Goal: Task Accomplishment & Management: Manage account settings

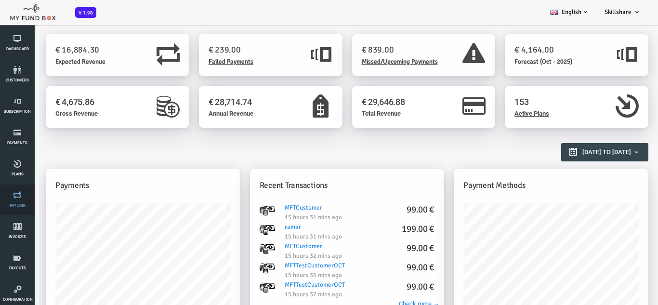
scroll to position [96, 0]
click at [8, 196] on icon at bounding box center [18, 193] width 30 height 8
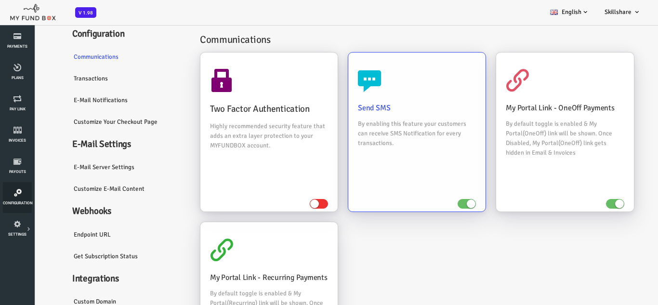
scroll to position [48, 0]
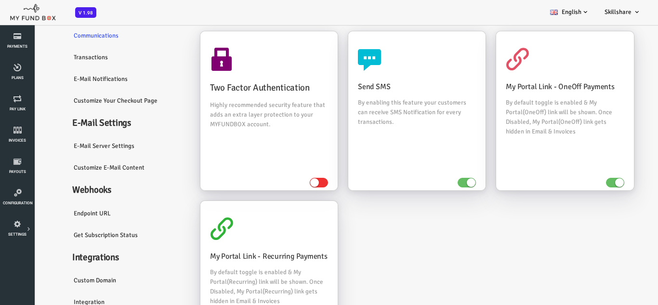
click at [76, 50] on link "Transactions" at bounding box center [101, 57] width 125 height 22
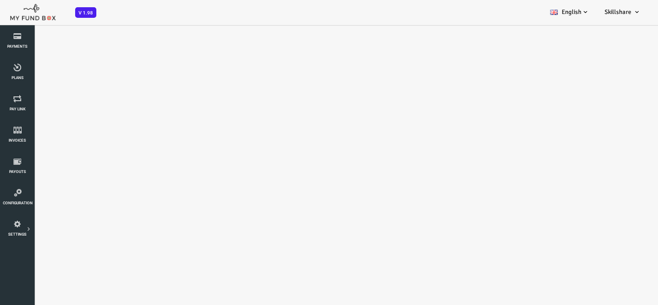
scroll to position [0, 0]
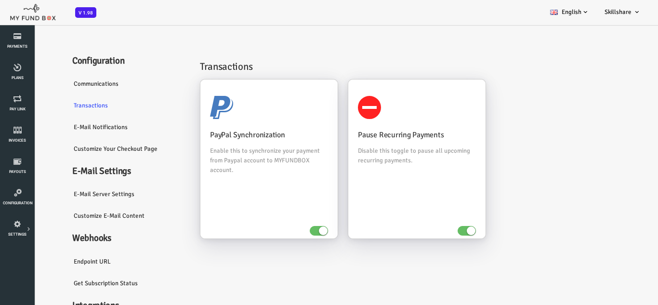
click at [81, 126] on link "E-Mail Notifications" at bounding box center [101, 127] width 125 height 22
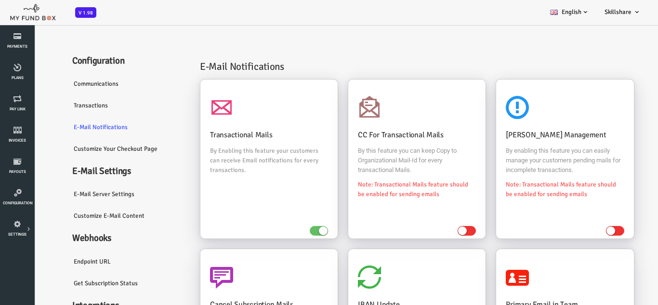
click at [72, 145] on link "Customize Your Checkout Page" at bounding box center [101, 149] width 125 height 22
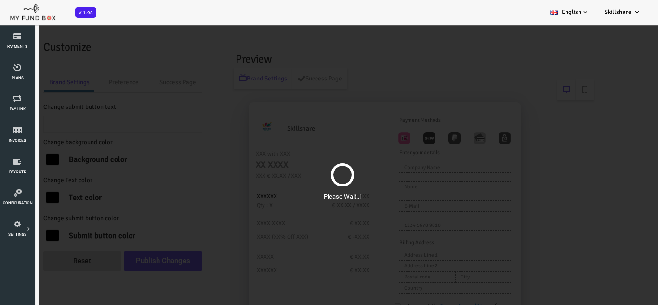
type input "Pay Now"
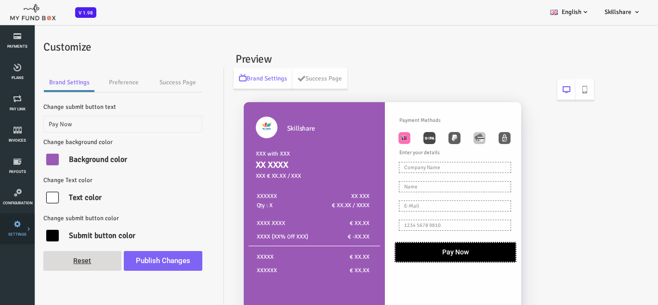
click at [0, 0] on icon at bounding box center [0, 0] width 0 height 0
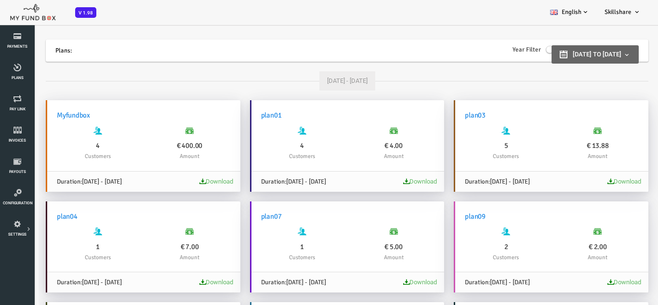
scroll to position [48, 0]
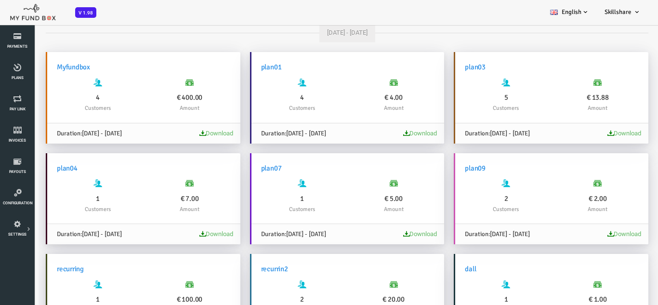
click at [73, 136] on span "01-01-2025 - 07-05-2025" at bounding box center [75, 134] width 40 height 8
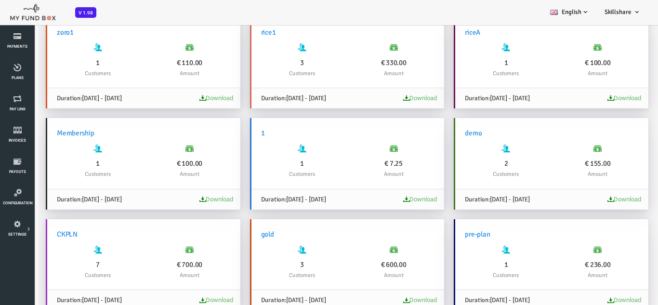
scroll to position [530, 0]
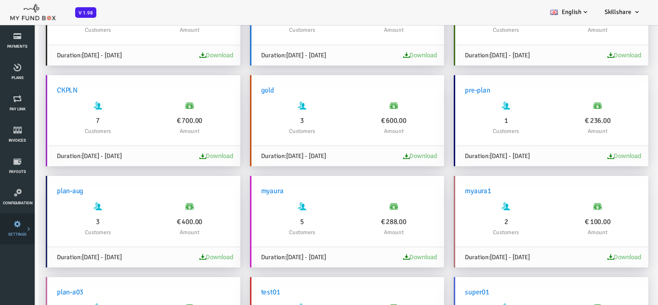
click at [0, 0] on link "E-Mail Notifications" at bounding box center [0, 0] width 0 height 0
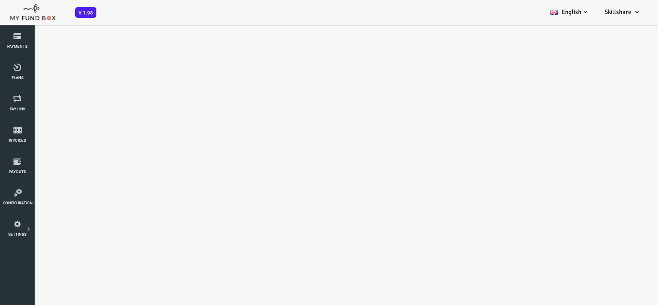
select select "100"
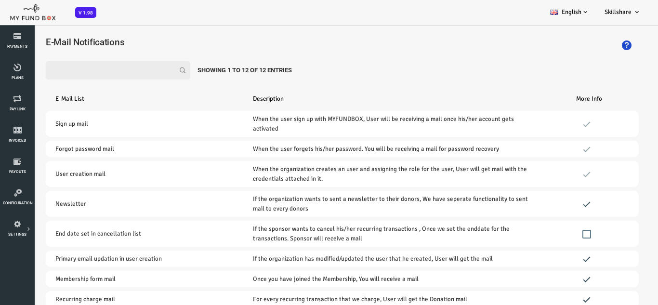
scroll to position [0, 0]
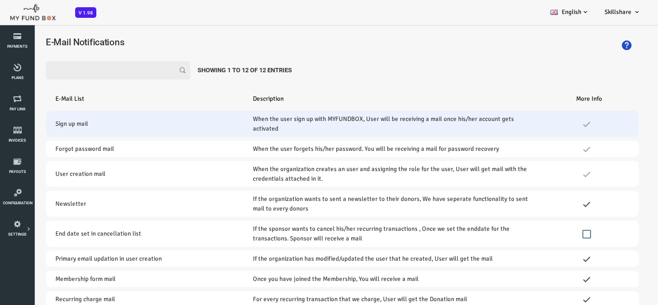
click at [104, 120] on td "Sign up mail" at bounding box center [118, 124] width 198 height 26
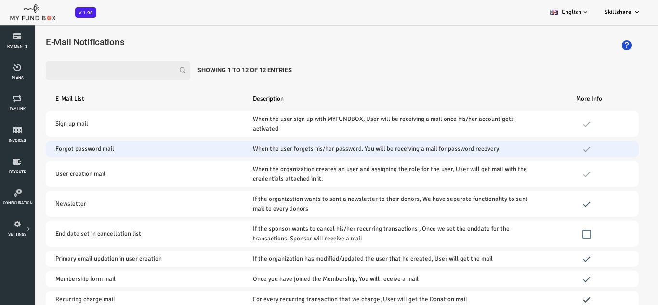
click at [120, 155] on td "Forgot password mail" at bounding box center [118, 149] width 198 height 16
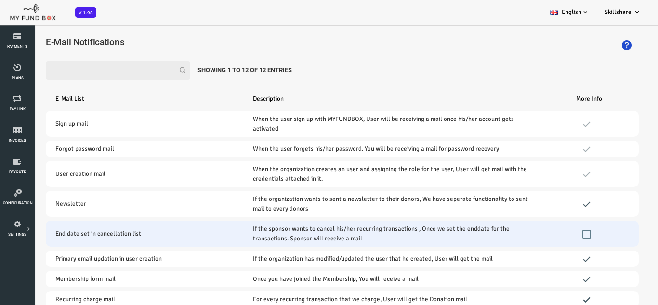
click at [559, 235] on input "checkbox" at bounding box center [560, 234] width 9 height 9
click at [560, 235] on input "checkbox" at bounding box center [560, 234] width 9 height 9
checkbox input "false"
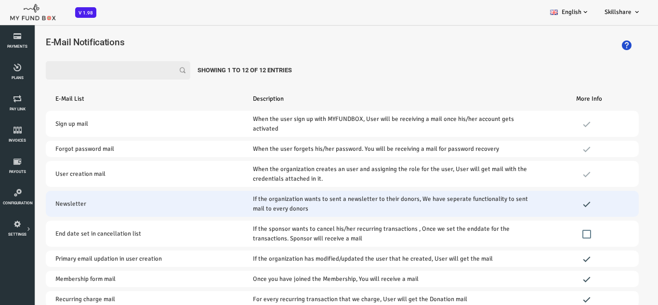
click at [558, 206] on input "checkbox" at bounding box center [560, 204] width 9 height 9
click at [557, 206] on input "checkbox" at bounding box center [560, 204] width 9 height 9
checkbox input "true"
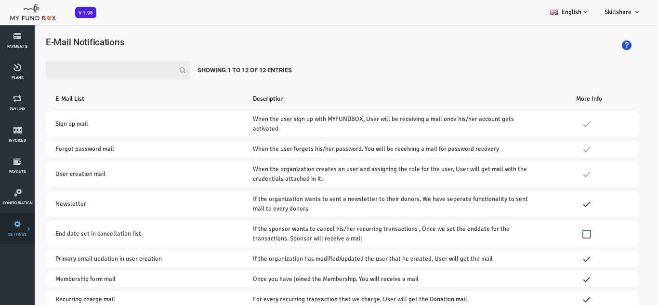
click at [0, 0] on link "Team" at bounding box center [0, 0] width 0 height 0
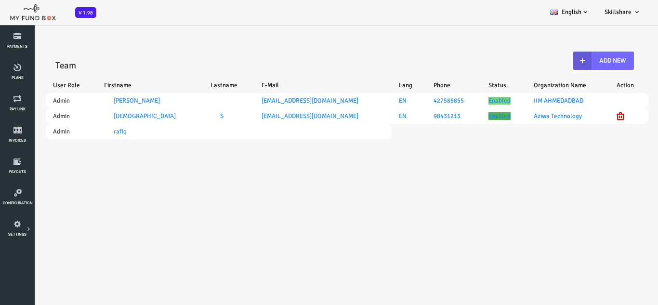
select select "100"
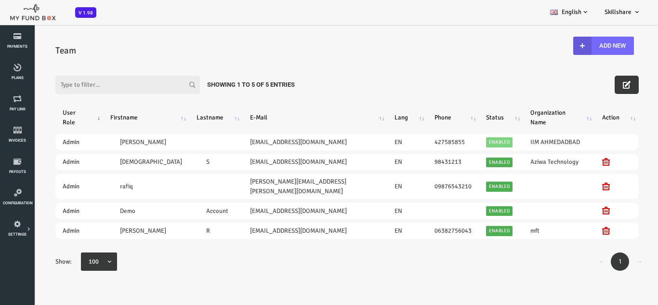
scroll to position [27, 0]
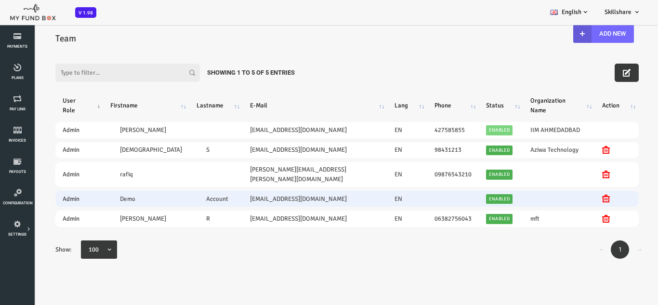
click at [401, 191] on td at bounding box center [427, 199] width 52 height 16
click at [208, 191] on td "Account" at bounding box center [189, 199] width 53 height 16
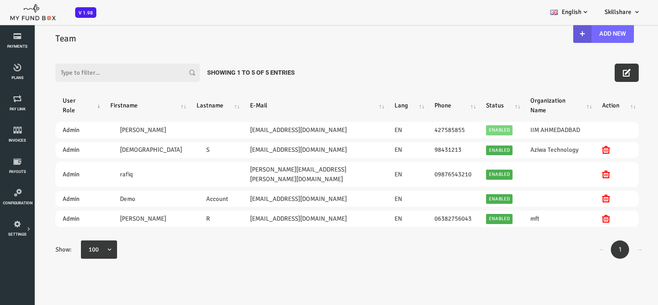
click at [218, 150] on table "User Role Firstname Lastname E-Mail Lang Phone Status Organization Name Action …" at bounding box center [320, 159] width 603 height 161
click at [277, 131] on table "User Role Firstname Lastname E-Mail Lang Phone Status Organization Name Action …" at bounding box center [320, 159] width 603 height 161
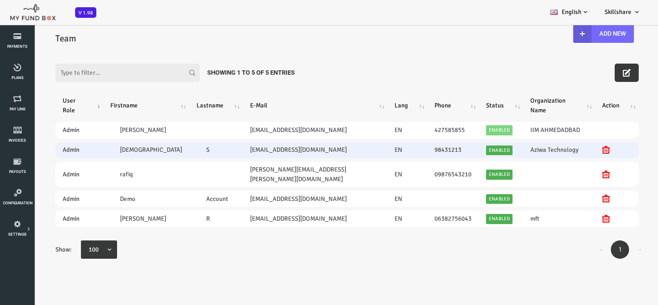
click at [260, 143] on td "fitix17942@nausard.com" at bounding box center [288, 150] width 145 height 16
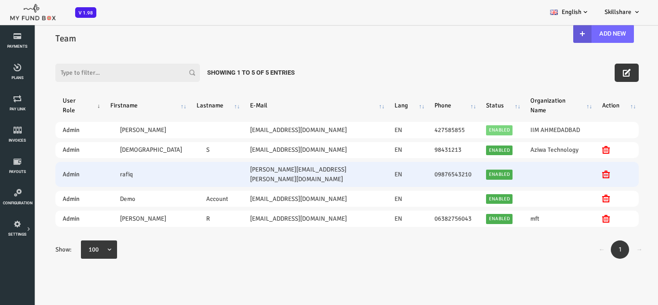
click at [261, 167] on td "mohammed.rafiq@myfundbox.de" at bounding box center [288, 174] width 145 height 25
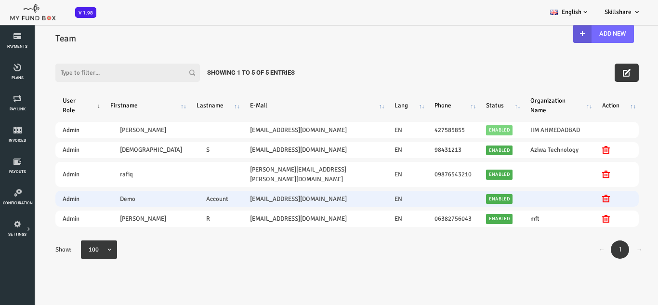
click at [261, 191] on td "demo@myfundbox.de" at bounding box center [288, 199] width 145 height 16
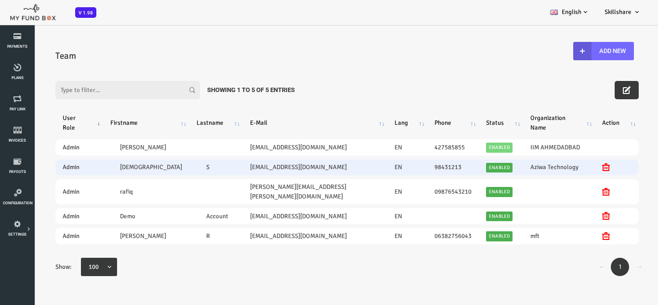
scroll to position [0, 0]
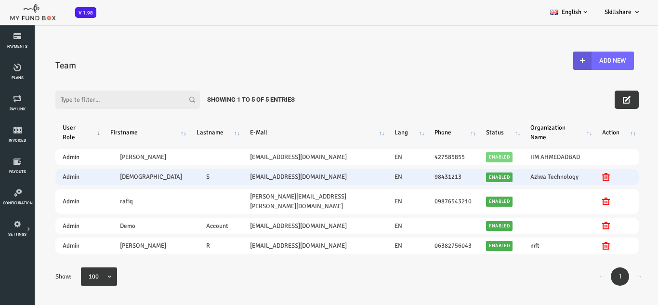
click at [186, 149] on td at bounding box center [189, 157] width 53 height 16
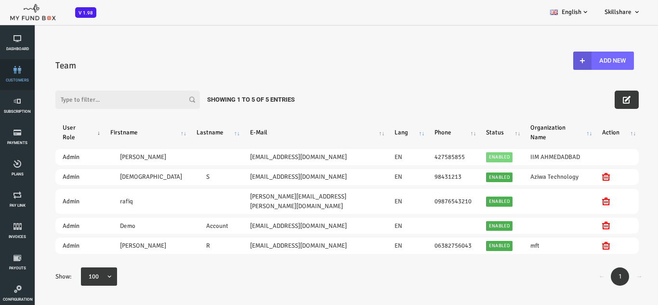
click at [13, 76] on link "customers" at bounding box center [17, 74] width 29 height 31
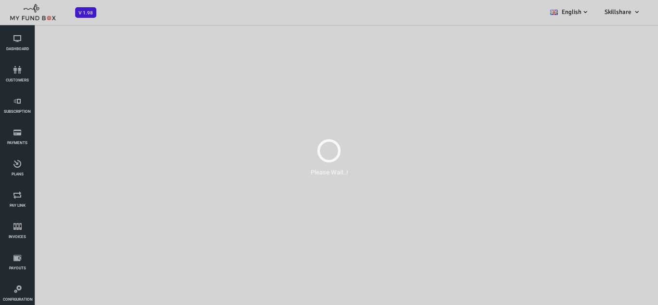
select select "100"
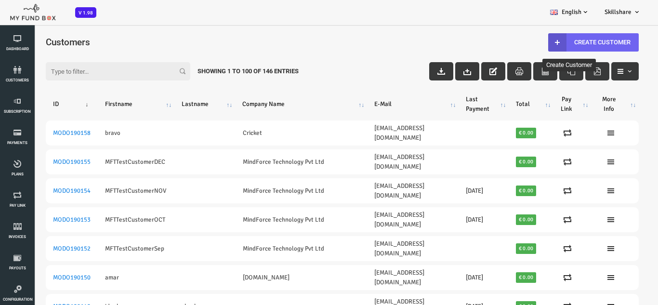
click at [554, 46] on link "Create Customer" at bounding box center [567, 42] width 91 height 18
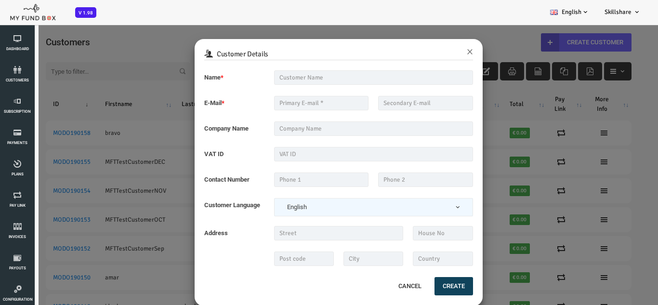
click at [527, 83] on div "Customer Details × Name * Description allows upto maximum of 255 characters. Na…" at bounding box center [316, 176] width 632 height 305
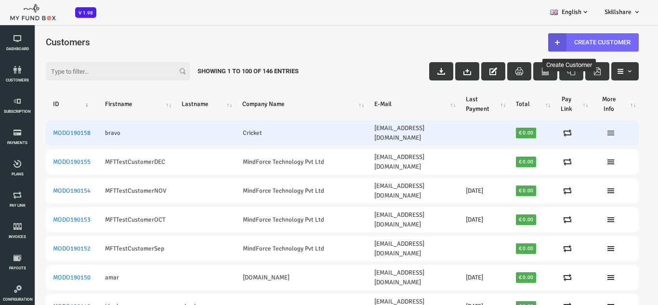
click at [581, 131] on icon at bounding box center [585, 133] width 8 height 8
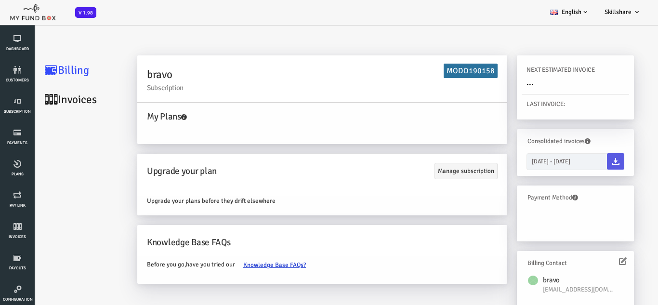
click at [42, 104] on link "Invoices" at bounding box center [58, 99] width 96 height 29
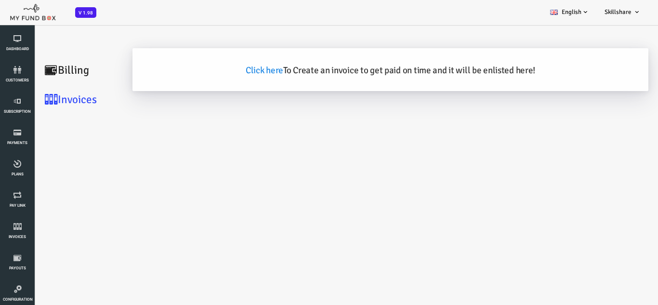
click at [37, 71] on link "Billing" at bounding box center [58, 69] width 96 height 29
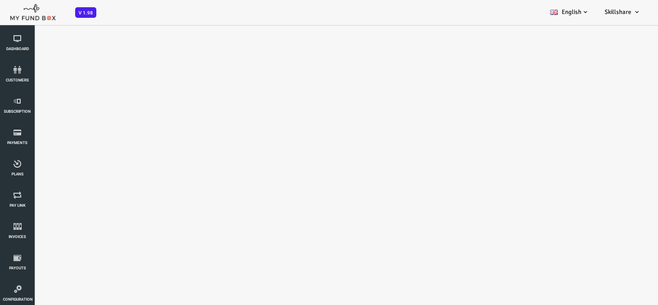
select select "100"
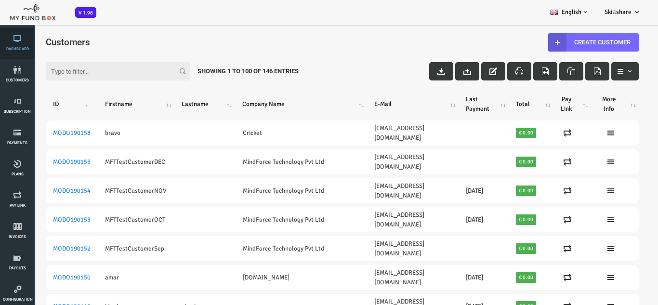
click at [26, 37] on icon at bounding box center [17, 39] width 29 height 8
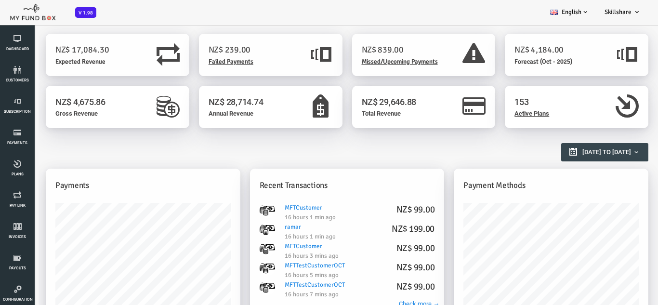
click at [59, 105] on h1 "NZ$ 4,675.86" at bounding box center [91, 101] width 124 height 13
drag, startPoint x: 80, startPoint y: 100, endPoint x: 22, endPoint y: 112, distance: 59.4
click at [22, 112] on div "NZ$ 4,675.86 Gross Revenue" at bounding box center [91, 107] width 144 height 42
drag, startPoint x: 46, startPoint y: 107, endPoint x: 141, endPoint y: 103, distance: 94.5
click at [67, 105] on h1 "NZ$ 4,675.86" at bounding box center [91, 101] width 124 height 13
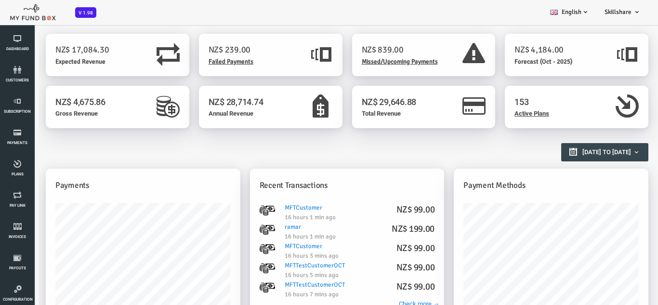
click at [80, 104] on h1 "NZ$ 4,675.86" at bounding box center [91, 101] width 124 height 13
drag, startPoint x: 80, startPoint y: 104, endPoint x: 28, endPoint y: 98, distance: 51.9
click at [29, 99] on h1 "NZ$ 4,675.86" at bounding box center [91, 101] width 124 height 13
click at [29, 98] on h1 "NZ$ 4,675.86" at bounding box center [91, 101] width 124 height 13
click at [72, 110] on div "NZ$ 4,675.86 Gross Revenue" at bounding box center [91, 107] width 144 height 42
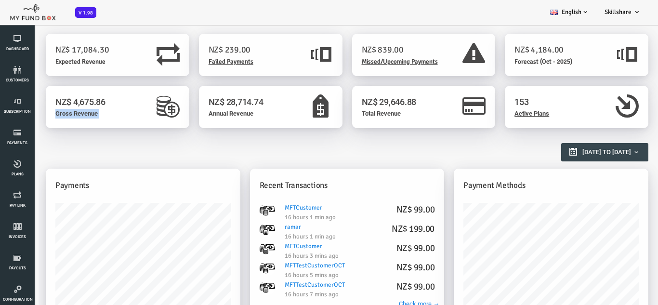
drag, startPoint x: 72, startPoint y: 110, endPoint x: 17, endPoint y: 141, distance: 62.7
click at [0, 117] on html "Subscriber not found Beneficiary Not Found Partner Not Found!!!! Please Fill ou…" at bounding box center [316, 176] width 632 height 305
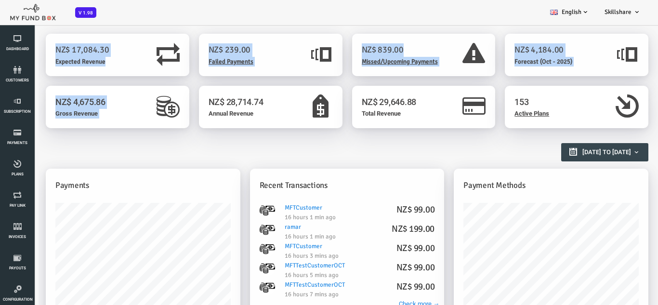
click at [126, 132] on div "NZ$ 4,675.86 Gross Revenue" at bounding box center [90, 112] width 153 height 52
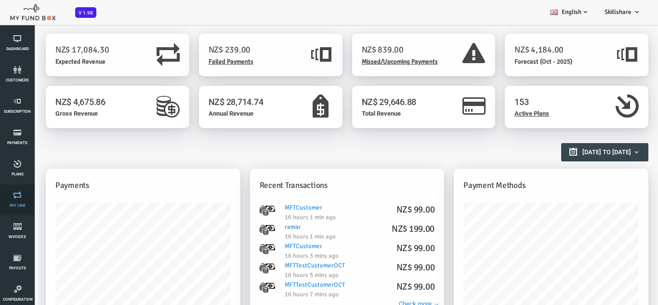
click at [0, 0] on span "Pay Link" at bounding box center [0, 0] width 0 height 0
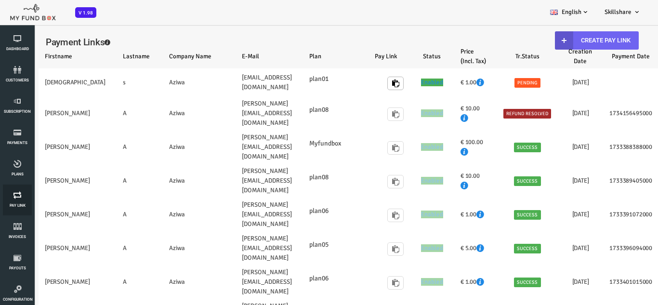
select select "100"
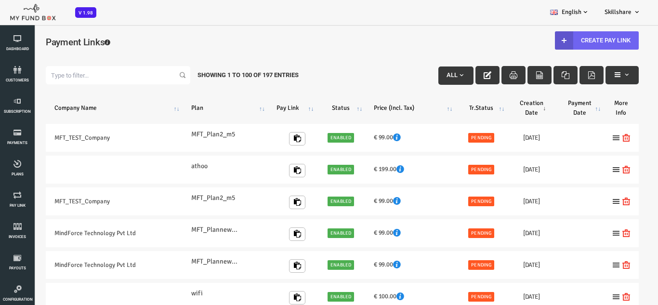
click at [579, 38] on link "Create Pay Link" at bounding box center [570, 40] width 84 height 18
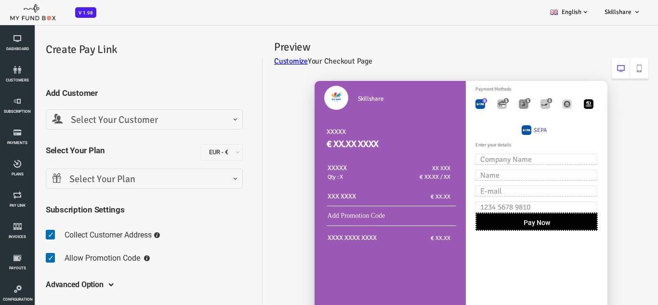
click at [116, 122] on span "Select Your Customer" at bounding box center [118, 120] width 185 height 15
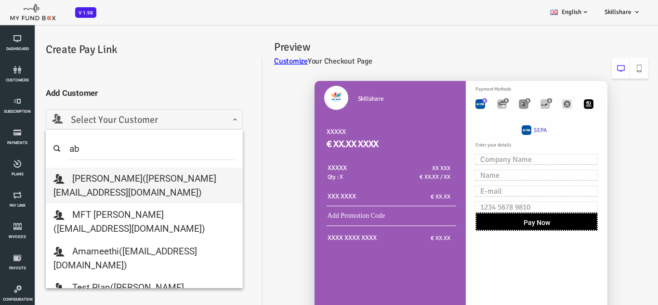
type input "a"
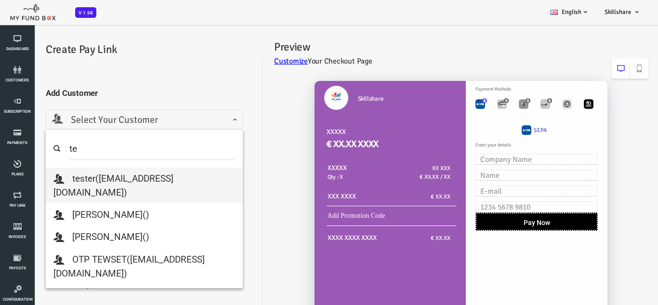
type input "t"
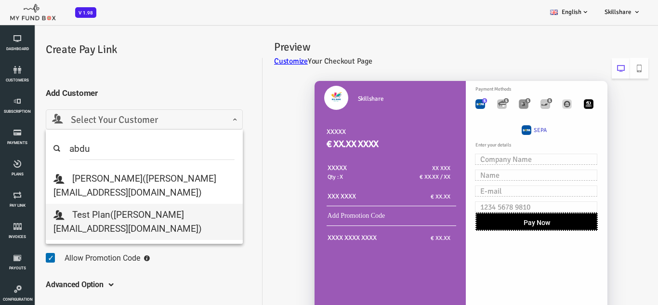
type input "abdu"
select select "abdullah@myfundbox.de"
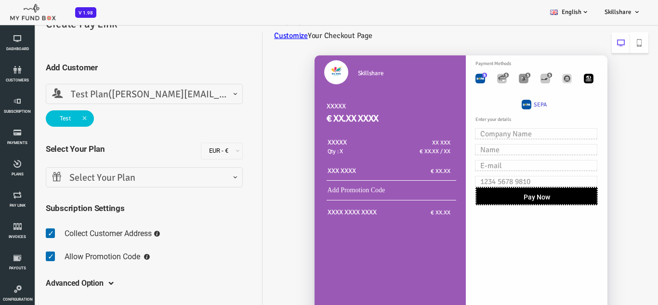
scroll to position [48, 0]
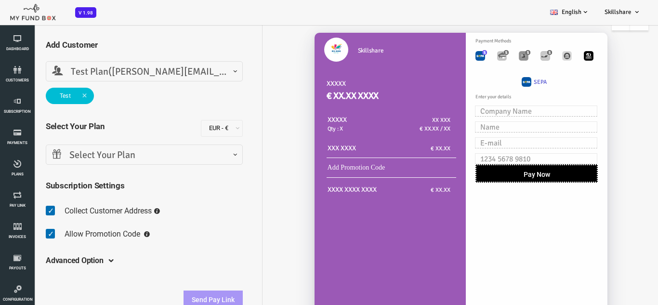
click at [86, 157] on span "Select Your Plan" at bounding box center [118, 155] width 185 height 15
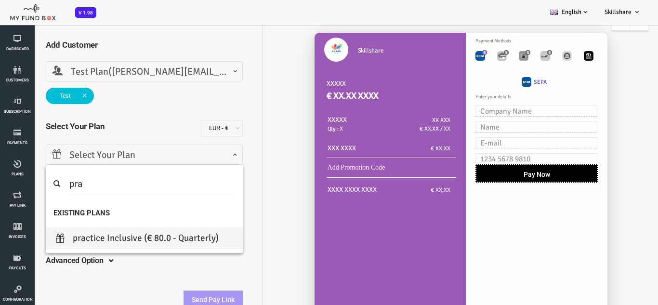
type input "pra"
select select "Practice"
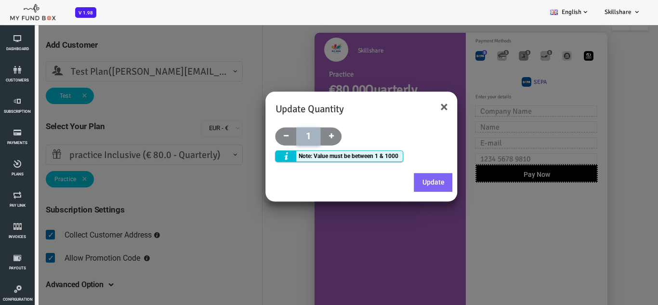
scroll to position [27, 0]
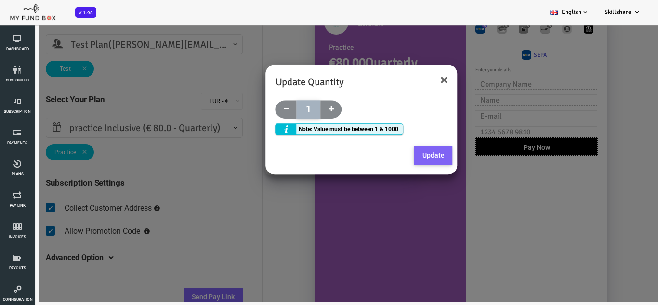
click at [404, 159] on button "Update" at bounding box center [407, 155] width 39 height 19
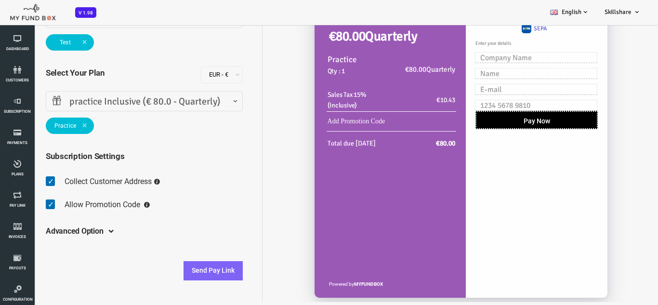
scroll to position [96, 0]
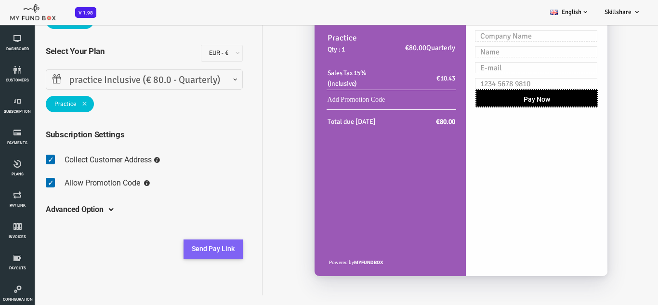
click at [192, 248] on button "Send Pay Link" at bounding box center [186, 248] width 59 height 19
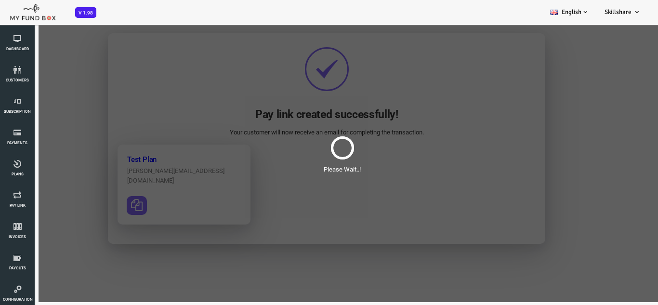
scroll to position [0, 0]
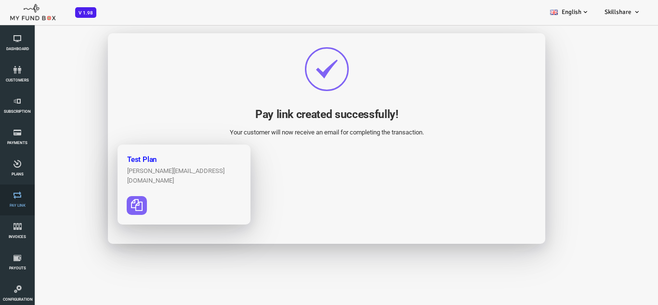
click at [13, 198] on icon at bounding box center [17, 195] width 29 height 8
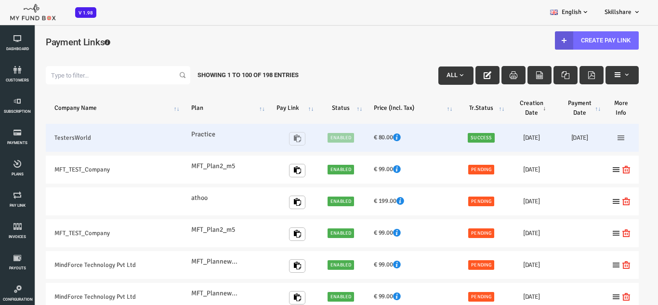
click at [595, 137] on icon at bounding box center [595, 138] width 8 height 8
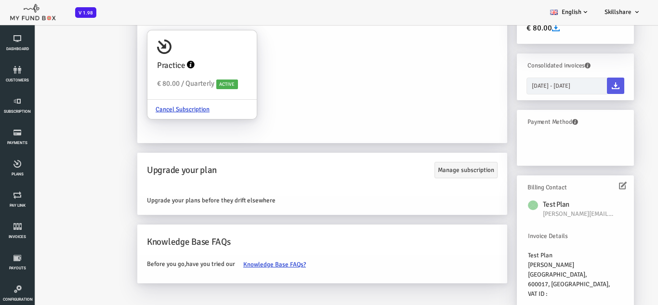
scroll to position [27, 0]
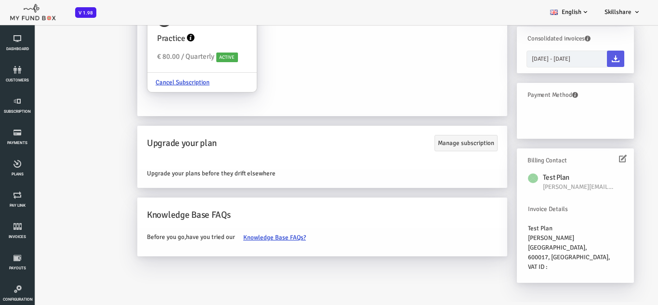
click at [596, 157] on icon at bounding box center [597, 159] width 8 height 8
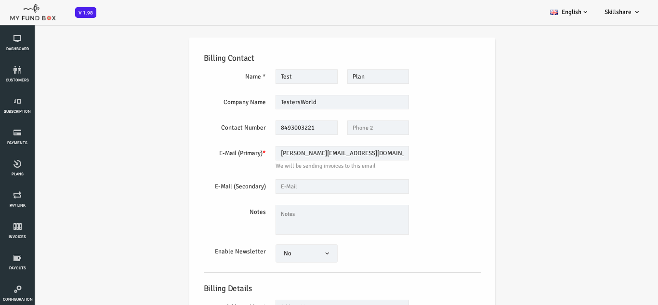
scroll to position [0, 0]
click at [290, 186] on input "text" at bounding box center [316, 187] width 134 height 14
click at [281, 156] on input "abdullah@myfundbox.de" at bounding box center [316, 154] width 134 height 14
click at [294, 132] on input "8493003221" at bounding box center [280, 128] width 62 height 14
click at [236, 77] on label "Name *" at bounding box center [208, 78] width 72 height 16
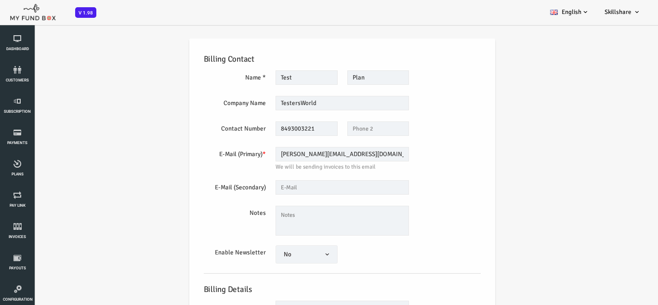
click at [343, 172] on span "We will be sending invoices to this email" at bounding box center [316, 167] width 134 height 9
click at [258, 182] on input "text" at bounding box center [316, 187] width 134 height 14
click at [221, 149] on label "E-Mail (Primary) *" at bounding box center [208, 155] width 72 height 16
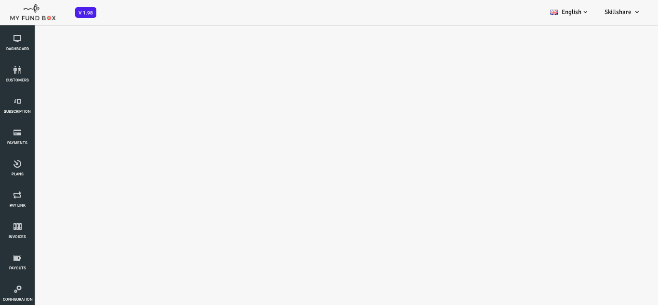
select select "100"
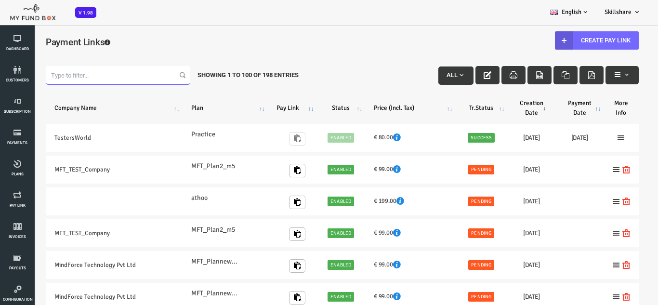
click at [52, 76] on input "Filter:" at bounding box center [91, 75] width 145 height 18
click at [16, 106] on link "Subscription" at bounding box center [17, 106] width 29 height 31
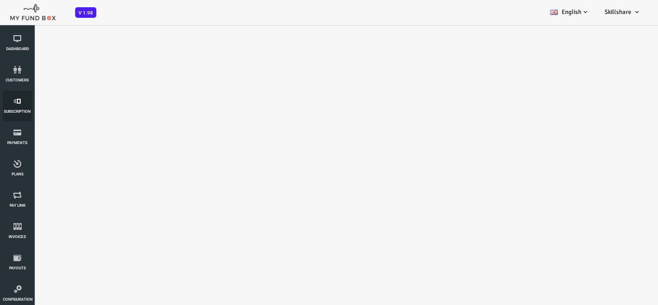
select select "100"
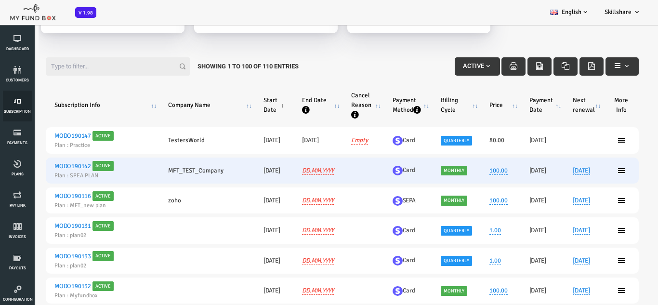
scroll to position [101, 0]
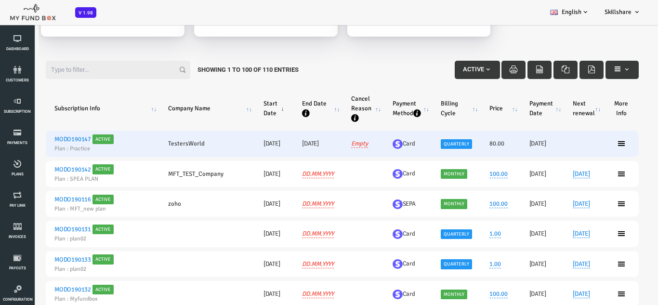
click at [554, 146] on td at bounding box center [558, 144] width 40 height 26
click at [366, 146] on h6 "Card" at bounding box center [381, 144] width 31 height 10
click at [45, 137] on link "MODO190147" at bounding box center [46, 139] width 37 height 8
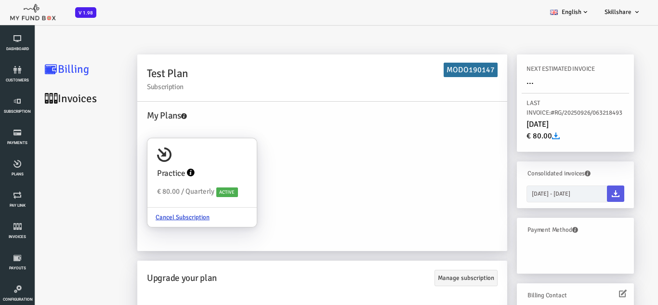
scroll to position [0, 0]
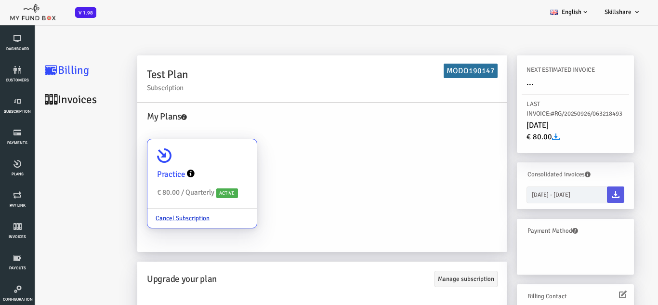
click at [162, 163] on link at bounding box center [163, 174] width 9 height 22
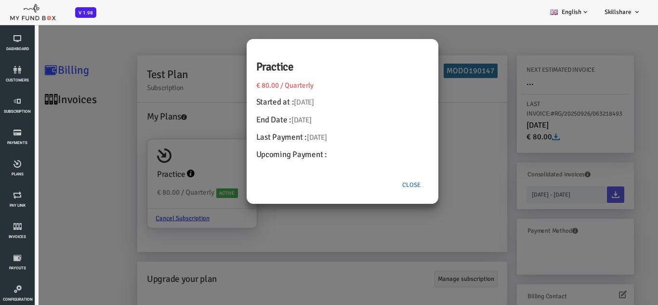
click at [387, 185] on button "Close" at bounding box center [385, 185] width 35 height 18
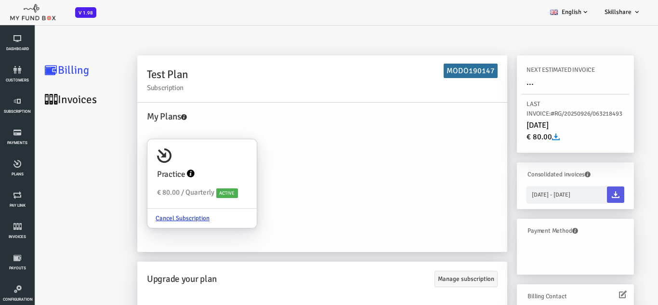
scroll to position [96, 0]
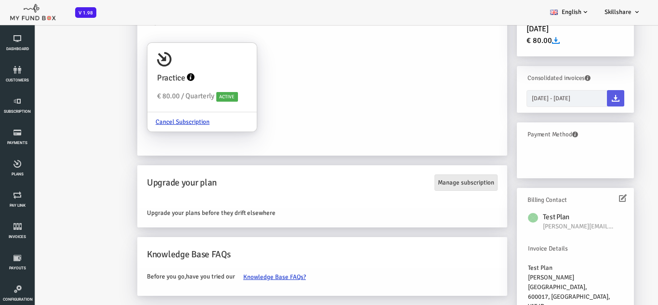
click at [431, 177] on link "Manage subscription" at bounding box center [439, 182] width 63 height 16
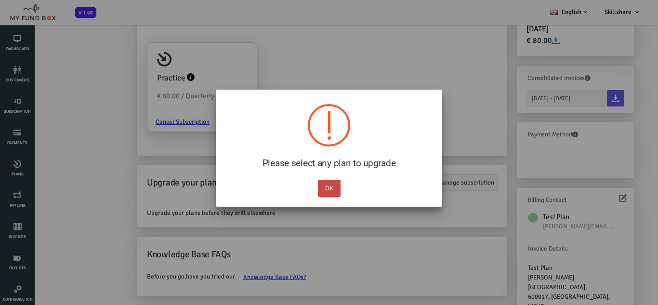
click at [330, 187] on button "OK" at bounding box center [329, 188] width 23 height 17
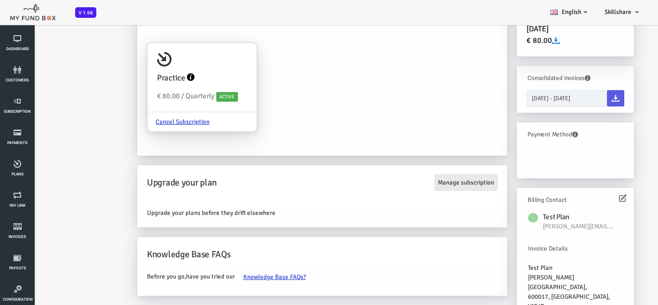
click at [429, 182] on link "Manage subscription" at bounding box center [439, 182] width 63 height 16
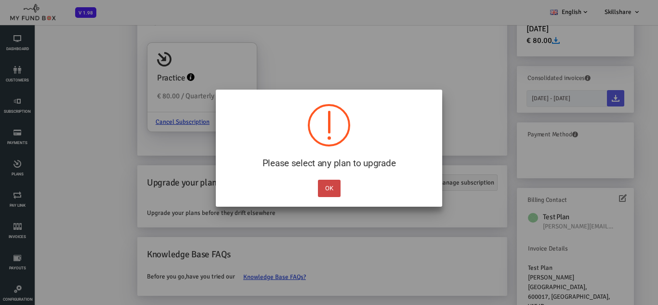
click at [331, 188] on button "OK" at bounding box center [329, 188] width 23 height 17
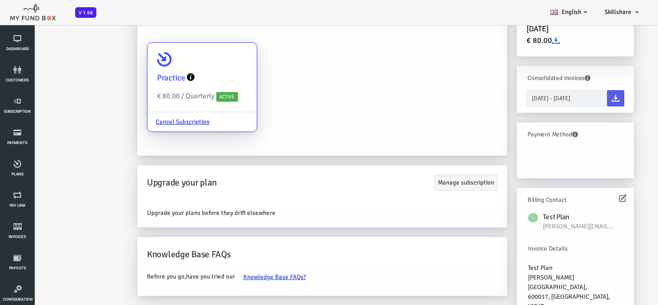
click at [165, 106] on div "Practice € 80.00 / Quarterly Active" at bounding box center [175, 77] width 109 height 69
click at [209, 66] on input "Practice € 80.00 / Quarterly Active Cancel Subscription" at bounding box center [218, 56] width 19 height 19
radio input "true"
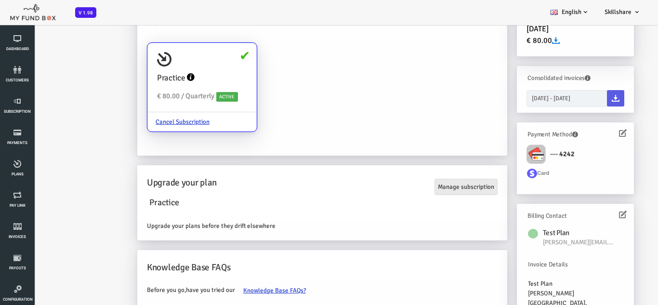
click at [446, 185] on link "Manage subscription" at bounding box center [439, 187] width 63 height 16
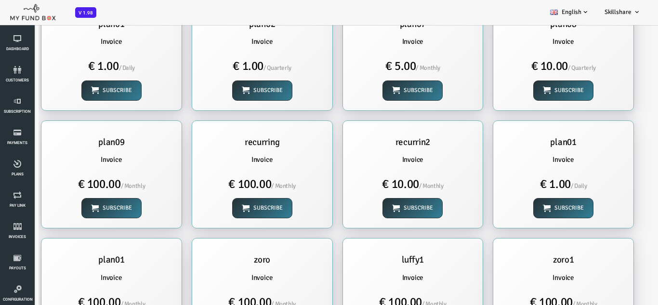
scroll to position [0, 0]
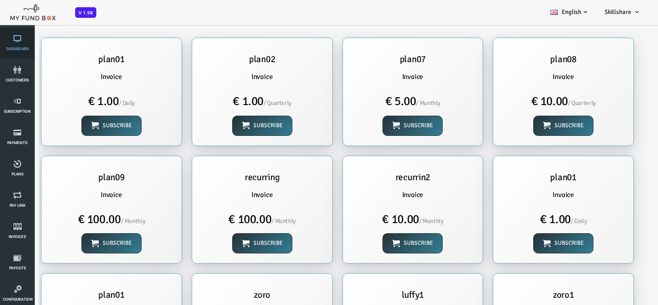
click at [0, 0] on span "Dashboard" at bounding box center [0, 0] width 0 height 0
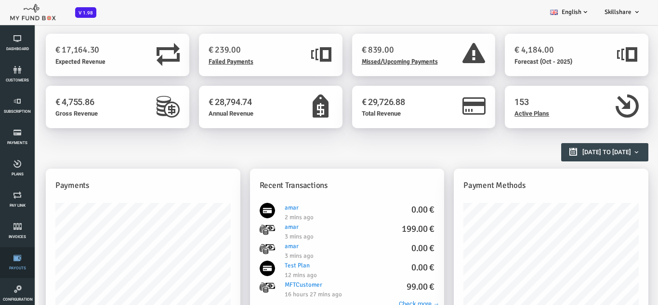
click at [17, 259] on icon at bounding box center [17, 258] width 29 height 8
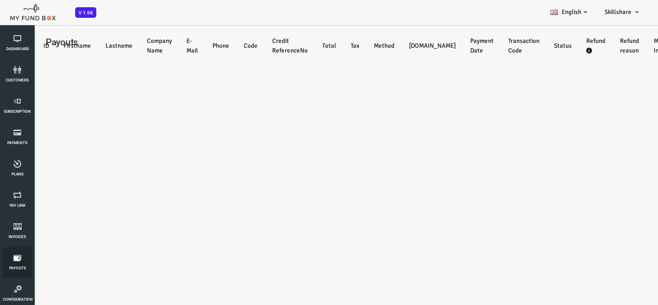
select select "100"
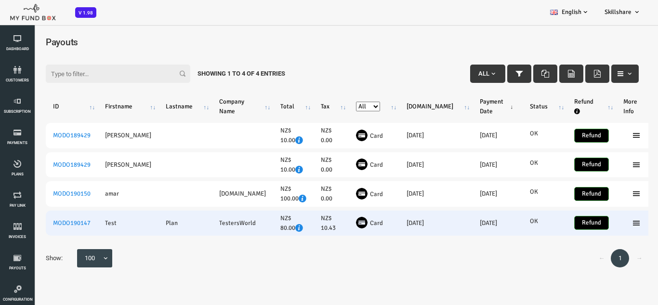
click at [341, 223] on img at bounding box center [336, 223] width 12 height 12
click at [554, 221] on input "Refund" at bounding box center [565, 223] width 35 height 14
checkbox input "true"
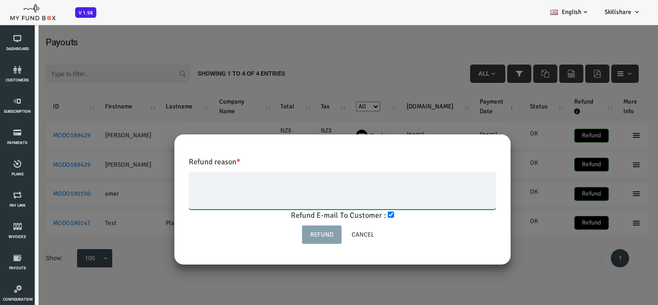
click at [303, 189] on textarea at bounding box center [315, 191] width 307 height 38
type textarea "dgssewv"
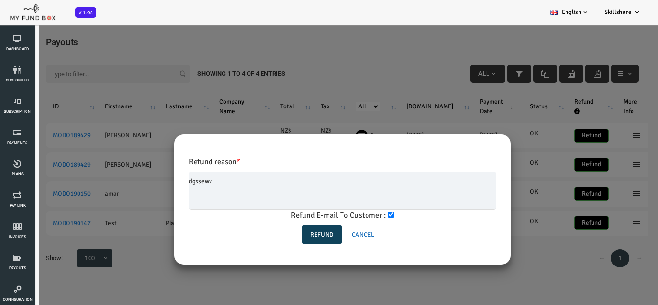
click at [335, 236] on input "Cancel" at bounding box center [336, 234] width 39 height 18
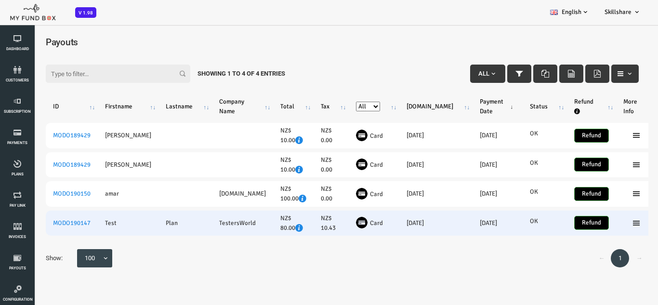
click at [551, 225] on input "Refund" at bounding box center [565, 223] width 35 height 14
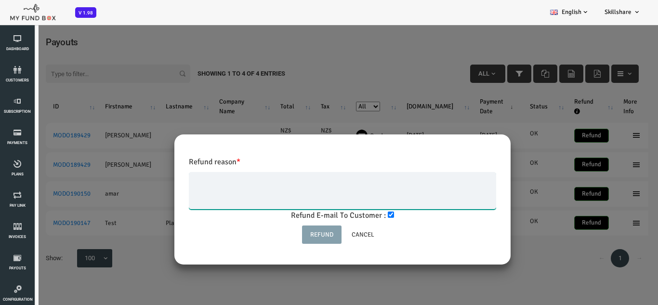
click at [253, 177] on textarea at bounding box center [315, 191] width 307 height 38
click at [362, 216] on input "checkbox" at bounding box center [364, 214] width 6 height 6
checkbox input "false"
click at [330, 233] on input "button" at bounding box center [336, 234] width 39 height 18
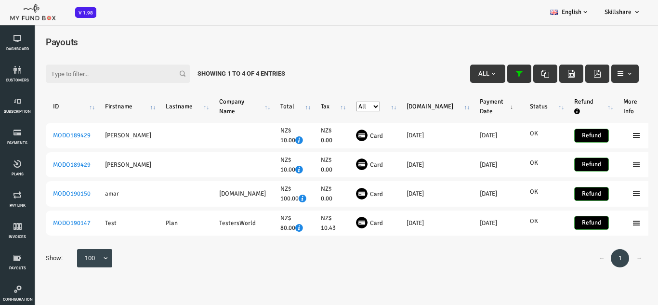
click at [490, 77] on icon "button" at bounding box center [493, 74] width 8 height 8
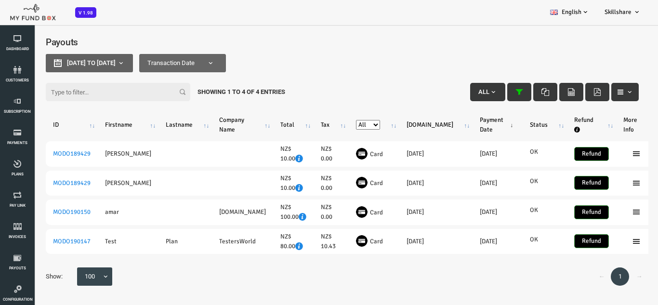
type input "25-09-2025"
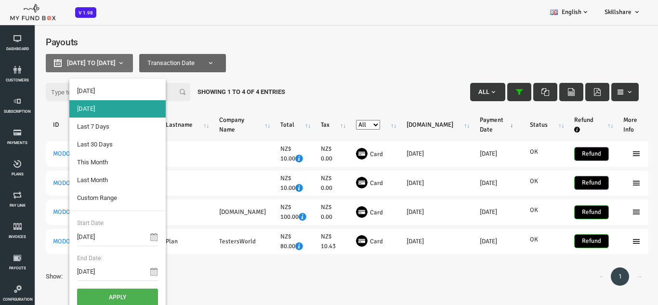
click at [89, 61] on span "25-09-2025 to 25-09-2025" at bounding box center [64, 62] width 49 height 7
type input "28-08-2025"
type input "26-09-2025"
type input "25-09-2025"
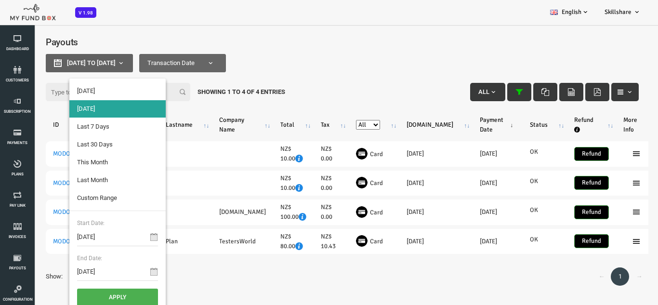
type input "28-08-2025"
type input "26-09-2025"
type input "20-09-2025"
type input "26-09-2025"
type input "25-09-2025"
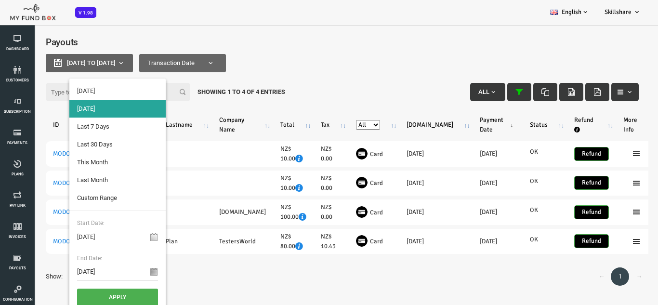
type input "25-09-2025"
drag, startPoint x: 299, startPoint y: 71, endPoint x: 296, endPoint y: 64, distance: 8.2
click at [299, 71] on div "Filter: All Showing 1 to 4 of 4 Entries" at bounding box center [316, 77] width 612 height 26
type input "01-09-2025"
type input "30-09-2025"
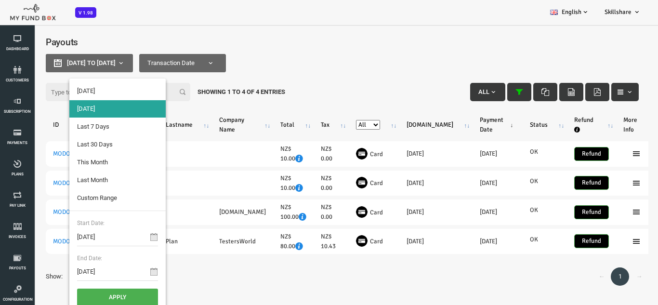
type input "28-08-2025"
type input "26-09-2025"
type input "20-09-2025"
type input "26-09-2025"
type input "25-09-2025"
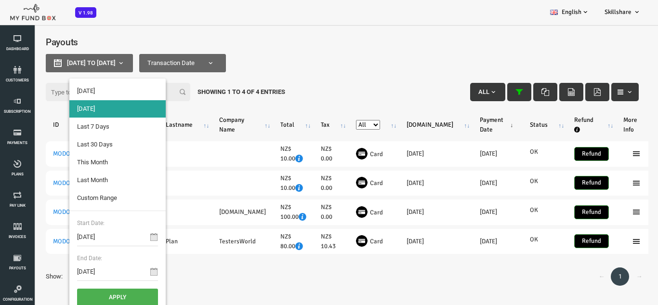
type input "25-09-2025"
type input "28-08-2025"
type input "26-09-2025"
type input "01-09-2025"
type input "30-09-2025"
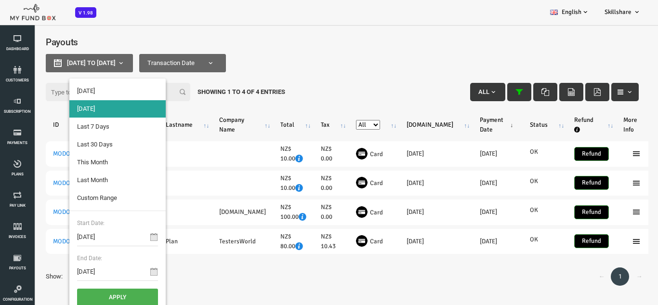
type input "01-08-2025"
type input "31-08-2025"
type input "01-09-2025"
type input "30-09-2025"
type input "01-08-2025"
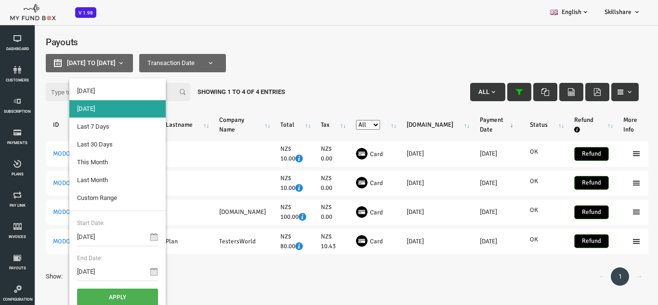
type input "31-08-2025"
click at [70, 181] on li "Last Month" at bounding box center [91, 180] width 96 height 17
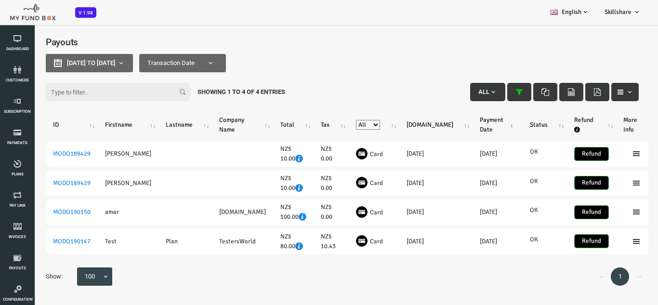
select select "100"
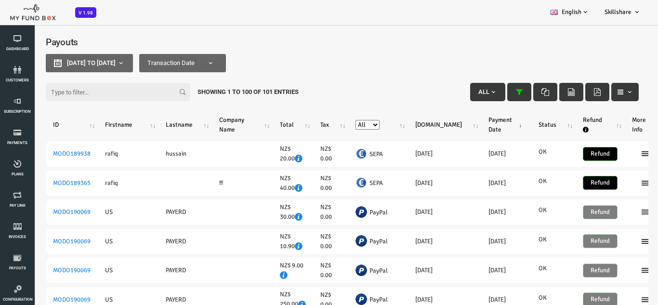
click at [85, 96] on input "Filter:" at bounding box center [91, 92] width 145 height 18
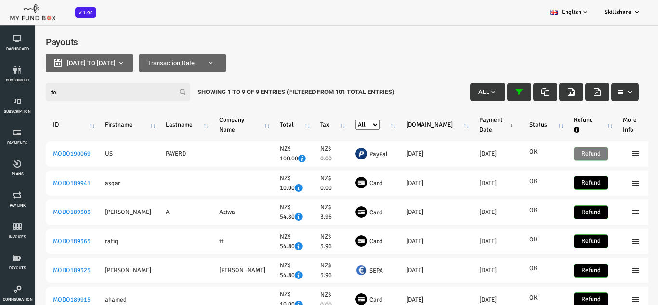
type input "t"
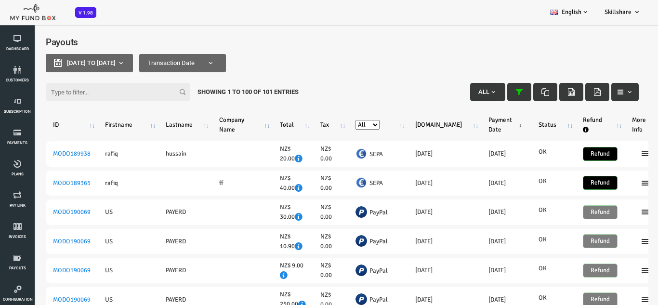
click at [178, 68] on div "Filter: All Showing 1 to 100 of 101 Entries" at bounding box center [316, 77] width 612 height 26
click at [201, 64] on div "Filter: All Showing 1 to 100 of 101 Entries" at bounding box center [316, 77] width 612 height 26
click at [282, 61] on span "Transaction Date" at bounding box center [266, 63] width 306 height 18
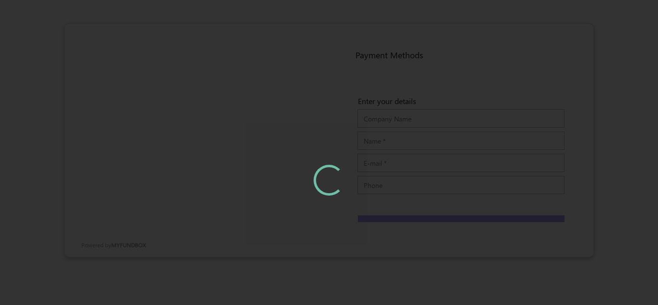
type input "TestersWorld"
type input "Test Plan"
type input "[PERSON_NAME][EMAIL_ADDRESS][DOMAIN_NAME]"
type input "8493003221"
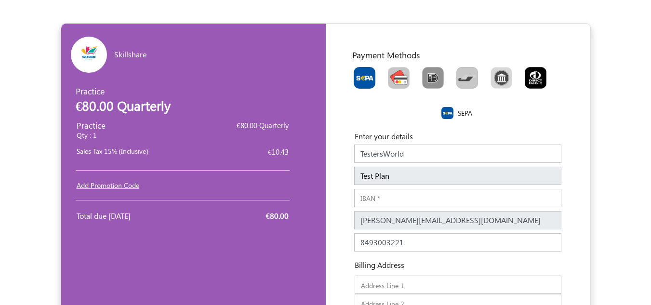
click at [408, 81] on img "Toolbar with button groups" at bounding box center [399, 78] width 22 height 22
click at [394, 73] on input "Toolbar with button groups" at bounding box center [391, 70] width 6 height 6
radio input "true"
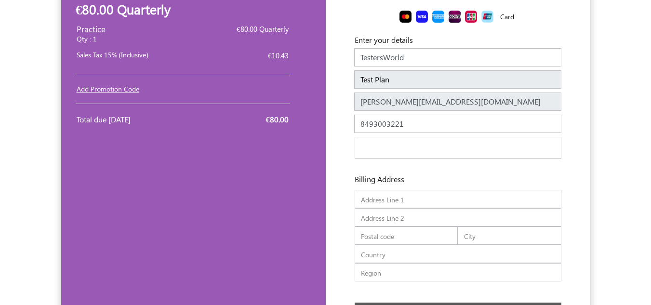
scroll to position [48, 0]
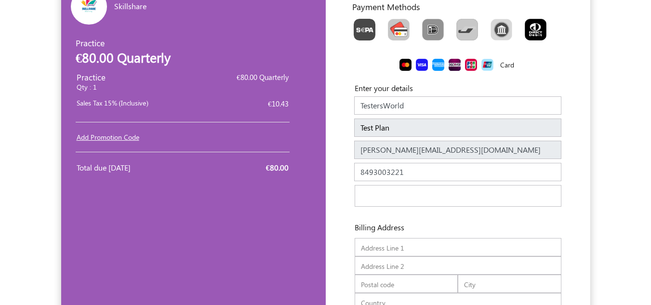
click at [433, 112] on input "TestersWorld" at bounding box center [457, 105] width 207 height 18
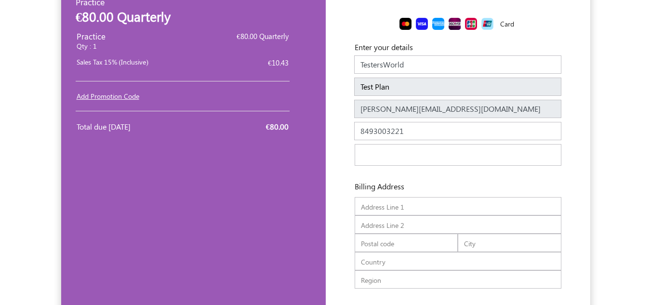
scroll to position [145, 0]
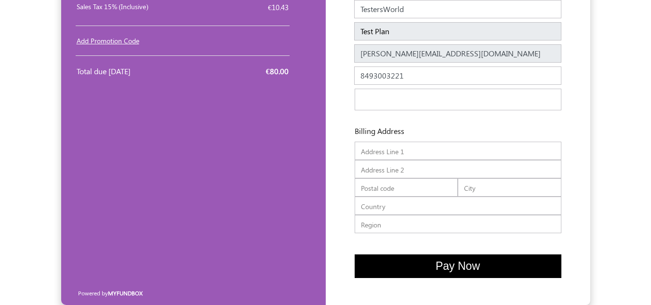
click at [401, 151] on input "text" at bounding box center [458, 151] width 207 height 18
click at [414, 151] on input "text" at bounding box center [458, 151] width 207 height 18
click at [404, 166] on input "text" at bounding box center [458, 169] width 207 height 18
click at [410, 158] on input "text" at bounding box center [458, 151] width 207 height 18
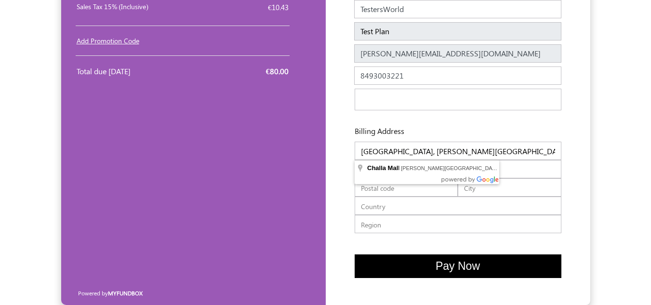
type input "Sir Thyagaraya Road"
type input "600017"
type input "Chennai"
type input "IN"
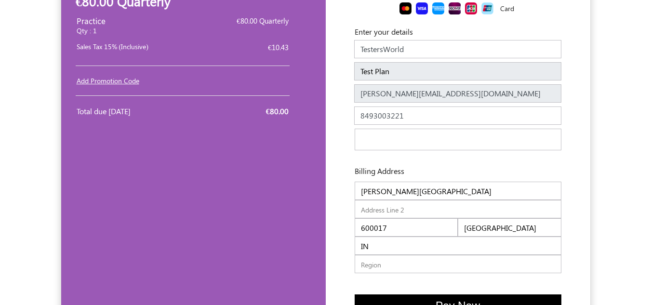
scroll to position [153, 0]
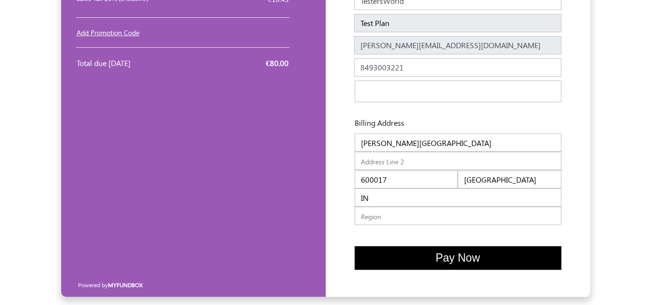
click at [420, 255] on button "Pay Now" at bounding box center [458, 258] width 207 height 24
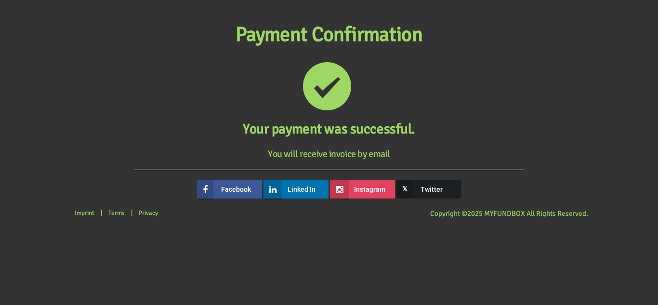
click at [428, 187] on link "𝕏 Twitter" at bounding box center [428, 189] width 65 height 19
click at [236, 188] on link "Facebook" at bounding box center [229, 189] width 65 height 19
click at [357, 191] on link "Instagram" at bounding box center [362, 189] width 65 height 19
click at [273, 183] on b at bounding box center [273, 190] width 19 height 20
click at [119, 213] on link "Terms" at bounding box center [117, 212] width 26 height 17
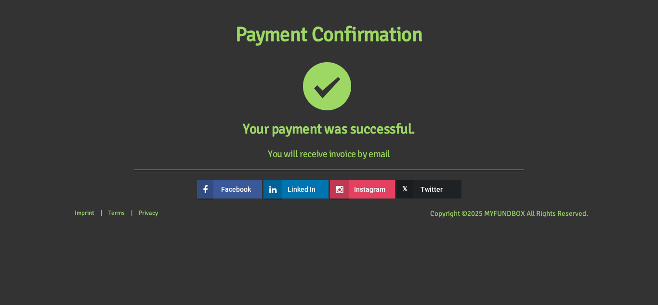
click at [145, 209] on link "Privacy" at bounding box center [148, 212] width 29 height 17
click at [489, 215] on span "Copyright © 2025 MYFUNDBOX All Rights Reserved." at bounding box center [509, 213] width 158 height 9
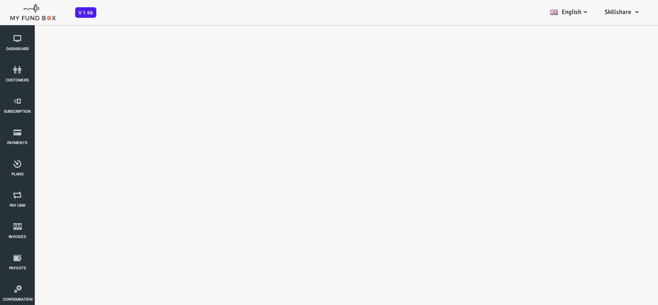
select select "100"
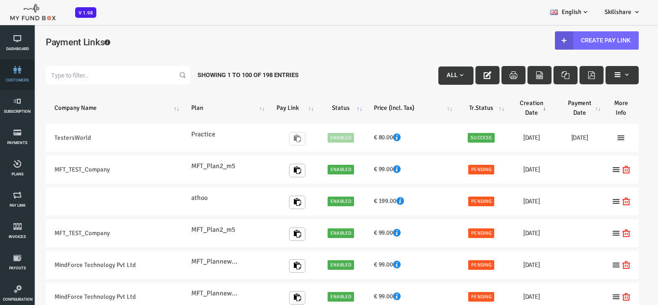
click at [32, 76] on li "customers" at bounding box center [17, 74] width 35 height 31
click at [27, 75] on link "customers" at bounding box center [17, 74] width 29 height 31
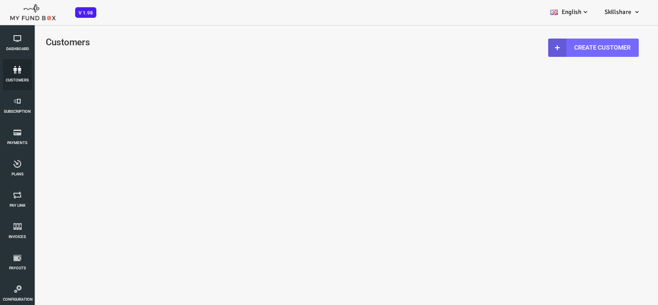
select select "100"
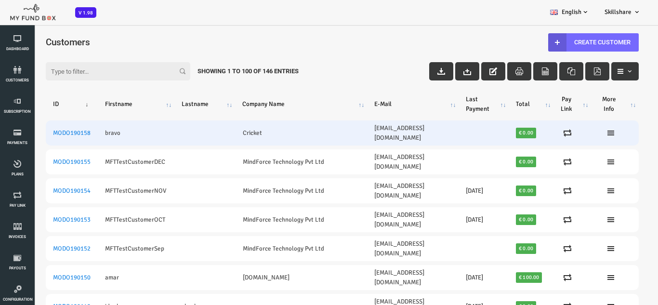
click at [152, 135] on td at bounding box center [178, 132] width 61 height 25
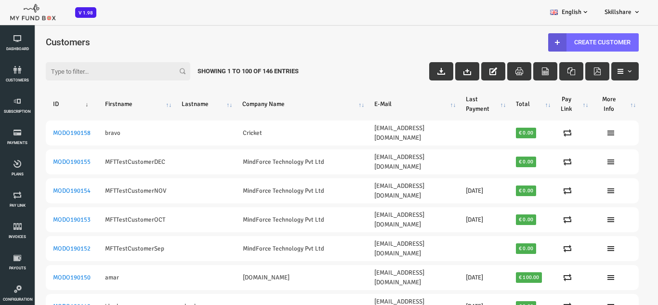
click at [445, 106] on th "Last Payment" at bounding box center [457, 104] width 50 height 25
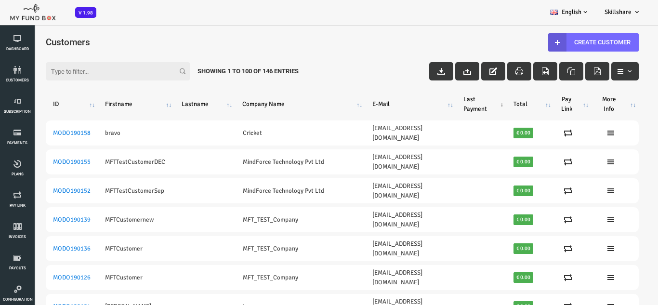
click at [474, 104] on th "Last Payment" at bounding box center [455, 104] width 50 height 25
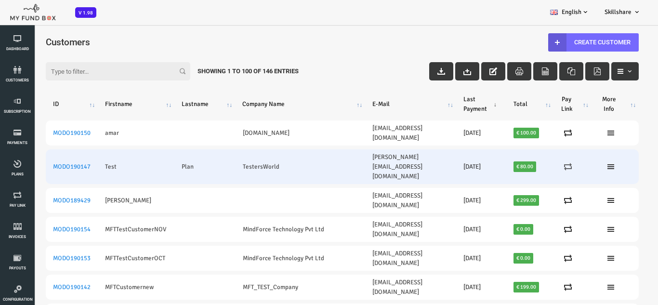
click at [541, 163] on icon at bounding box center [542, 167] width 8 height 8
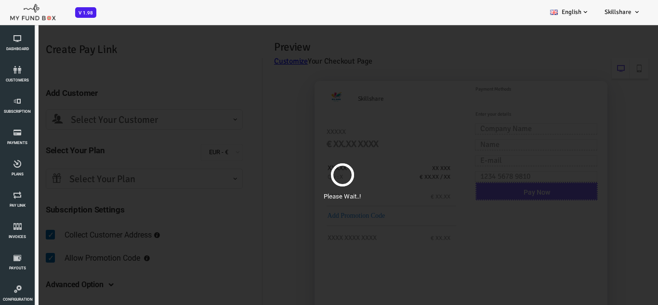
select select "abdullah@myfundbox.de"
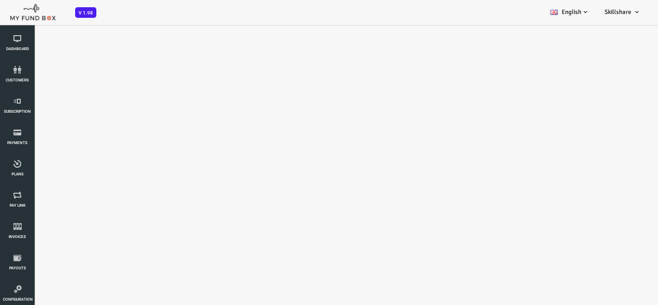
select select "100"
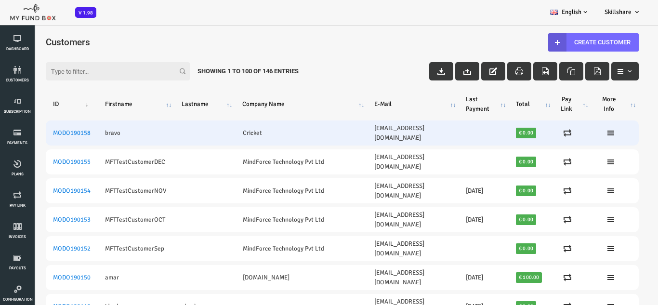
click at [223, 129] on td "Cricket" at bounding box center [275, 132] width 132 height 25
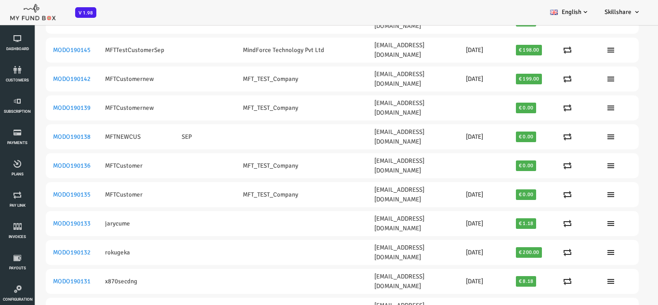
scroll to position [385, 0]
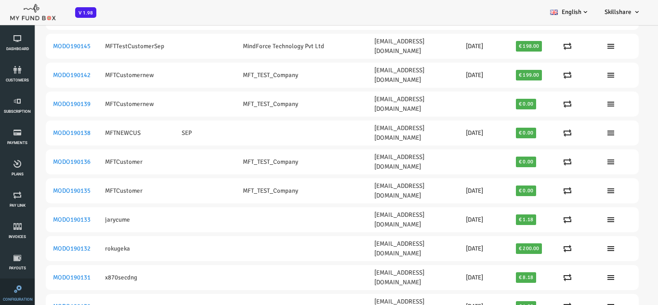
click at [18, 292] on icon at bounding box center [18, 289] width 30 height 8
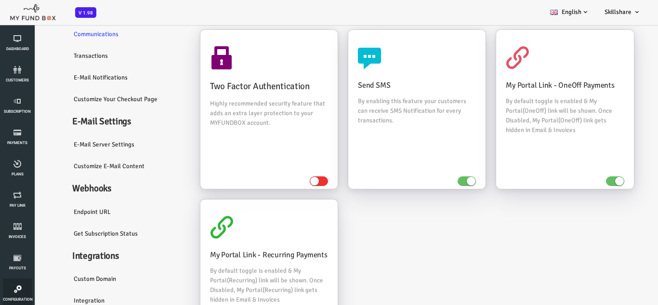
scroll to position [118, 0]
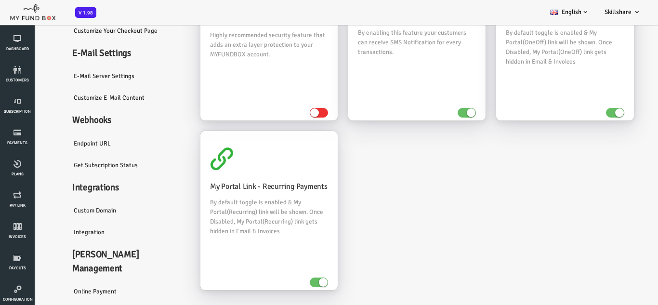
click at [59, 141] on link "Endpoint URL" at bounding box center [101, 143] width 125 height 22
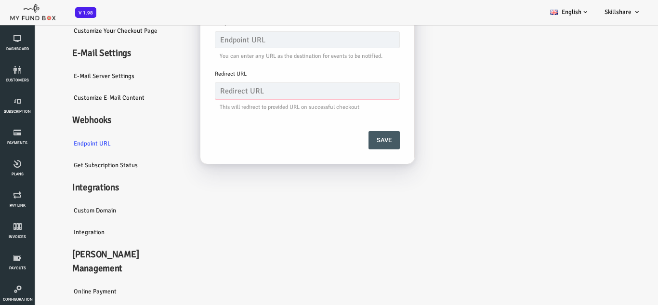
click at [225, 88] on input "text" at bounding box center [280, 90] width 185 height 17
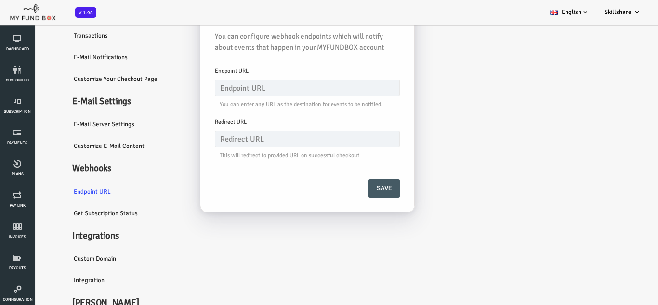
click at [281, 79] on div "Endpoint URL Enter valid endpoint url You can enter any URL as the destination …" at bounding box center [281, 87] width 195 height 51
drag, startPoint x: 281, startPoint y: 79, endPoint x: 267, endPoint y: 84, distance: 14.8
click at [279, 81] on div "Endpoint URL Enter valid endpoint url You can enter any URL as the destination …" at bounding box center [281, 87] width 195 height 51
click at [225, 92] on input "text" at bounding box center [280, 87] width 185 height 17
click at [229, 135] on input "text" at bounding box center [280, 139] width 185 height 17
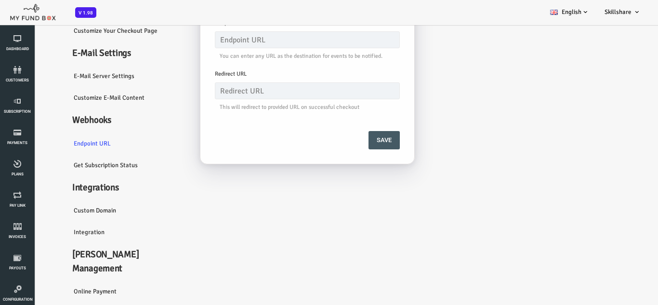
click at [63, 215] on link "Custom Domain" at bounding box center [101, 210] width 125 height 22
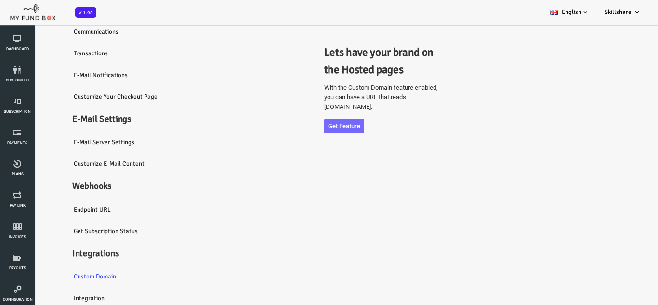
scroll to position [128, 0]
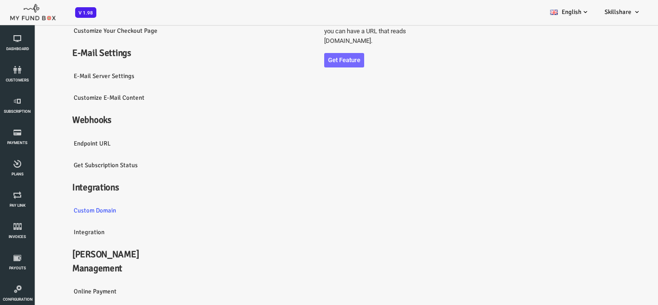
click at [63, 236] on link "Integration" at bounding box center [101, 232] width 125 height 22
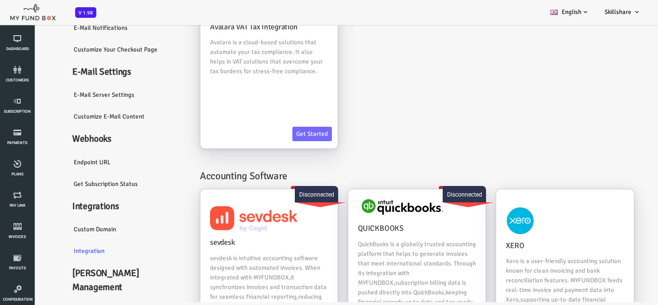
scroll to position [145, 0]
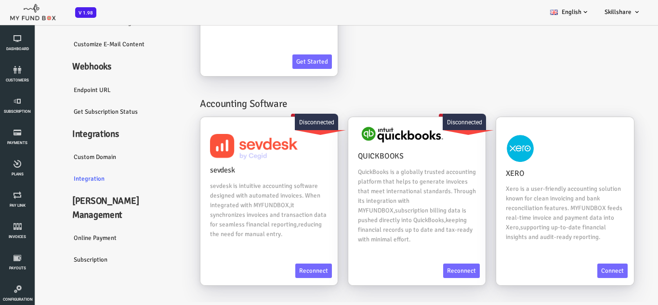
click at [81, 227] on link "Online payment" at bounding box center [101, 238] width 125 height 22
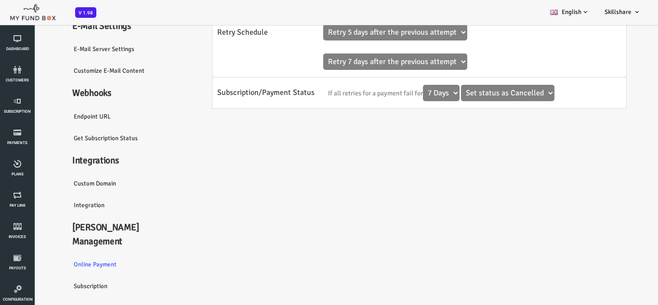
click at [61, 275] on link "Subscription" at bounding box center [101, 286] width 125 height 22
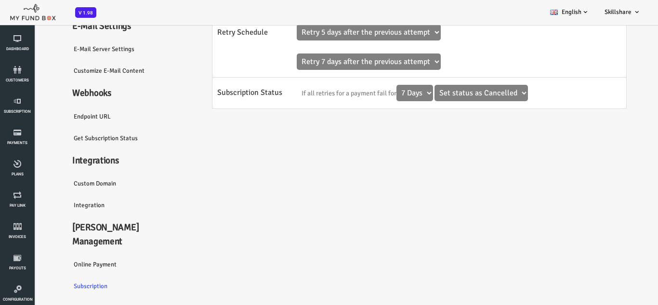
click at [73, 227] on h4 "Dunning Management" at bounding box center [101, 235] width 125 height 28
click at [72, 253] on link "Online payment" at bounding box center [101, 264] width 125 height 22
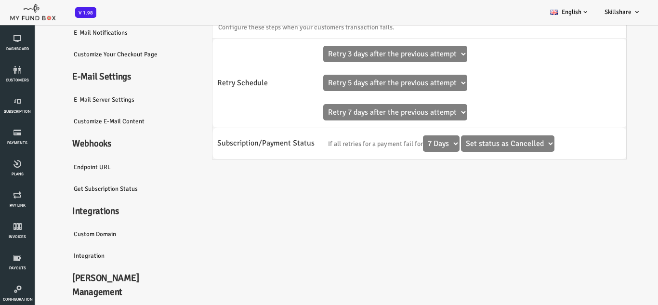
scroll to position [0, 0]
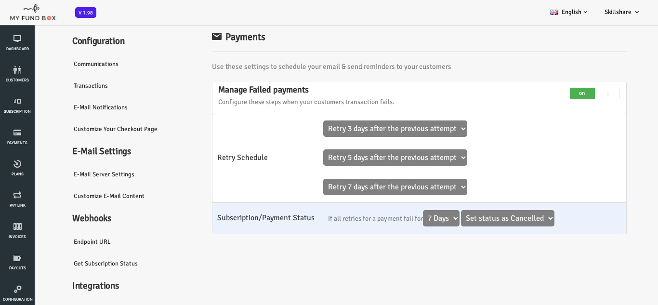
click at [425, 216] on select "3 Days 5 Days 7 Days" at bounding box center [414, 218] width 37 height 16
drag, startPoint x: 354, startPoint y: 212, endPoint x: 291, endPoint y: 217, distance: 62.3
click at [291, 217] on tr "Subscription/Payment Status If all retries for a payment fail for 3 Days 5 Days…" at bounding box center [393, 217] width 414 height 31
click at [391, 217] on small "If all retries for a payment fail for 3 Days 5 Days 7 Days leave the status as …" at bounding box center [415, 218] width 226 height 8
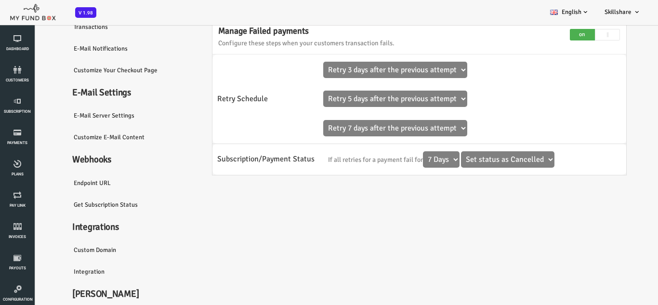
scroll to position [125, 0]
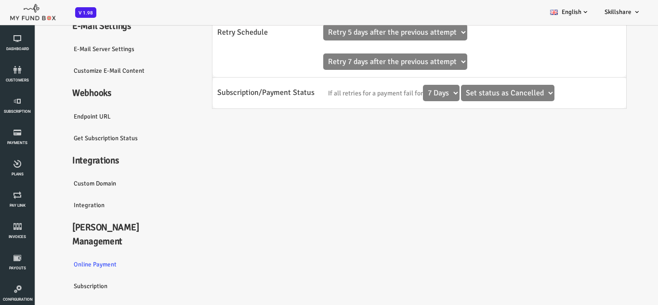
click at [58, 275] on link "Subscription" at bounding box center [101, 286] width 125 height 22
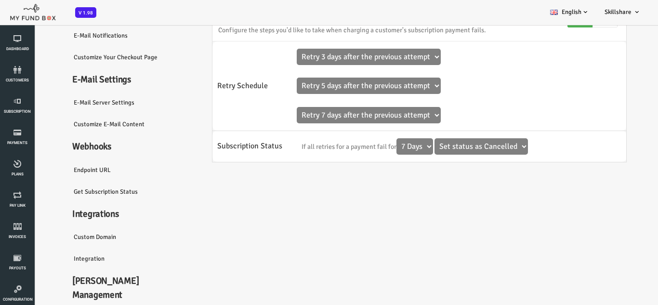
scroll to position [0, 0]
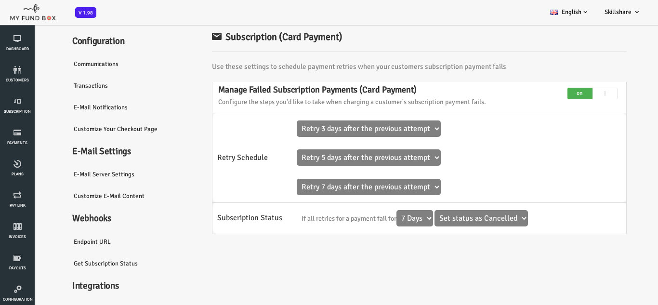
click at [78, 177] on link "E-Mail server settings" at bounding box center [101, 174] width 125 height 22
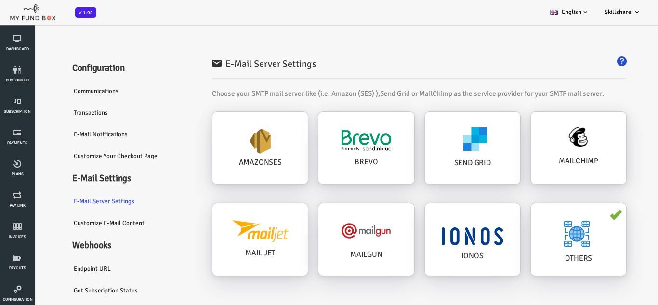
click at [57, 89] on link "Communications" at bounding box center [101, 91] width 125 height 22
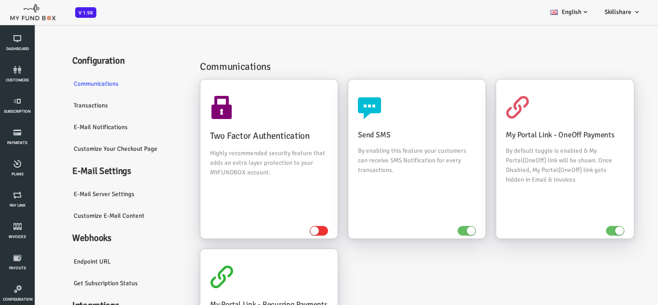
click at [60, 110] on link "Transactions" at bounding box center [101, 105] width 125 height 22
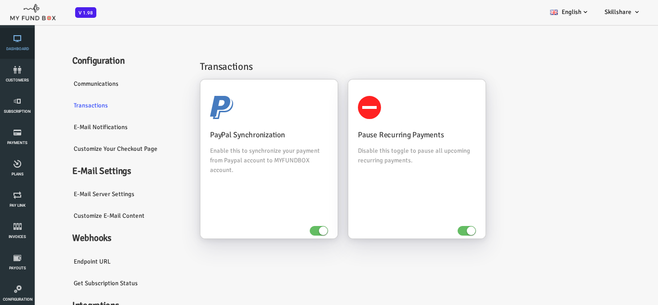
click at [8, 45] on link "Dashboard" at bounding box center [17, 43] width 29 height 31
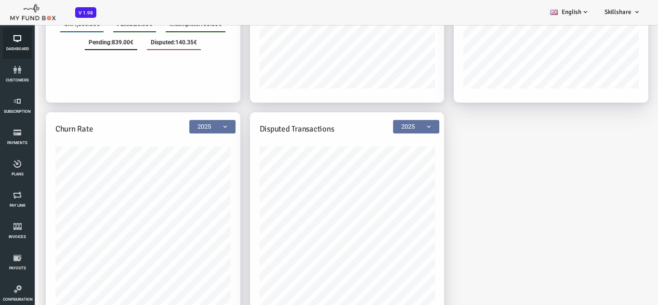
scroll to position [528, 0]
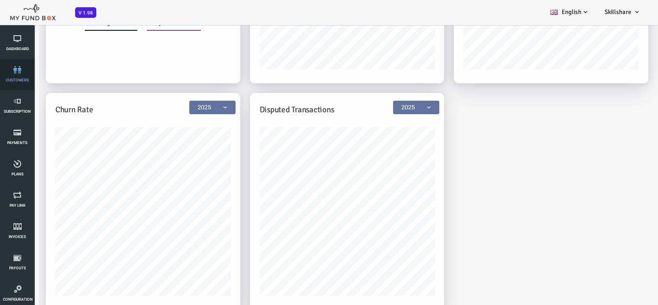
click at [20, 68] on icon at bounding box center [17, 70] width 29 height 8
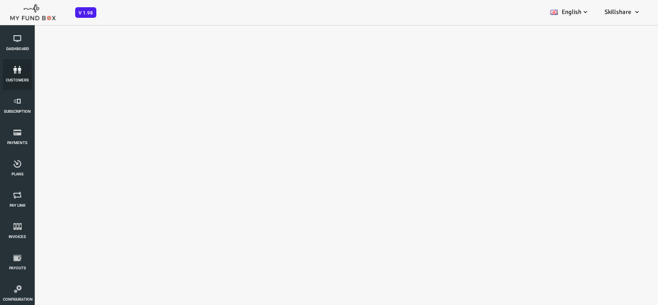
scroll to position [0, 0]
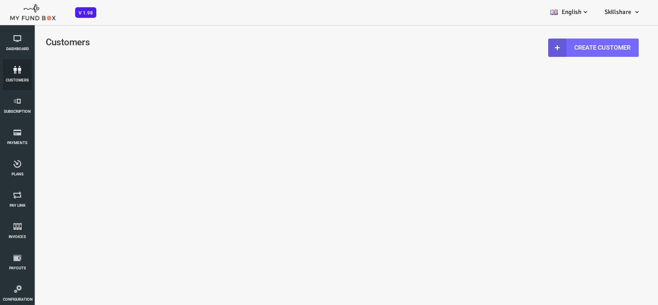
select select "100"
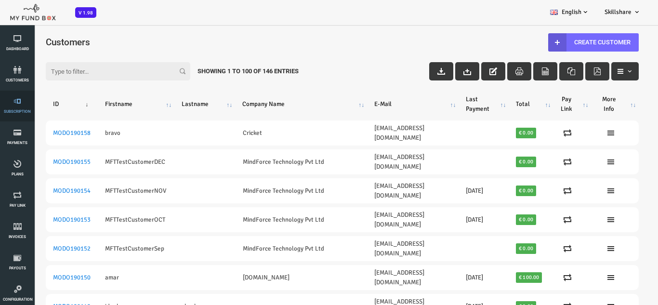
click at [15, 105] on icon at bounding box center [17, 101] width 29 height 8
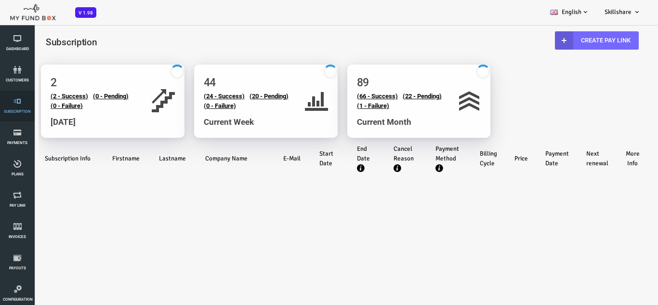
select select "100"
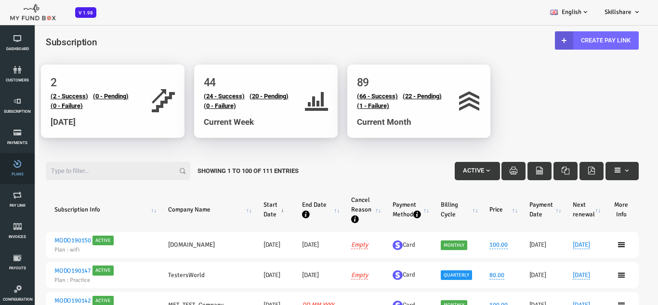
click at [14, 165] on icon at bounding box center [17, 164] width 29 height 8
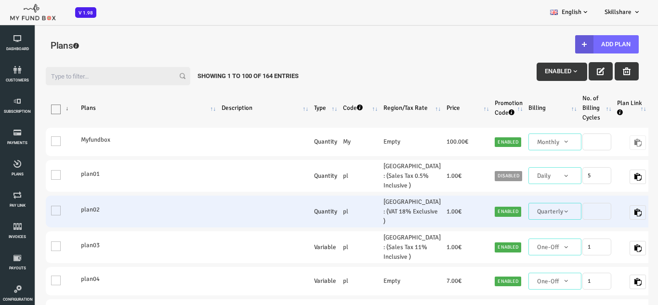
click at [506, 216] on span "Quarterly" at bounding box center [528, 212] width 45 height 10
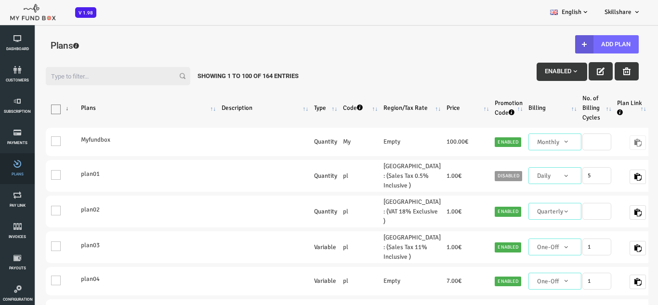
click at [0, 0] on span "Plans" at bounding box center [0, 0] width 0 height 0
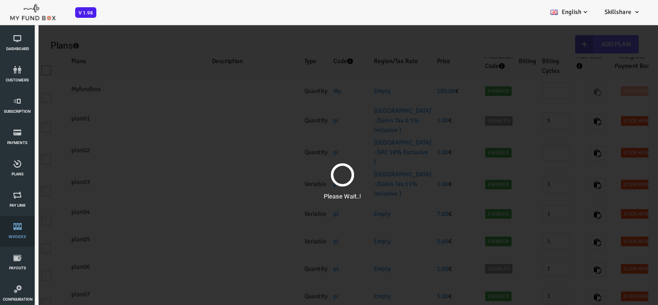
click at [24, 229] on icon at bounding box center [17, 227] width 29 height 8
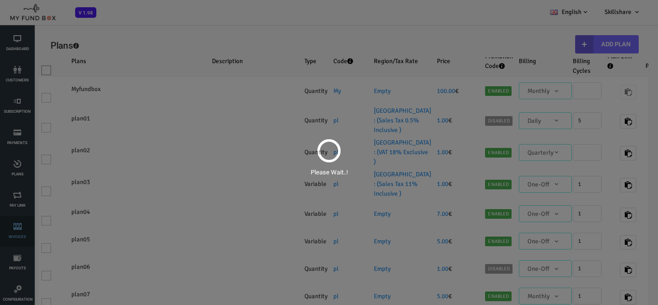
select select "100"
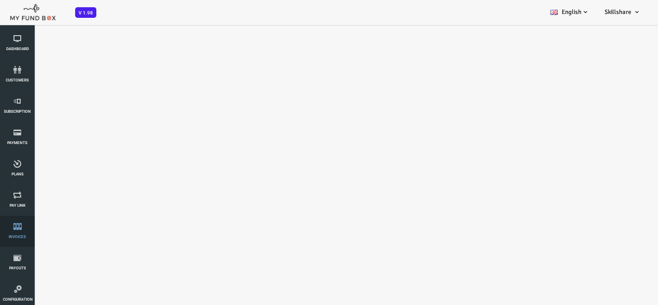
select select "100"
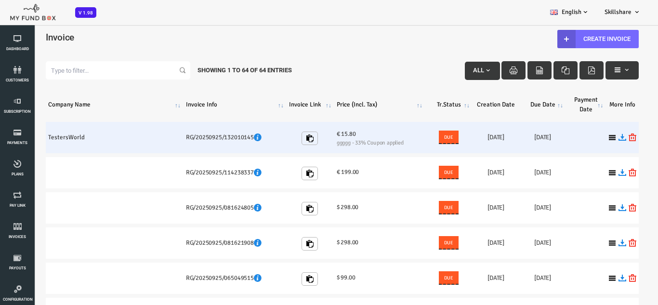
click at [425, 137] on span "Due" at bounding box center [422, 137] width 15 height 10
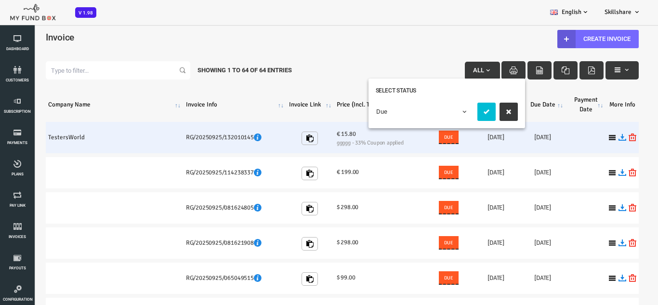
click at [425, 137] on span "Due" at bounding box center [422, 137] width 15 height 10
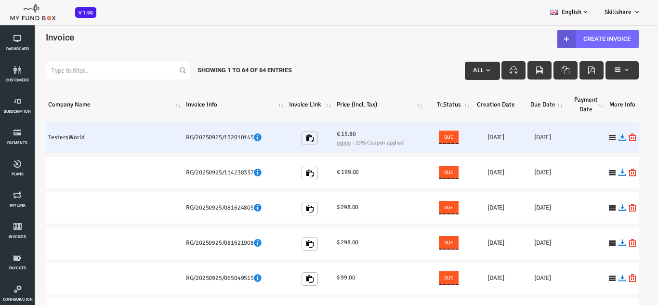
click at [422, 140] on span "Due" at bounding box center [422, 137] width 15 height 10
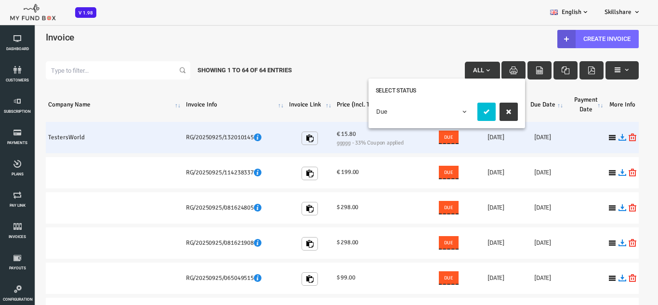
click at [422, 140] on span "Due" at bounding box center [422, 137] width 15 height 10
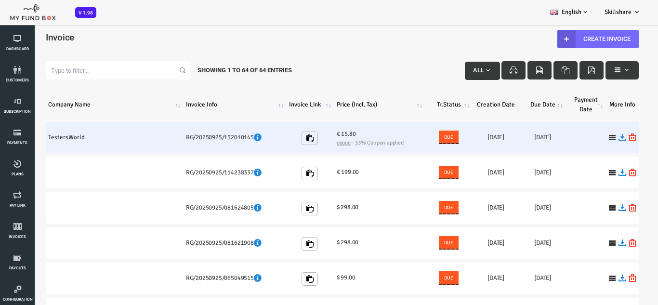
click at [422, 140] on span "Due" at bounding box center [422, 137] width 15 height 10
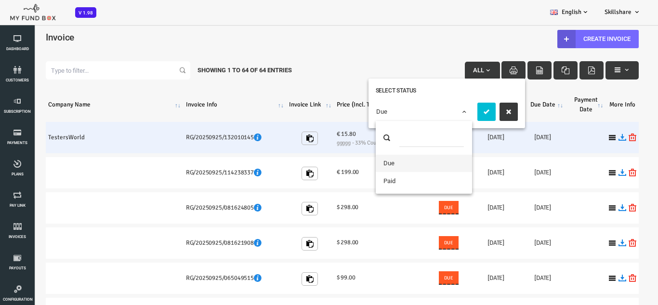
click at [403, 111] on span "Due" at bounding box center [397, 112] width 95 height 10
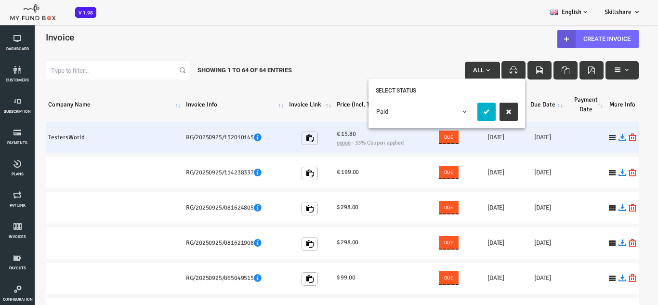
click at [459, 116] on button "submit" at bounding box center [460, 112] width 18 height 18
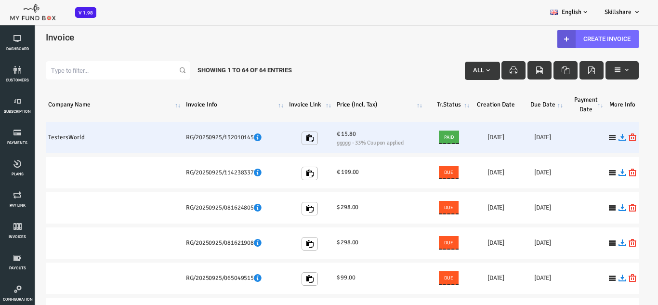
click at [449, 70] on span "All" at bounding box center [452, 69] width 11 height 7
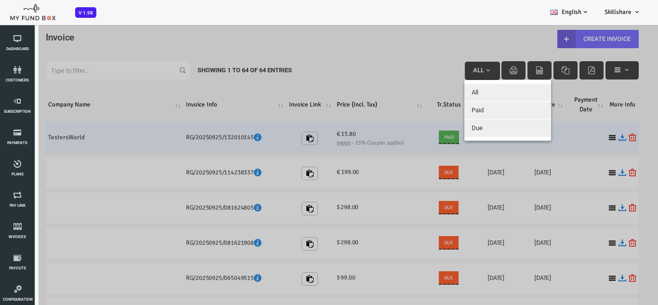
click at [407, 145] on div at bounding box center [316, 176] width 632 height 305
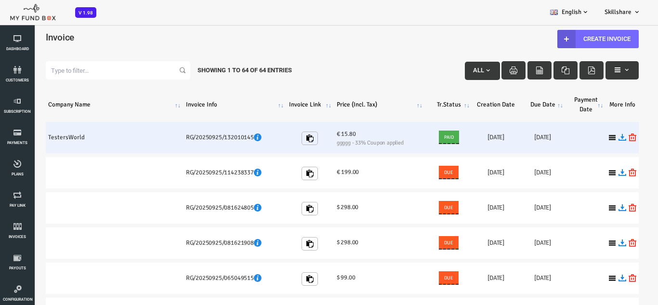
click at [419, 134] on span "Paid" at bounding box center [422, 137] width 15 height 10
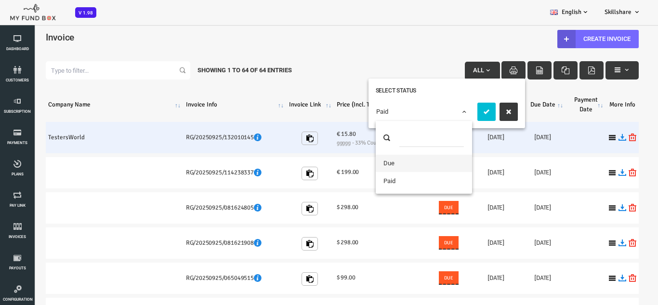
click at [424, 110] on span "Paid" at bounding box center [397, 112] width 95 height 10
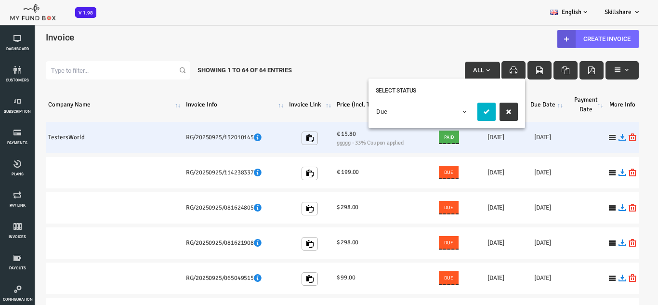
click at [455, 110] on button "submit" at bounding box center [460, 112] width 18 height 18
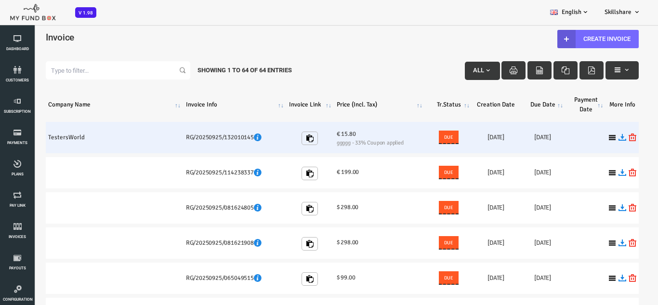
click at [458, 67] on span "button" at bounding box center [462, 70] width 8 height 8
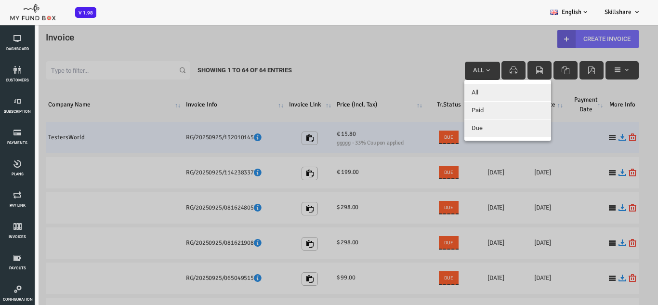
click at [458, 111] on button "Paid" at bounding box center [481, 110] width 87 height 17
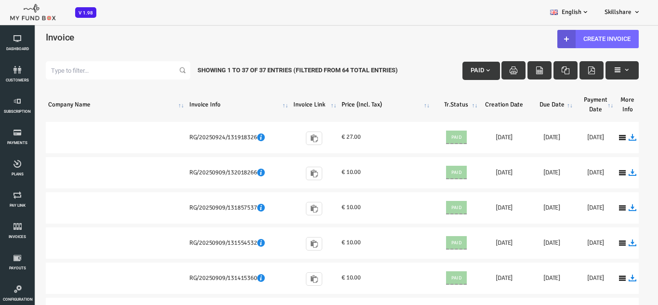
click at [448, 74] on button "Paid" at bounding box center [455, 71] width 38 height 18
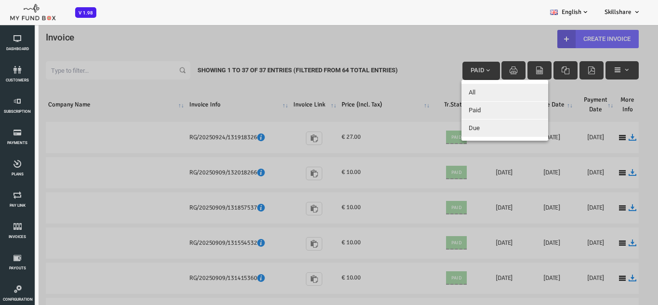
click at [453, 125] on button "Due" at bounding box center [478, 127] width 87 height 17
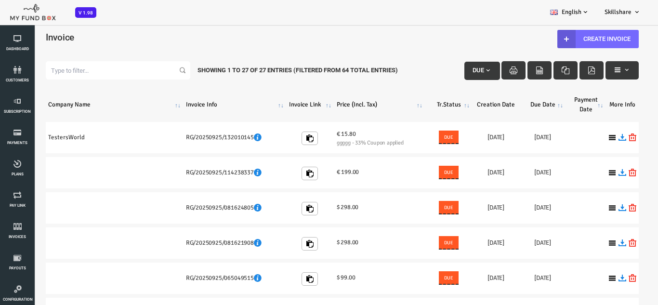
click at [458, 73] on span "button" at bounding box center [462, 70] width 8 height 8
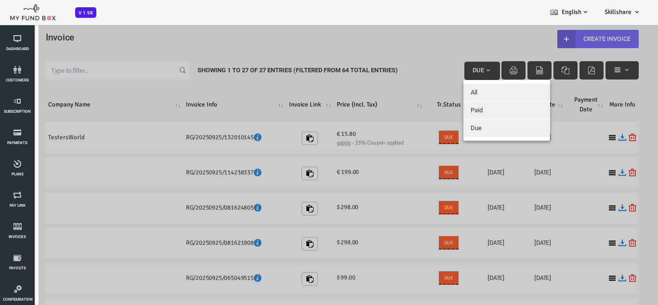
click at [456, 91] on button "All" at bounding box center [480, 92] width 87 height 17
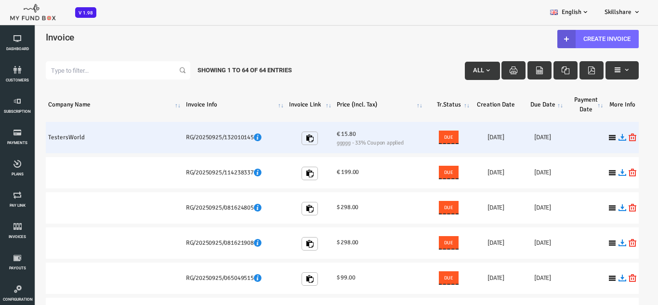
click at [41, 137] on td "TestersWorld" at bounding box center [88, 137] width 138 height 31
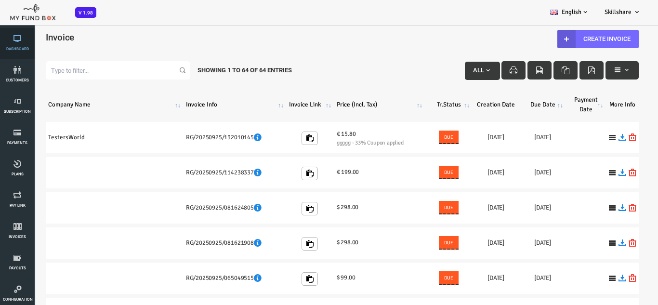
click at [10, 43] on link "Dashboard" at bounding box center [17, 43] width 29 height 31
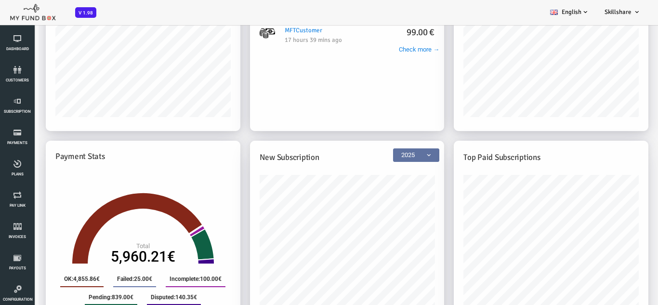
scroll to position [241, 0]
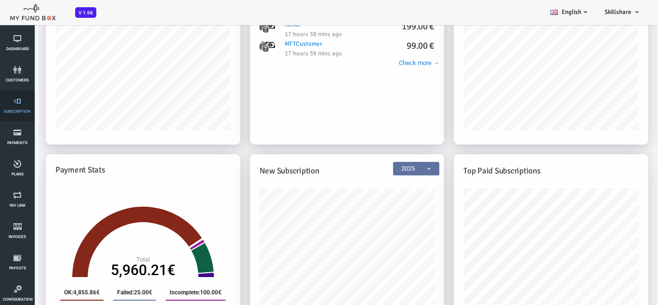
click at [0, 0] on span "Subscription" at bounding box center [0, 0] width 0 height 0
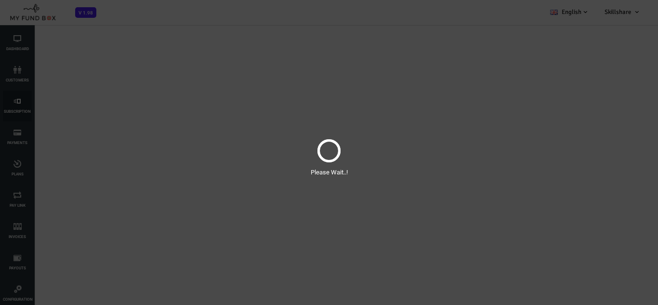
scroll to position [0, 0]
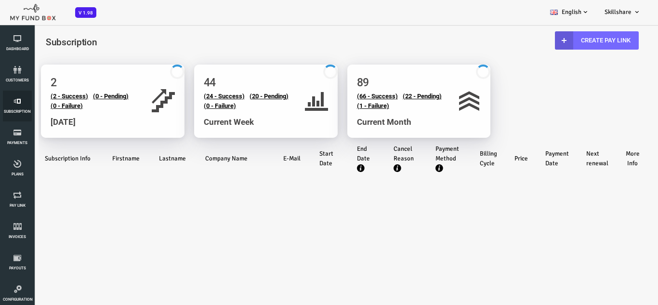
select select "100"
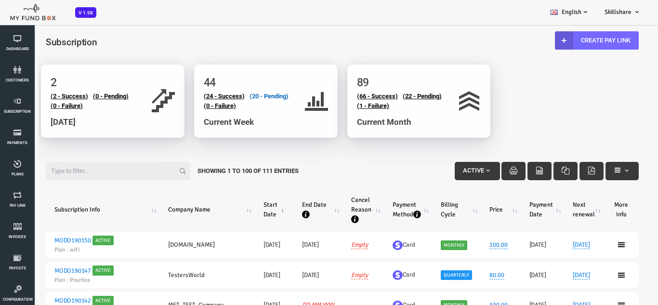
click at [246, 98] on link "(20 - Pending)" at bounding box center [242, 95] width 39 height 7
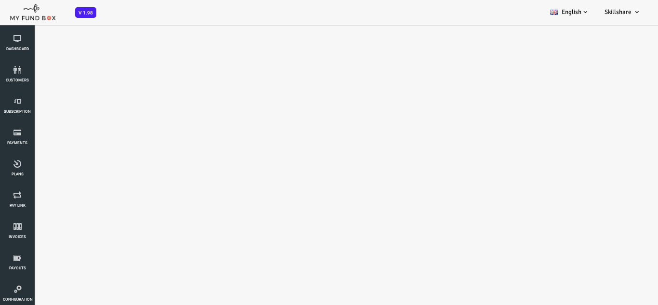
select select "100"
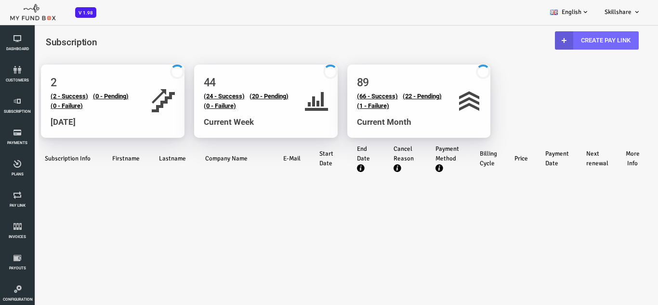
select select "100"
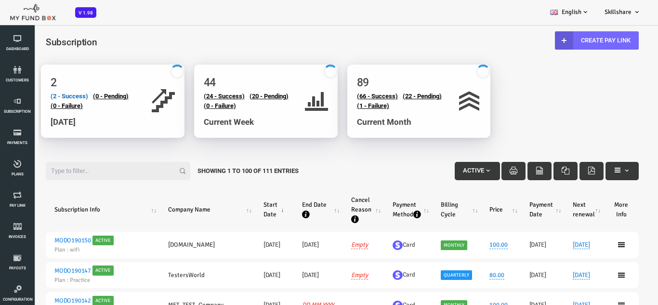
click at [43, 95] on link "(2 - Success)" at bounding box center [43, 95] width 38 height 7
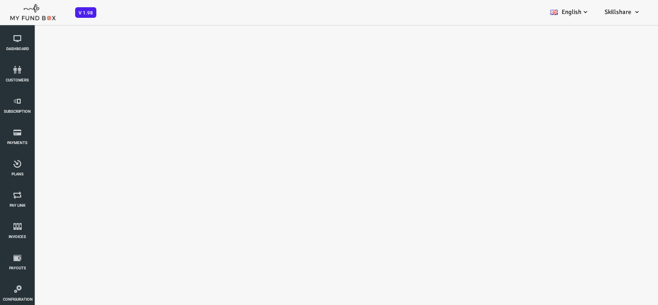
select select "100"
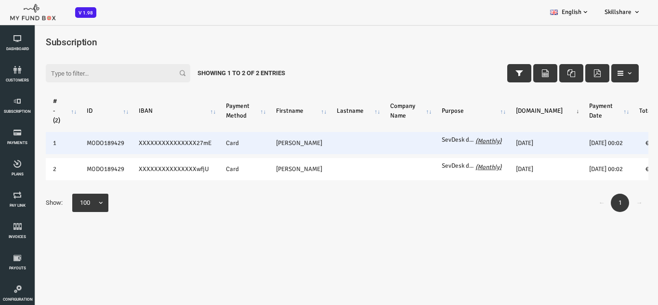
click at [449, 142] on icon "(Monthly)" at bounding box center [462, 141] width 26 height 8
click at [427, 139] on label "SevDesk demo" at bounding box center [432, 140] width 34 height 10
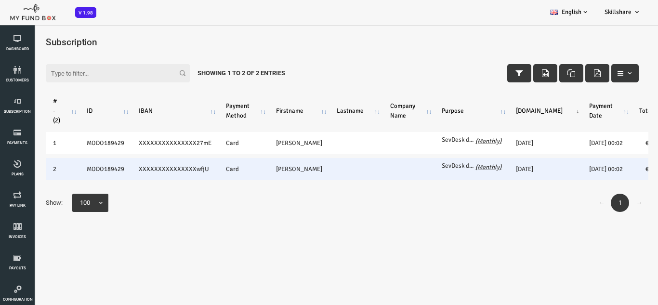
click at [428, 170] on label "SevDesk demo" at bounding box center [432, 166] width 34 height 10
click at [452, 169] on icon "(Monthly)" at bounding box center [462, 167] width 26 height 8
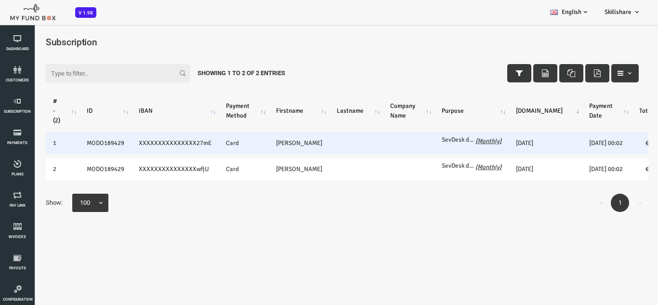
click at [424, 133] on td "SevDesk demo (Monthly)" at bounding box center [445, 143] width 74 height 22
click at [154, 144] on td "XXXXXXXXXXXXXXX27mE" at bounding box center [148, 143] width 87 height 22
drag, startPoint x: 154, startPoint y: 144, endPoint x: 93, endPoint y: 148, distance: 60.4
click at [93, 148] on tr "1 MODO189429 XXXXXXXXXXXXXXX27mE Card christopher SevDesk demo (Monthly) 202509…" at bounding box center [346, 143] width 655 height 22
click at [81, 149] on td "MODO189429" at bounding box center [79, 143] width 52 height 22
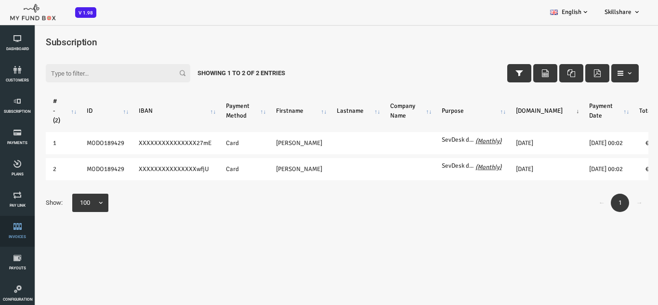
click at [0, 0] on span "Invoices" at bounding box center [0, 0] width 0 height 0
click at [19, 263] on link "Payouts" at bounding box center [17, 262] width 29 height 31
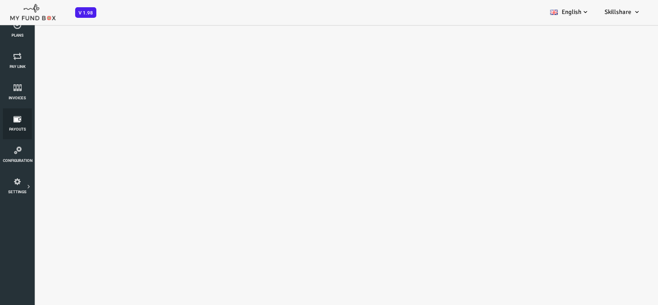
select select "100"
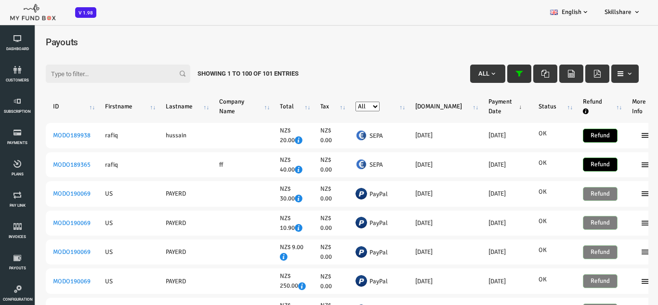
click at [491, 78] on button "button" at bounding box center [493, 74] width 24 height 18
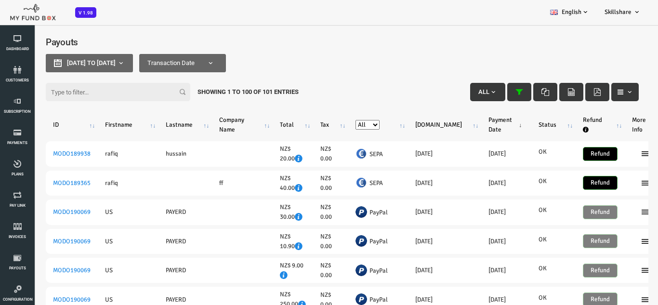
click at [68, 87] on input "Filter:" at bounding box center [91, 92] width 145 height 18
click at [599, 96] on span "button" at bounding box center [603, 92] width 8 height 8
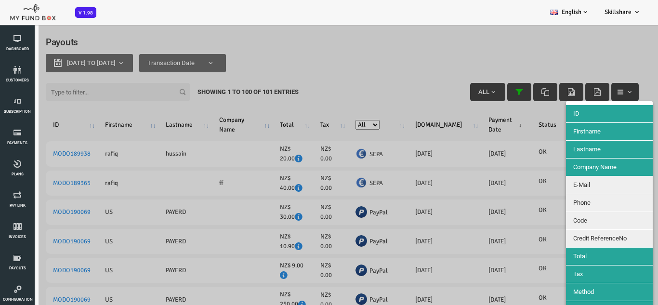
click at [595, 96] on div at bounding box center [316, 176] width 632 height 305
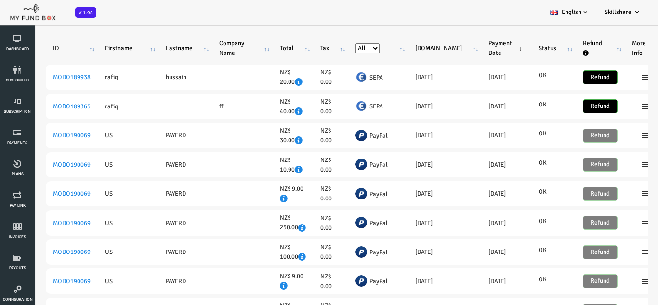
scroll to position [145, 0]
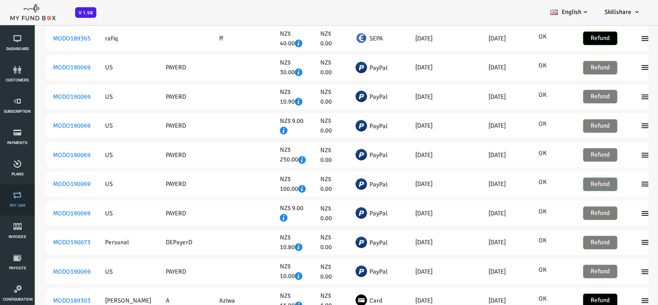
click at [17, 194] on icon at bounding box center [17, 195] width 29 height 8
click at [25, 254] on icon at bounding box center [17, 258] width 29 height 8
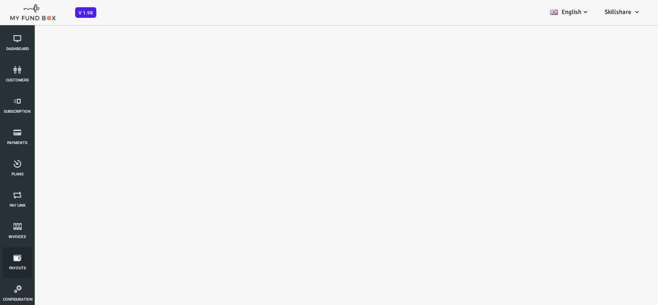
select select "100"
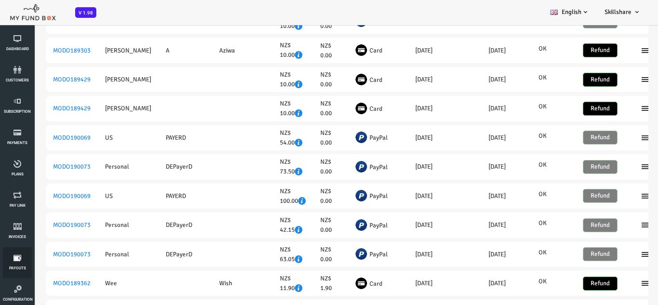
scroll to position [1253, 0]
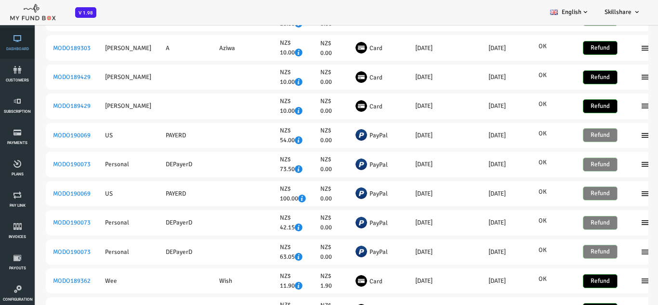
click at [0, 0] on span "Dashboard" at bounding box center [0, 0] width 0 height 0
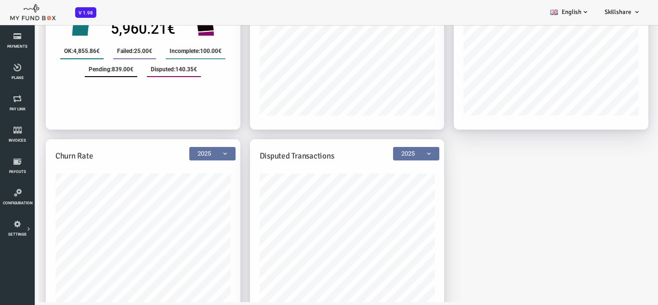
scroll to position [384, 0]
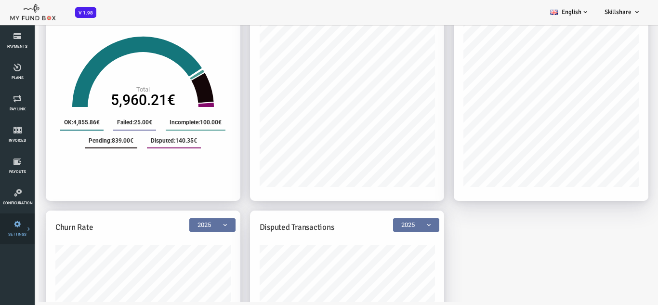
click at [0, 0] on link "Tax & Coupons" at bounding box center [0, 0] width 0 height 0
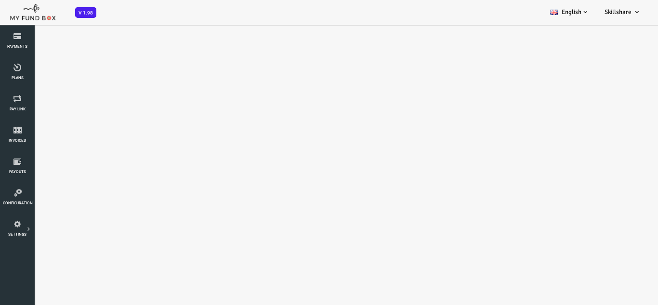
select select "100"
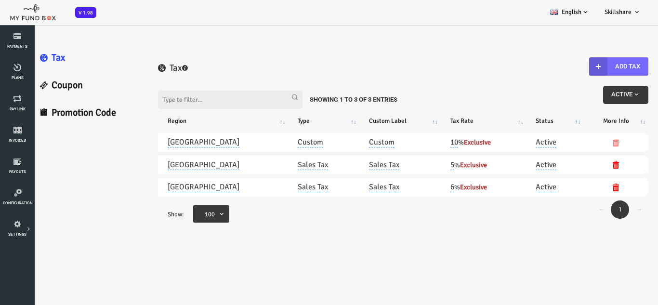
scroll to position [0, 0]
click at [41, 90] on link "Coupon" at bounding box center [63, 85] width 117 height 27
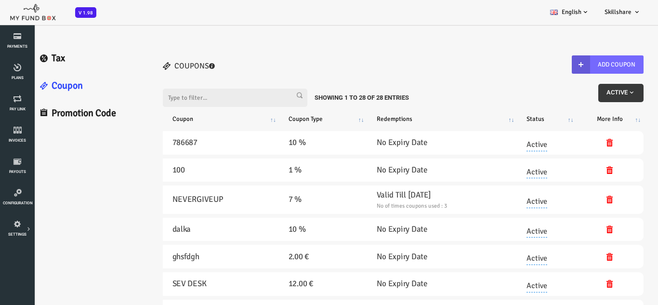
click at [596, 84] on button "Active" at bounding box center [594, 93] width 45 height 18
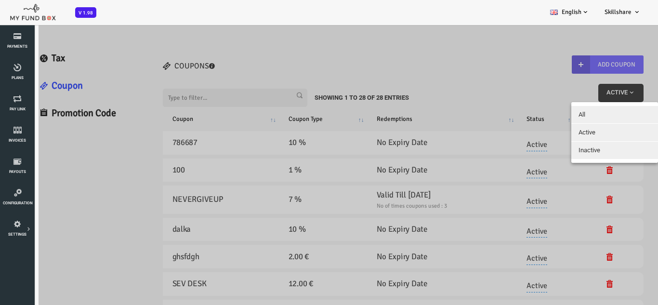
click at [571, 136] on button "Active" at bounding box center [588, 132] width 87 height 17
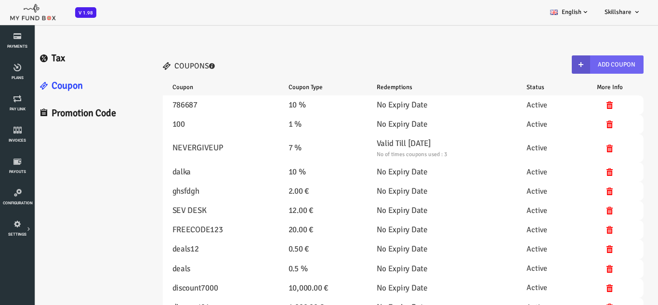
select select "100"
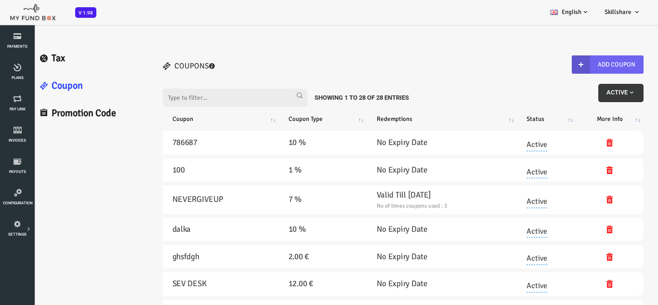
click at [561, 60] on b "button" at bounding box center [554, 64] width 18 height 18
radio input "true"
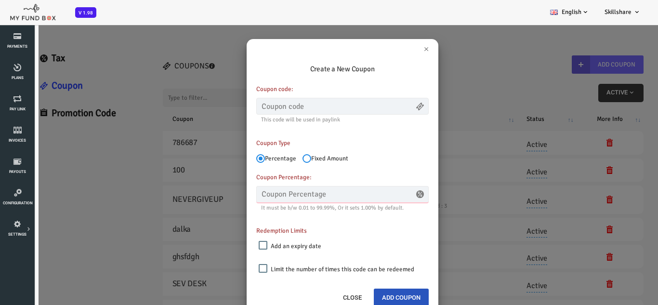
click at [251, 196] on input "text" at bounding box center [316, 194] width 172 height 17
click at [269, 231] on label "Redemption Limits" at bounding box center [255, 228] width 51 height 14
click at [264, 243] on label "Add an expiry date" at bounding box center [263, 244] width 63 height 14
click at [241, 243] on input "Add an expiry date" at bounding box center [236, 245] width 9 height 9
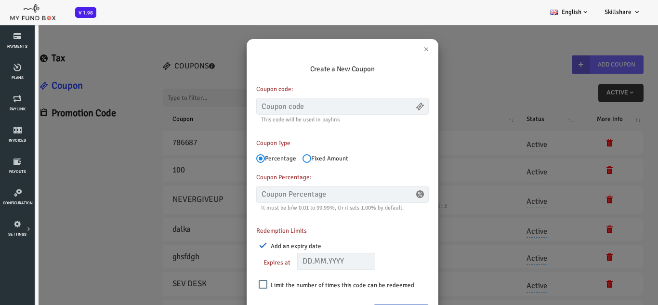
click at [264, 243] on label "Add an expiry date" at bounding box center [263, 244] width 63 height 14
click at [241, 243] on input "Add an expiry date" at bounding box center [236, 245] width 9 height 9
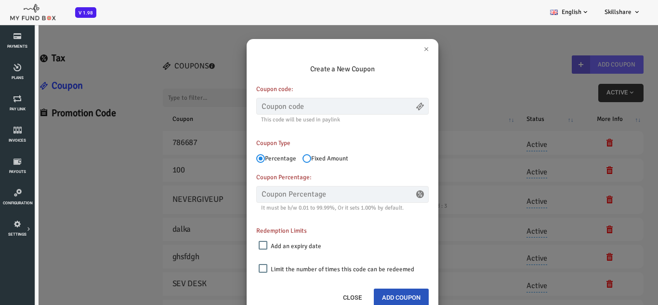
click at [264, 243] on label "Add an expiry date" at bounding box center [263, 244] width 63 height 14
click at [241, 243] on input "Add an expiry date" at bounding box center [236, 245] width 9 height 9
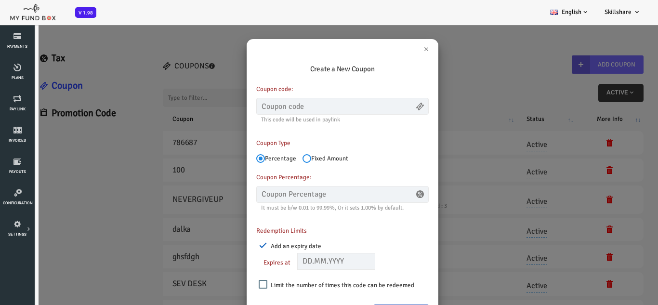
scroll to position [18, 0]
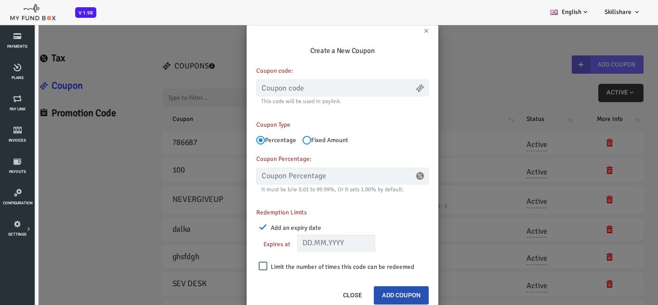
click at [370, 293] on button "Add Coupon" at bounding box center [374, 295] width 55 height 18
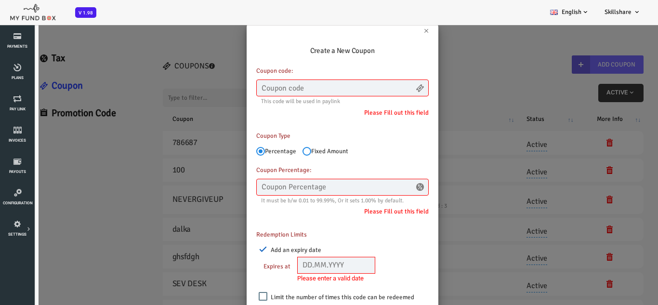
click at [239, 250] on input "Add an expiry date" at bounding box center [236, 249] width 9 height 9
checkbox input "false"
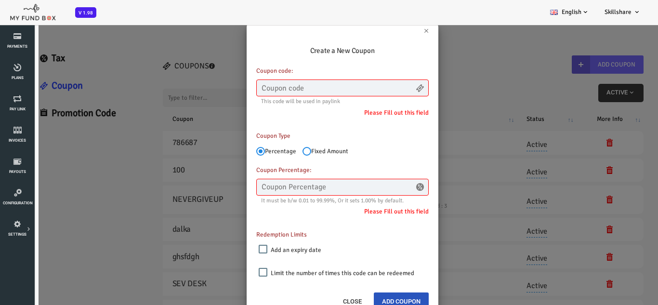
scroll to position [25, 0]
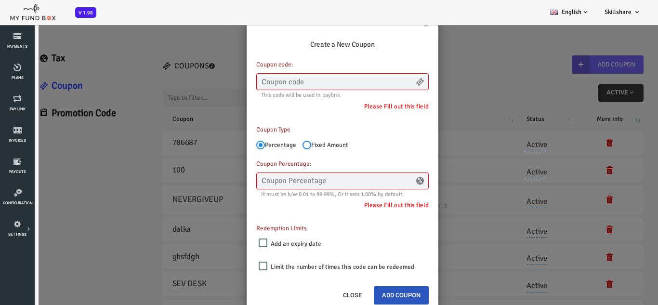
click at [246, 262] on label "Limit the number of times this code can be redeemed" at bounding box center [310, 264] width 156 height 14
click at [241, 262] on input "Limit the number of times this code can be redeemed" at bounding box center [236, 266] width 9 height 9
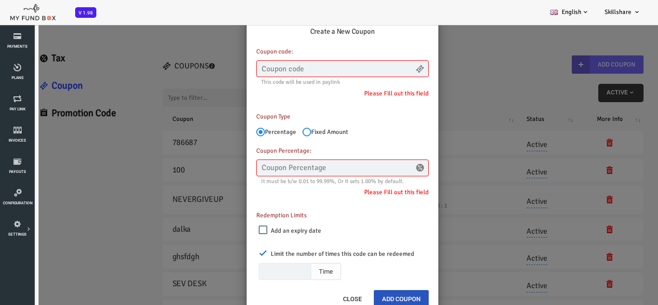
scroll to position [41, 0]
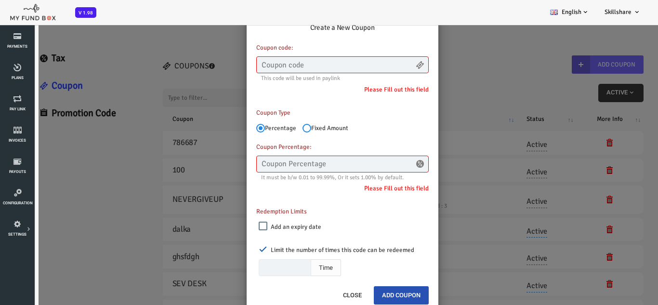
click at [373, 296] on button "Add Coupon" at bounding box center [374, 295] width 55 height 18
click at [228, 250] on div "Redemption Limits Add an expiry date Expires at Please enter a valid date Limit…" at bounding box center [316, 244] width 182 height 84
click at [236, 250] on input "Limit the number of times this code can be redeemed" at bounding box center [236, 249] width 9 height 9
checkbox input "false"
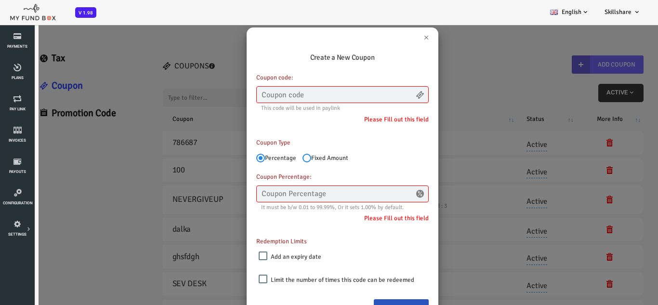
scroll to position [0, 0]
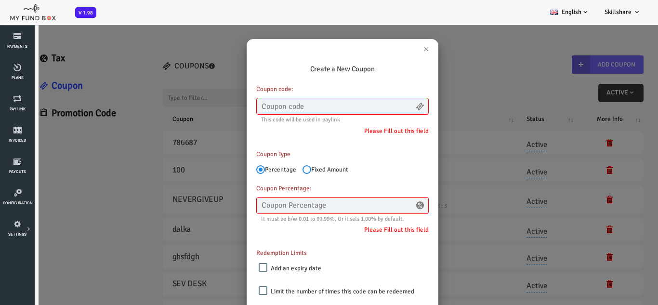
click at [281, 169] on input "Fixed Amount" at bounding box center [280, 169] width 9 height 9
radio input "true"
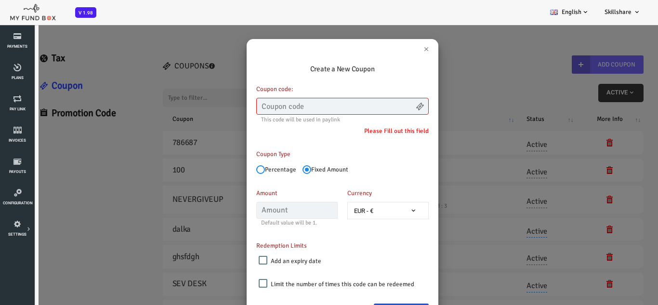
click at [232, 167] on input "Percentage" at bounding box center [234, 169] width 9 height 9
radio input "true"
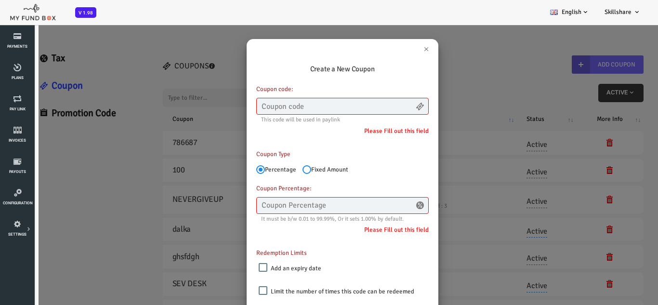
click at [284, 171] on input "Fixed Amount" at bounding box center [280, 169] width 9 height 9
radio input "true"
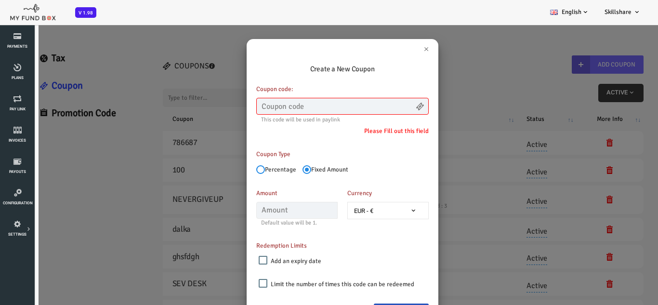
scroll to position [17, 0]
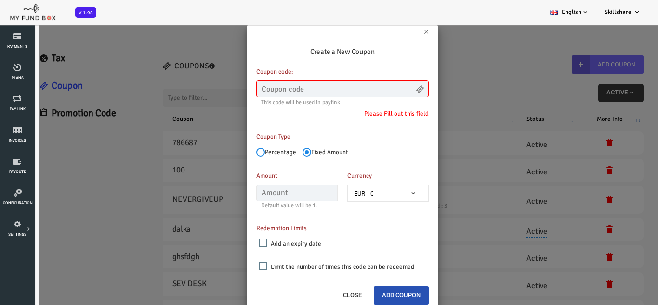
click at [369, 297] on button "Add Coupon" at bounding box center [374, 295] width 55 height 18
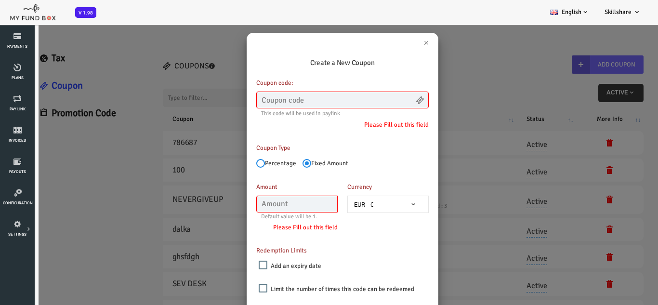
scroll to position [0, 0]
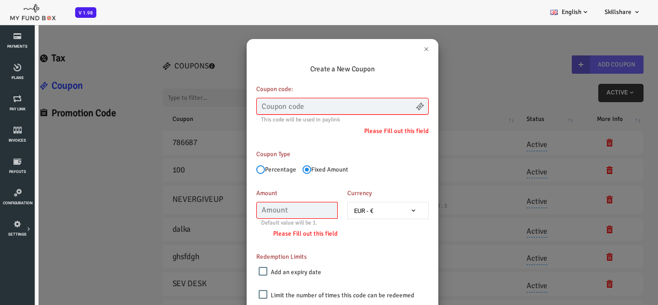
click at [291, 105] on input "text" at bounding box center [316, 106] width 172 height 17
click at [399, 47] on button "×" at bounding box center [399, 49] width 5 height 10
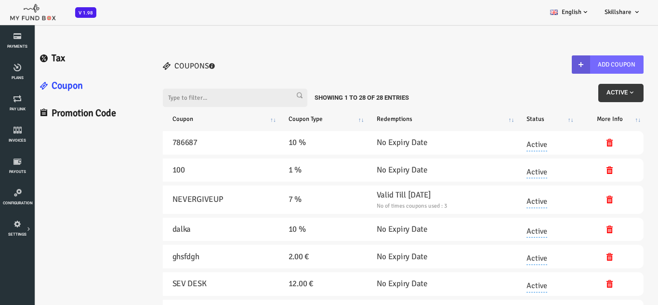
drag, startPoint x: 22, startPoint y: 59, endPoint x: 46, endPoint y: 85, distance: 35.1
click at [22, 59] on link "Tax" at bounding box center [63, 58] width 117 height 27
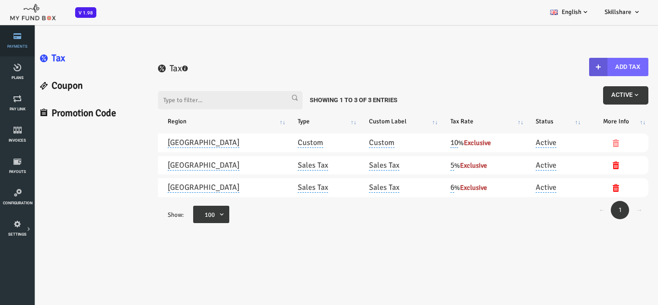
click at [16, 42] on link "Payments" at bounding box center [17, 41] width 29 height 31
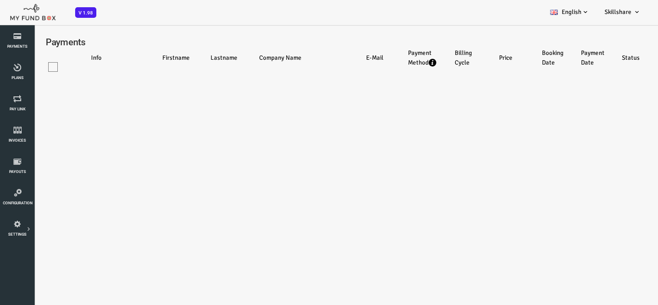
select select "100"
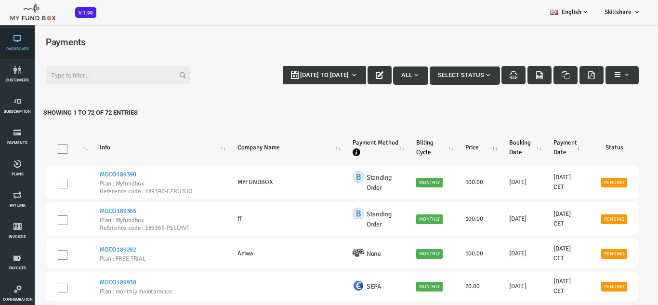
click at [16, 32] on link "Dashboard" at bounding box center [17, 43] width 29 height 31
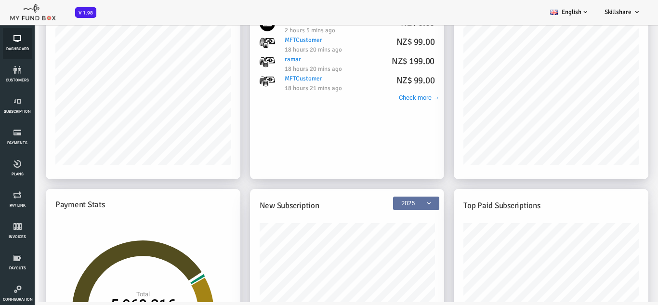
scroll to position [95, 0]
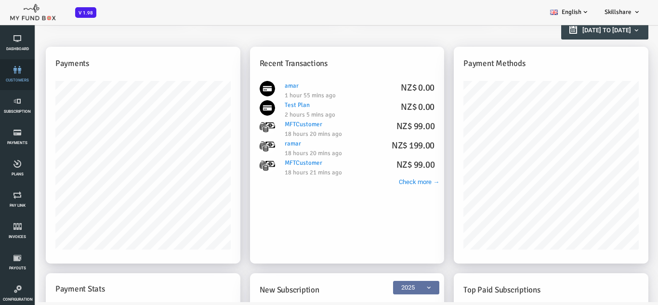
click at [0, 0] on span "customers" at bounding box center [0, 0] width 0 height 0
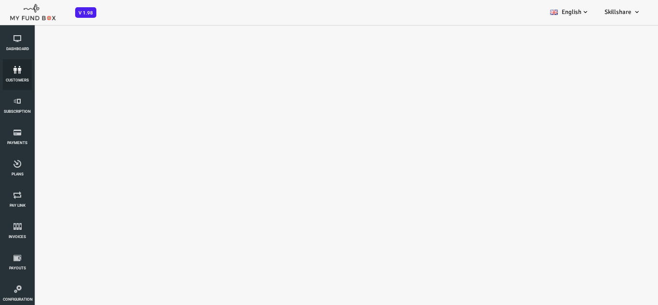
scroll to position [0, 0]
select select "100"
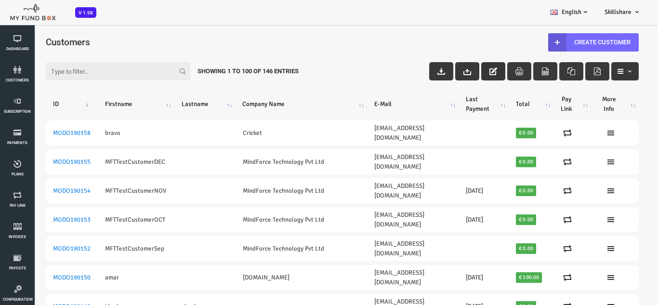
click at [464, 73] on icon "button" at bounding box center [467, 71] width 8 height 8
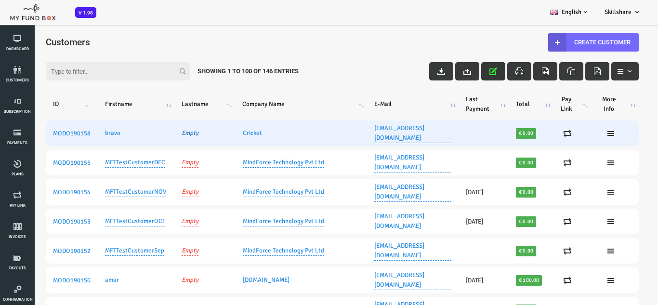
click at [166, 130] on link "Empty" at bounding box center [163, 133] width 17 height 10
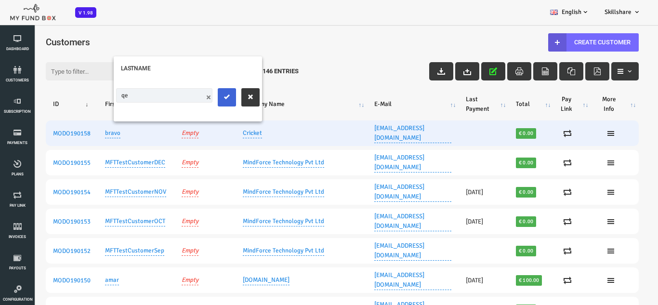
type input "qe"
click at [197, 97] on icon "submit" at bounding box center [201, 97] width 8 height 8
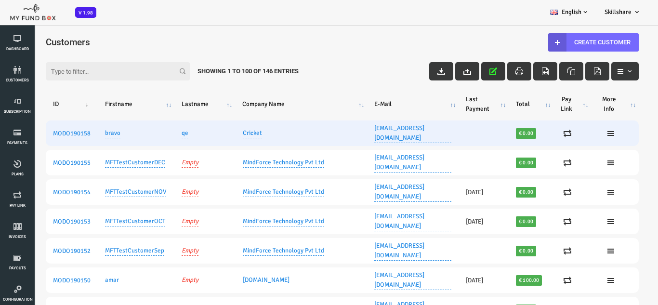
click at [95, 129] on td "bravo" at bounding box center [109, 133] width 77 height 26
click at [92, 129] on link "bravo" at bounding box center [86, 133] width 15 height 10
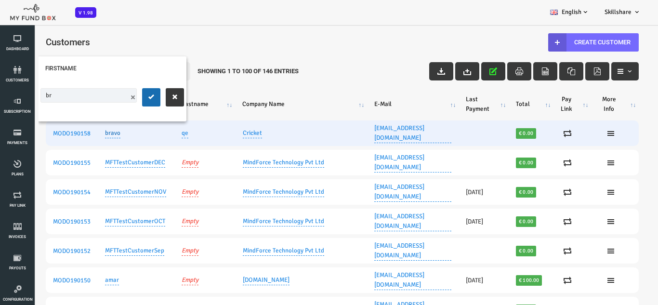
type input "b"
type input "a"
type input "Kalam"
click at [126, 102] on button "submit" at bounding box center [125, 97] width 18 height 18
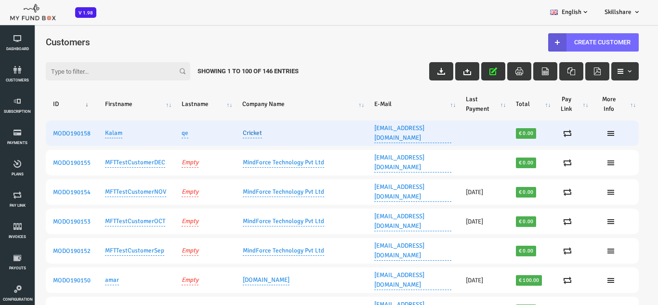
click at [223, 128] on link "Cricket" at bounding box center [225, 133] width 19 height 10
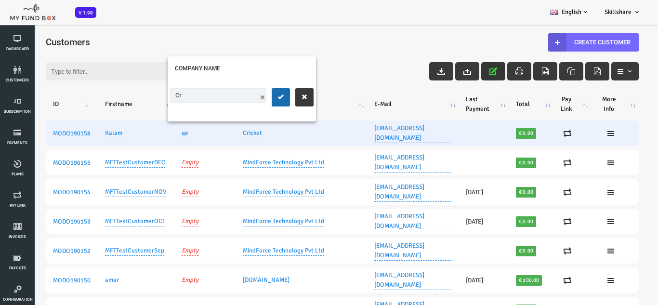
type input "C"
type input "Social"
click at [258, 98] on icon "submit" at bounding box center [255, 97] width 8 height 8
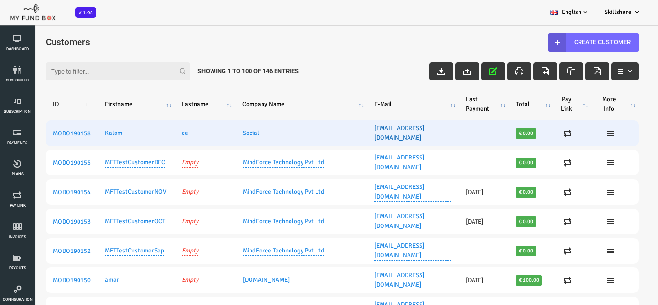
click at [348, 129] on link "bravo@gmial.com" at bounding box center [386, 133] width 77 height 20
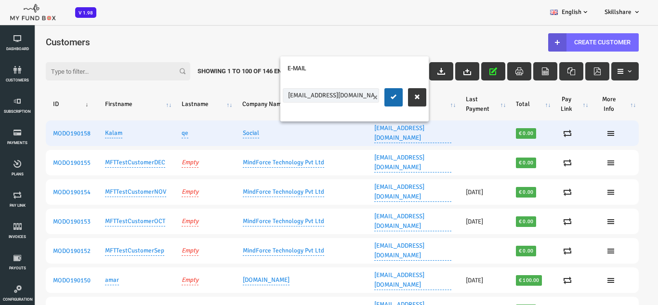
click at [276, 97] on input "bravo@gmial.com" at bounding box center [304, 95] width 96 height 14
type input "kalam@gmail.com"
click at [370, 94] on icon "submit" at bounding box center [367, 97] width 8 height 8
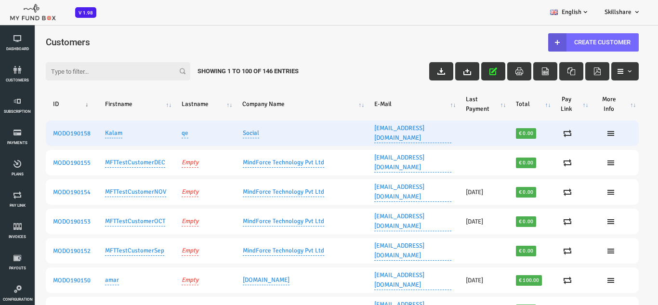
click at [452, 122] on td at bounding box center [457, 133] width 50 height 26
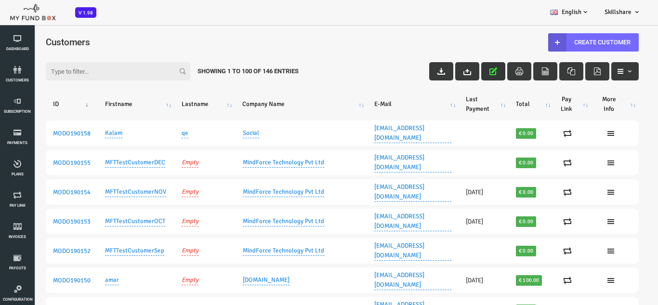
click at [61, 72] on input "Filter:" at bounding box center [91, 71] width 145 height 18
click at [463, 74] on icon "button" at bounding box center [467, 71] width 8 height 8
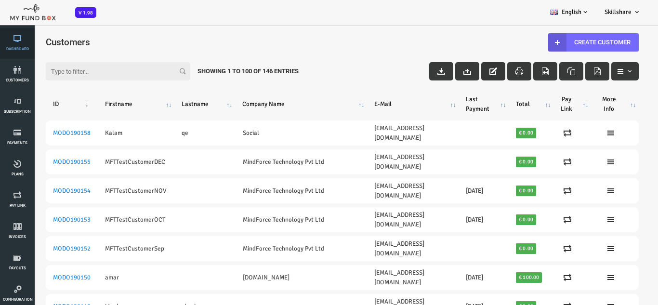
click at [0, 0] on span "Dashboard" at bounding box center [0, 0] width 0 height 0
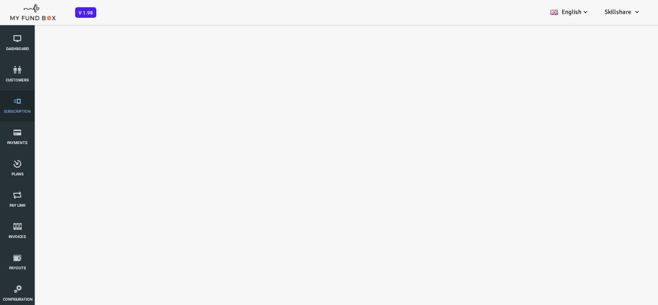
click at [14, 106] on link "Subscription" at bounding box center [17, 106] width 29 height 31
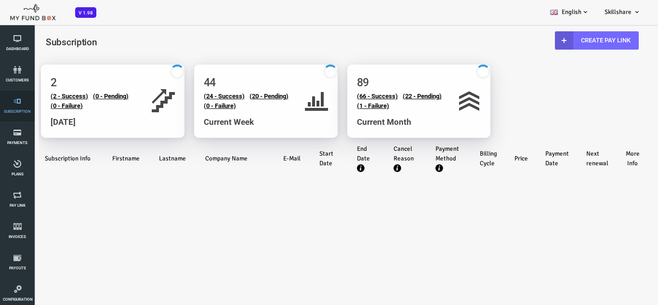
select select "100"
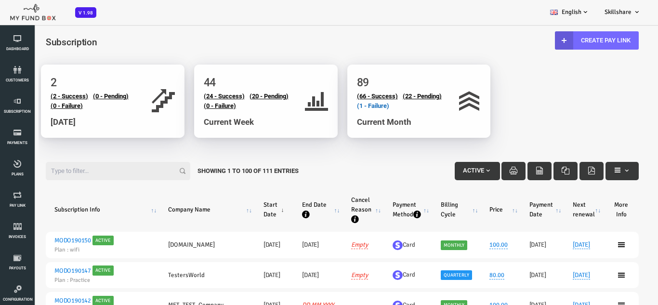
click at [345, 105] on link "(1 - Failure)" at bounding box center [346, 105] width 32 height 7
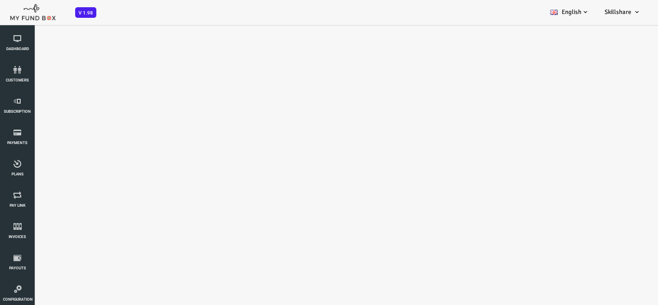
select select "100"
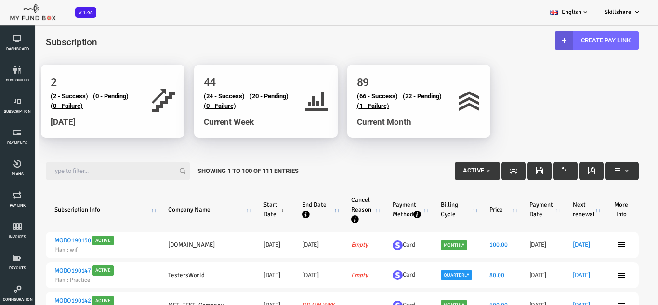
click at [600, 169] on span "button" at bounding box center [600, 171] width 8 height 8
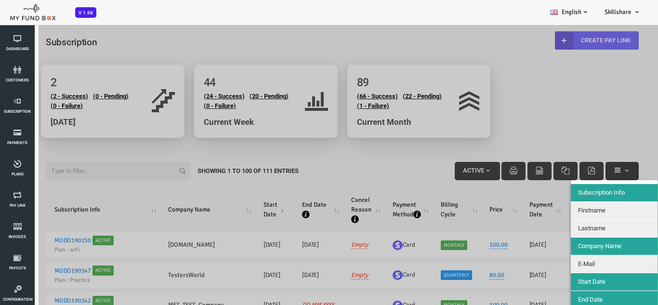
click at [600, 169] on div at bounding box center [316, 176] width 632 height 305
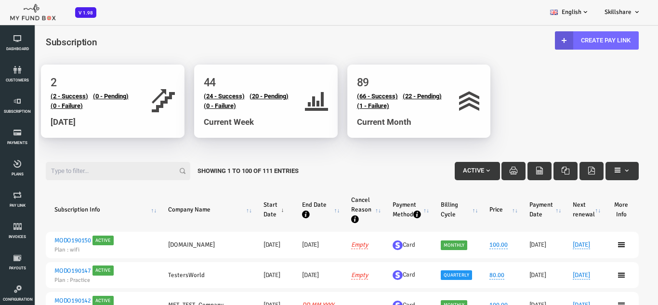
click at [460, 168] on span "button" at bounding box center [462, 171] width 8 height 8
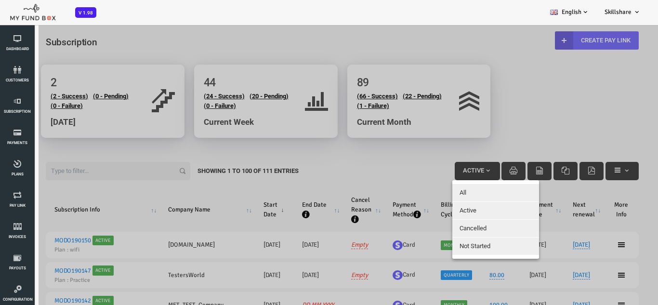
click at [460, 168] on div at bounding box center [316, 176] width 632 height 305
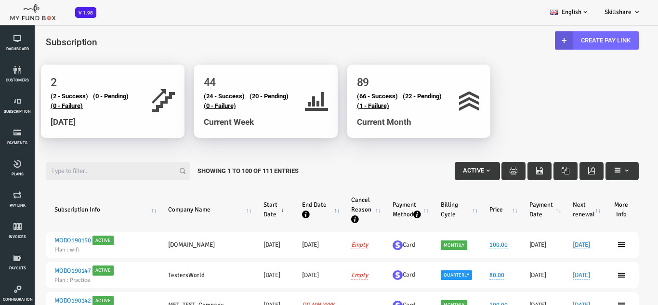
click at [463, 172] on span "button" at bounding box center [462, 171] width 8 height 8
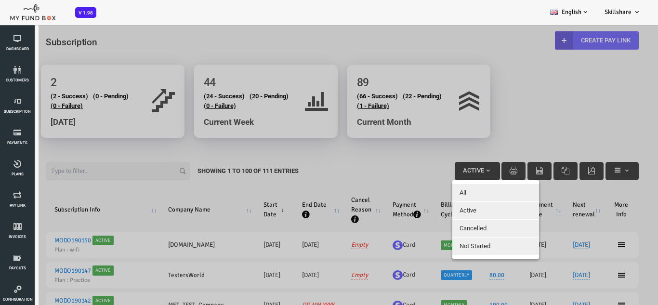
click at [463, 173] on div at bounding box center [316, 176] width 632 height 305
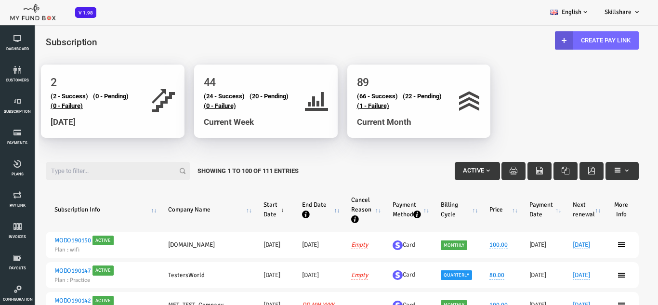
click at [452, 167] on span "Active" at bounding box center [446, 170] width 21 height 7
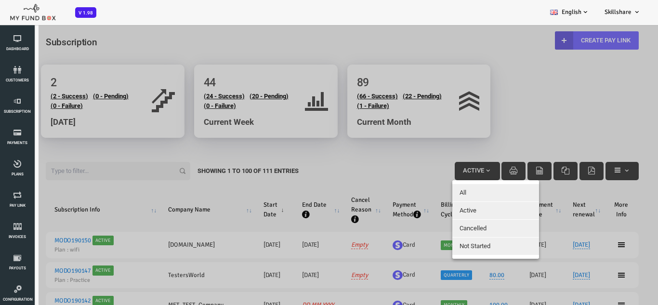
click at [442, 223] on button "Cancelled" at bounding box center [469, 228] width 87 height 17
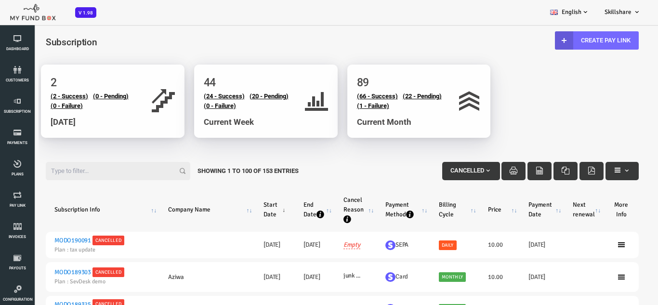
click at [461, 170] on span "button" at bounding box center [462, 171] width 8 height 8
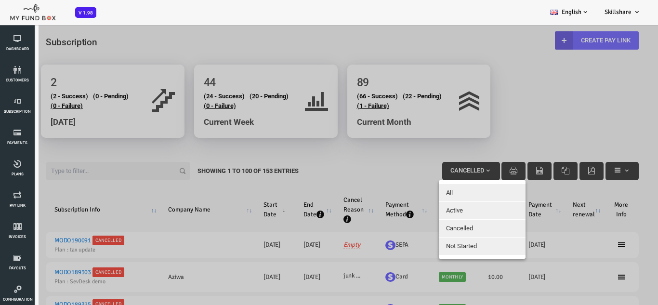
click at [444, 238] on button "Not Started" at bounding box center [455, 246] width 87 height 17
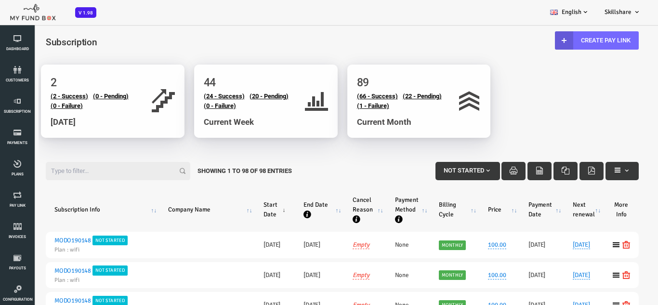
click at [441, 173] on span "Not Started" at bounding box center [437, 170] width 40 height 7
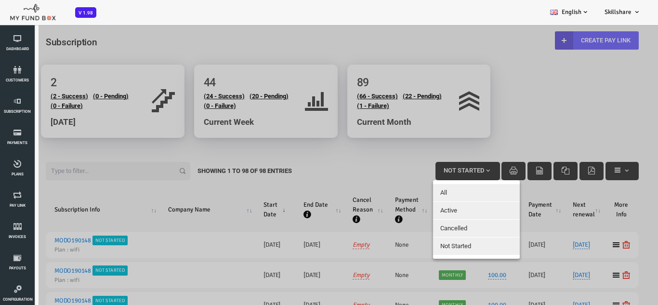
click at [425, 210] on span "Active" at bounding box center [422, 210] width 17 height 7
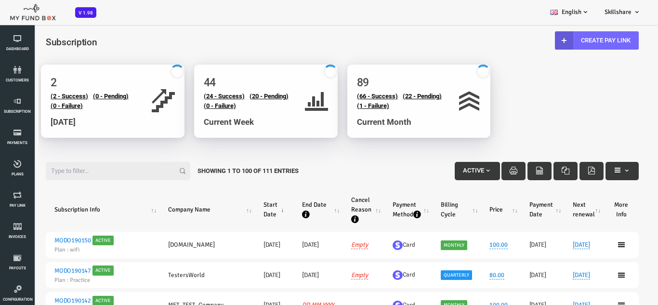
click at [446, 172] on span "Active" at bounding box center [446, 170] width 21 height 7
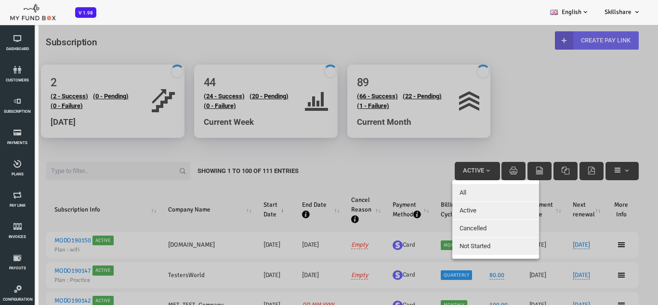
click at [446, 189] on button "All" at bounding box center [469, 192] width 87 height 17
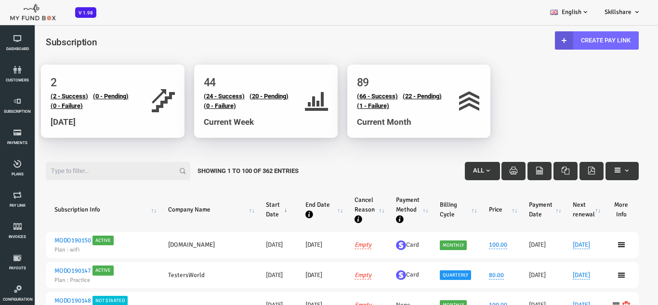
click at [447, 172] on span "All" at bounding box center [452, 170] width 11 height 7
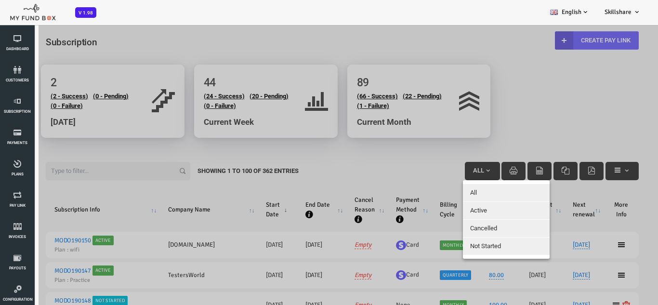
click at [453, 215] on button "Active" at bounding box center [479, 210] width 87 height 17
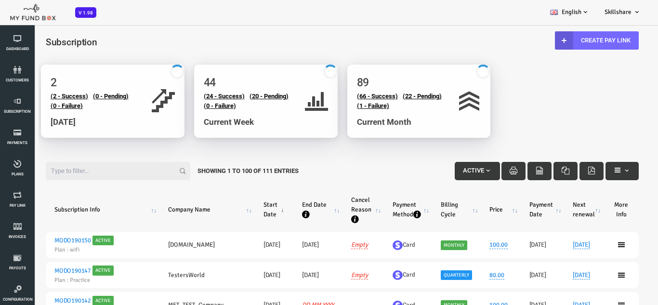
click at [449, 172] on span "Active" at bounding box center [446, 170] width 21 height 7
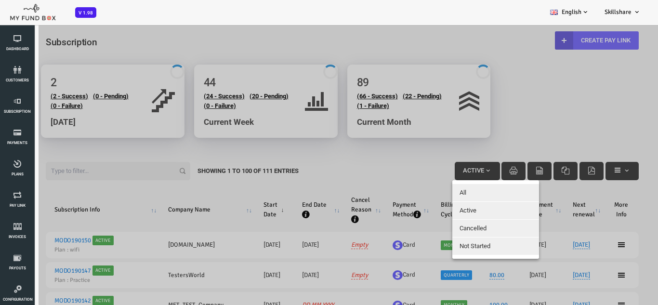
click at [442, 224] on button "Cancelled" at bounding box center [469, 228] width 87 height 17
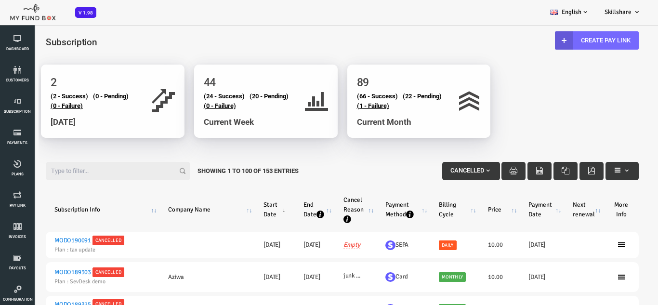
click at [448, 165] on button "Cancelled" at bounding box center [445, 171] width 58 height 18
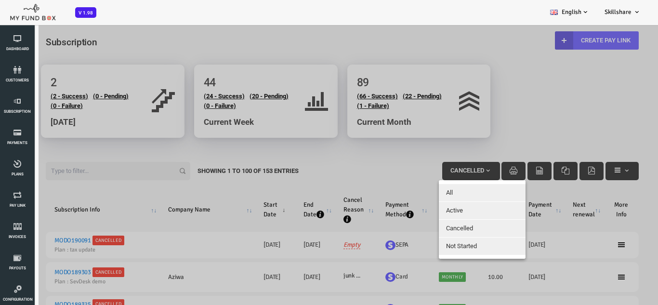
click at [434, 248] on span "Not Started" at bounding box center [435, 245] width 31 height 7
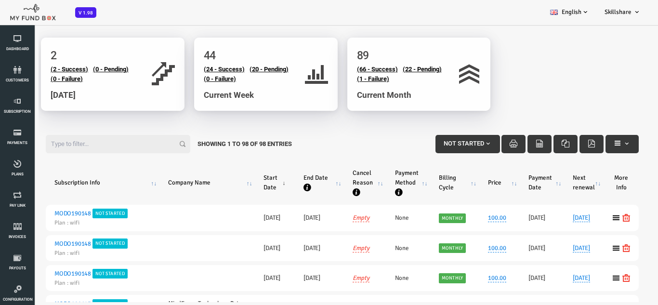
click at [432, 143] on span "Not Started" at bounding box center [437, 143] width 40 height 7
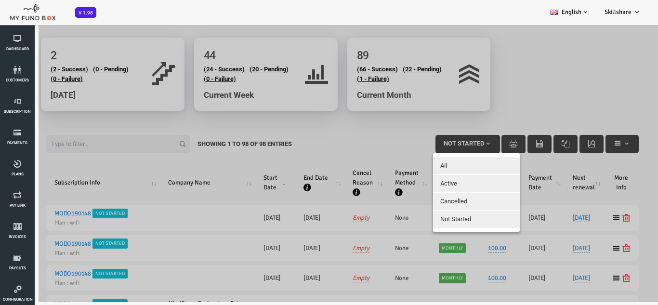
click at [427, 186] on span "Active" at bounding box center [422, 183] width 17 height 7
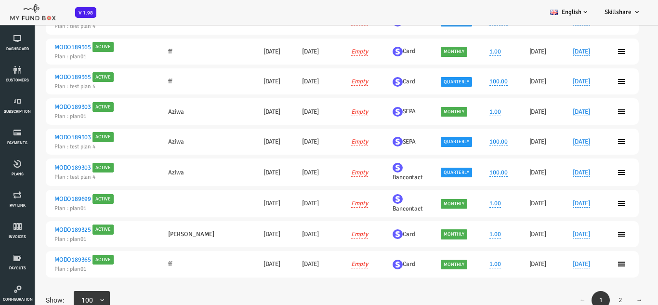
scroll to position [27, 0]
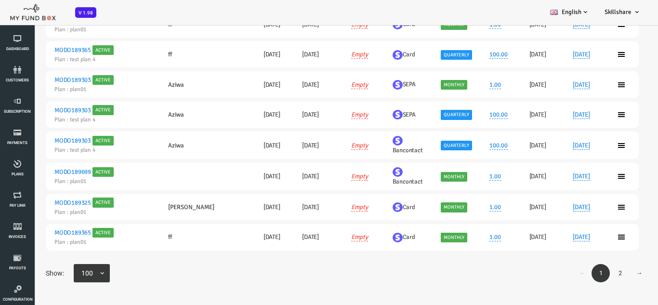
click at [592, 273] on link "2" at bounding box center [593, 273] width 18 height 18
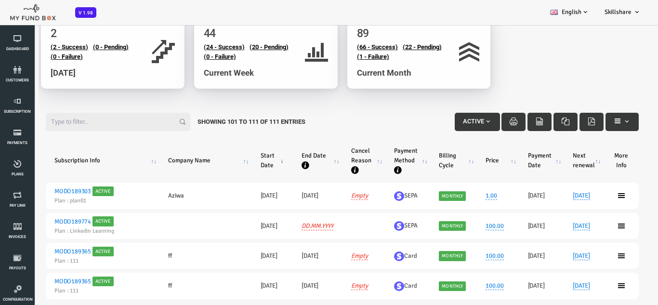
scroll to position [0, 0]
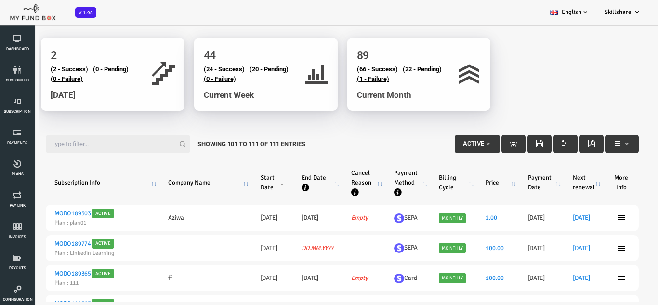
click at [429, 148] on button "Active" at bounding box center [450, 144] width 45 height 18
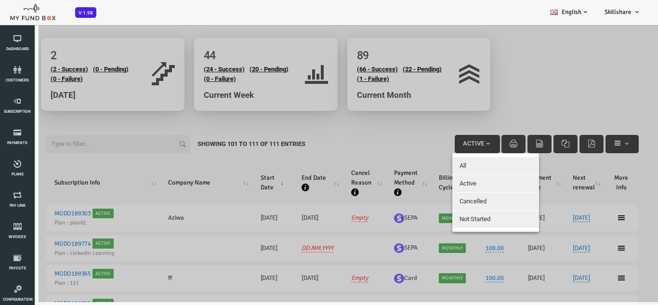
click at [443, 196] on button "Cancelled" at bounding box center [469, 201] width 87 height 17
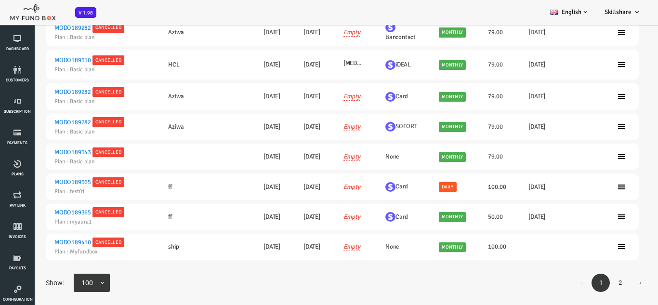
scroll to position [27, 0]
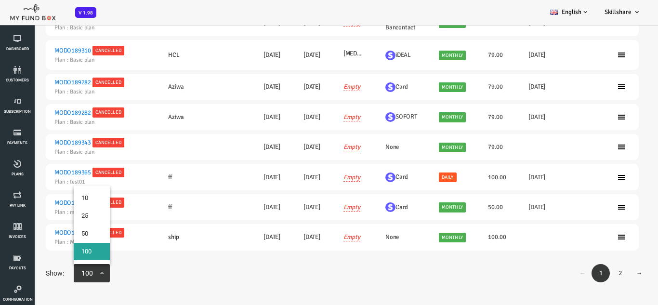
click at [72, 267] on span "100" at bounding box center [68, 273] width 29 height 18
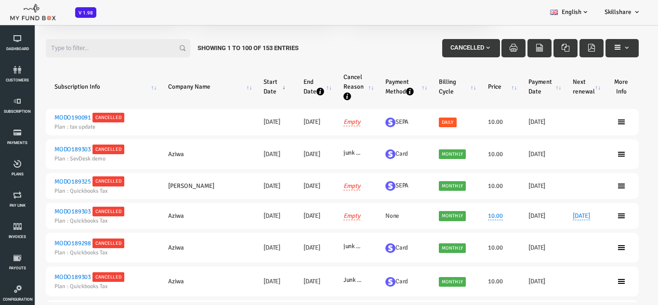
scroll to position [0, 0]
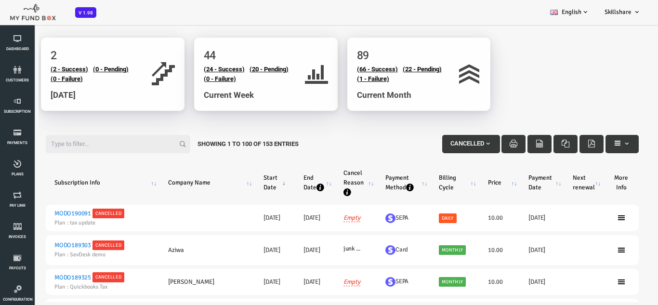
click at [448, 146] on span "Cancelled" at bounding box center [441, 143] width 34 height 7
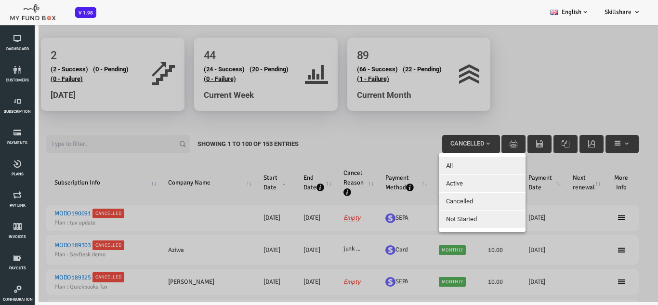
click at [449, 217] on span "Not Started" at bounding box center [435, 218] width 31 height 7
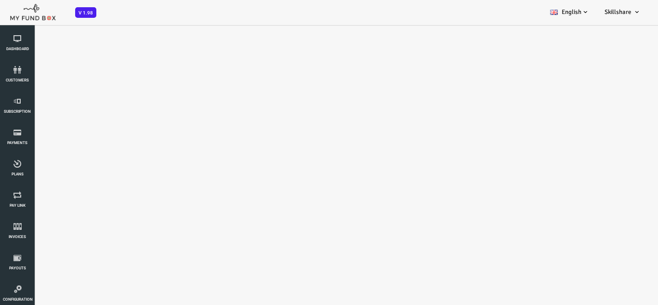
select select "100"
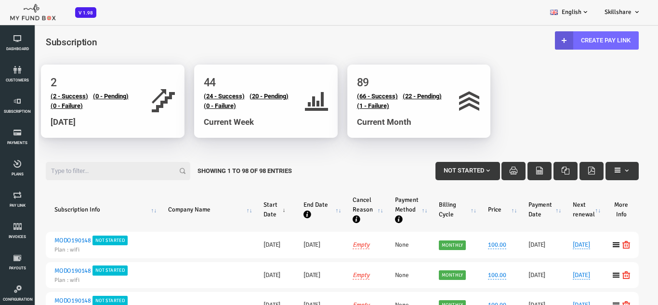
click at [458, 172] on span "button" at bounding box center [462, 171] width 8 height 8
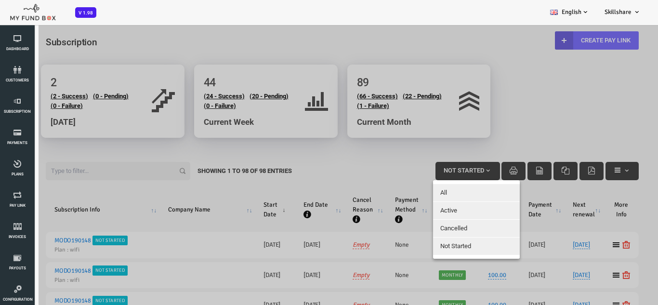
click at [457, 172] on div at bounding box center [316, 176] width 632 height 305
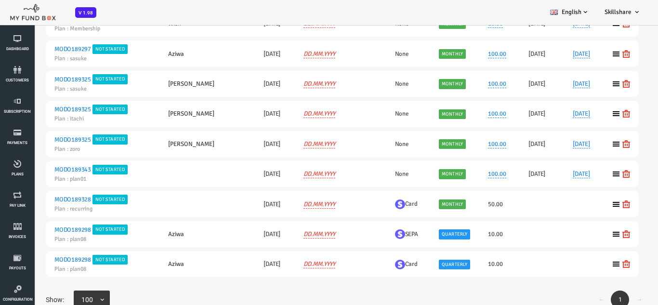
scroll to position [2977, 0]
click at [17, 257] on icon at bounding box center [17, 258] width 29 height 8
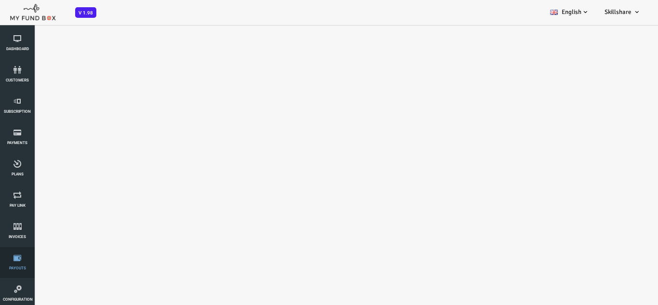
scroll to position [0, 0]
click at [15, 233] on link "Invoices" at bounding box center [17, 231] width 29 height 31
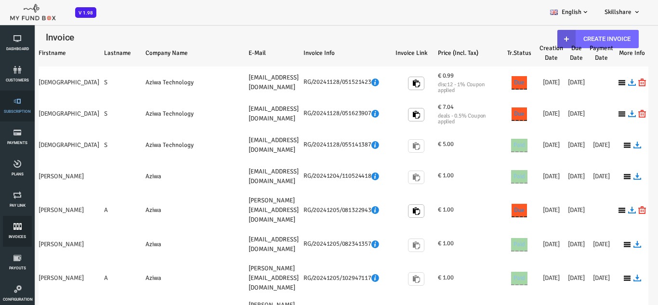
select select "100"
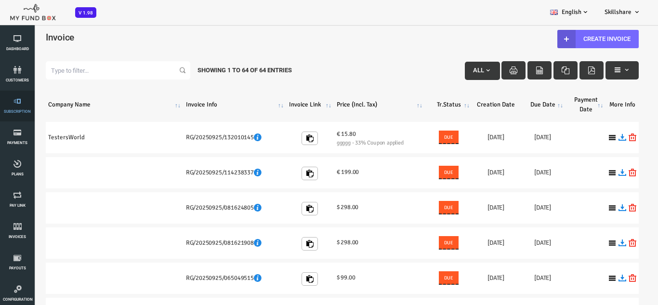
click at [0, 0] on span "Subscription" at bounding box center [0, 0] width 0 height 0
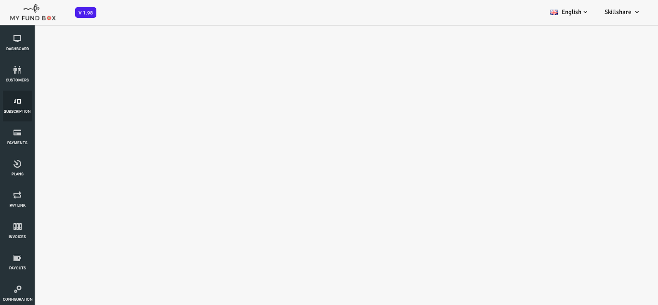
select select "100"
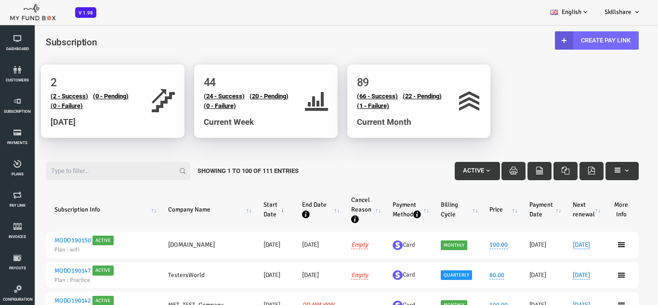
click at [444, 177] on button "Active" at bounding box center [450, 171] width 45 height 18
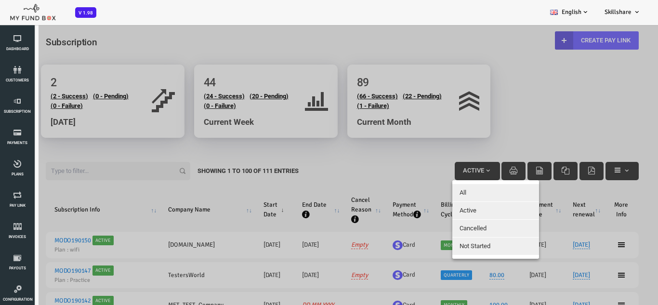
click at [366, 166] on div at bounding box center [316, 176] width 632 height 305
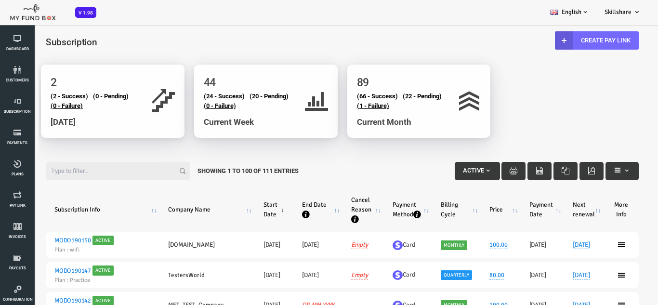
click at [436, 170] on span "Active" at bounding box center [446, 170] width 21 height 7
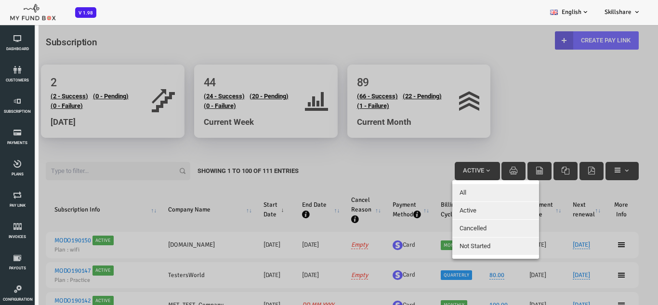
click at [394, 168] on div at bounding box center [316, 176] width 632 height 305
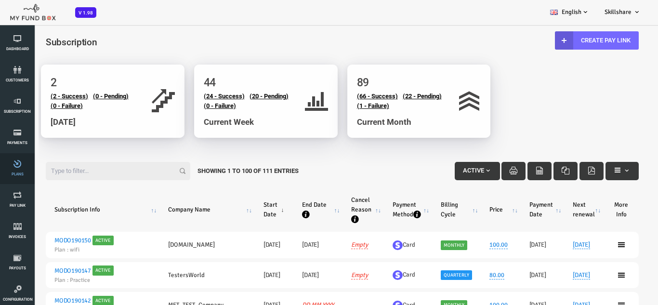
click at [16, 169] on link "Plans" at bounding box center [17, 168] width 29 height 31
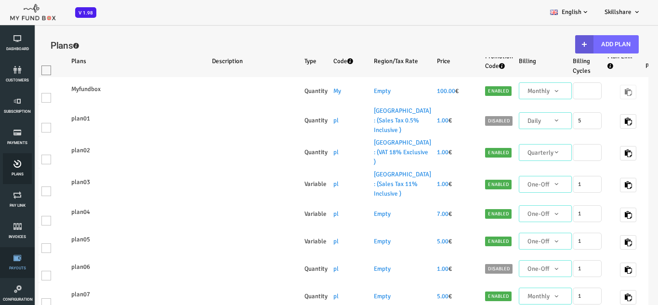
select select "100"
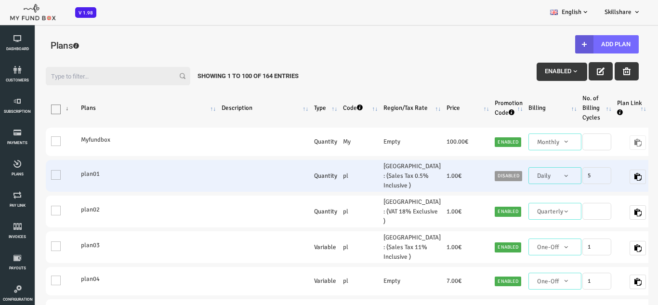
click at [417, 188] on td "1.00 €" at bounding box center [441, 176] width 48 height 32
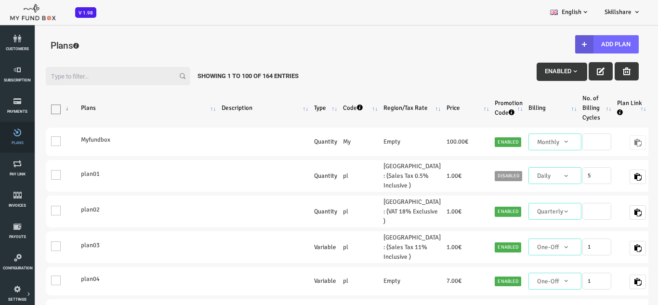
scroll to position [48, 0]
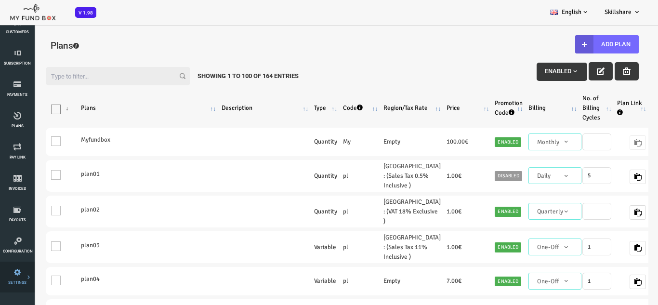
click at [0, 0] on link "Tax & Coupons" at bounding box center [0, 0] width 0 height 0
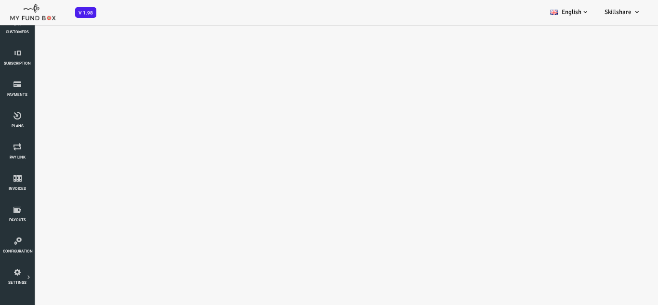
scroll to position [0, 0]
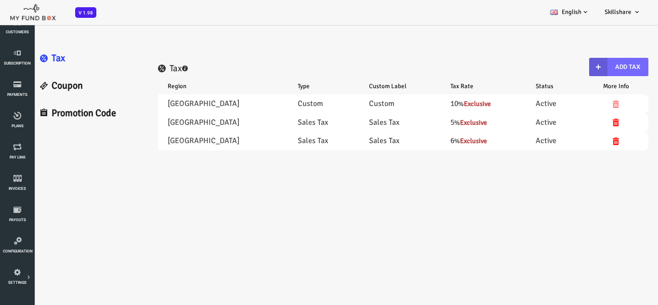
select select "100"
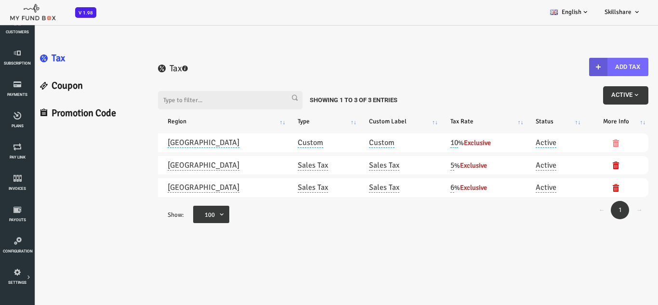
click at [600, 94] on span "Active" at bounding box center [599, 94] width 29 height 7
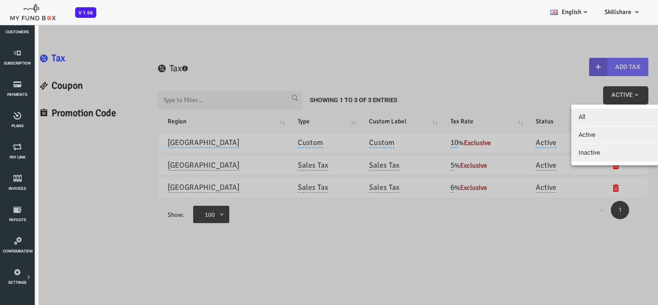
click at [569, 156] on span "Inactive" at bounding box center [563, 152] width 22 height 7
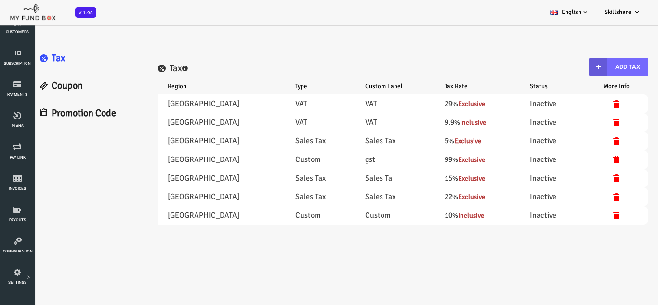
select select "100"
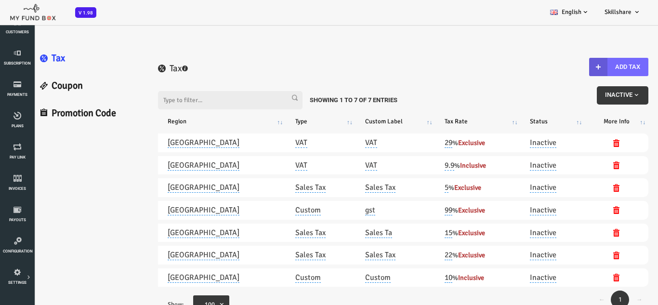
click at [600, 96] on span "Inactive" at bounding box center [596, 94] width 35 height 7
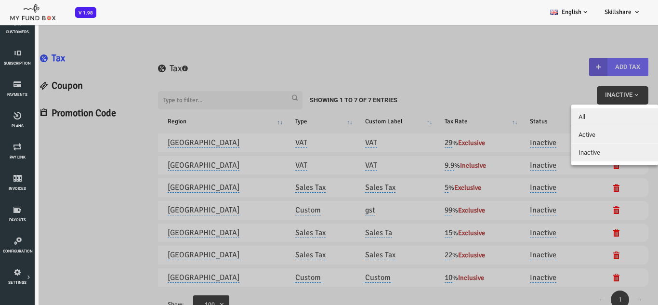
click at [556, 117] on span "All" at bounding box center [555, 116] width 7 height 7
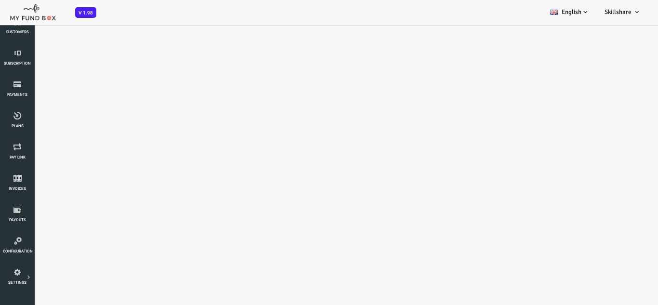
select select "100"
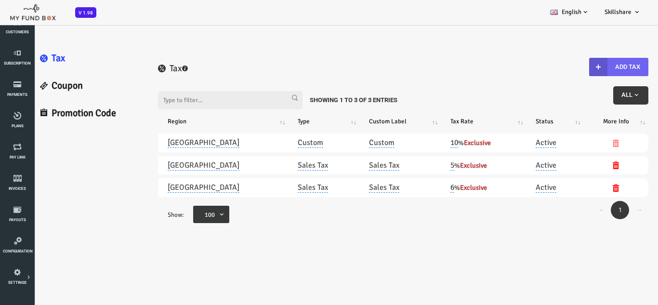
click at [588, 74] on button "Add Tax" at bounding box center [592, 67] width 59 height 18
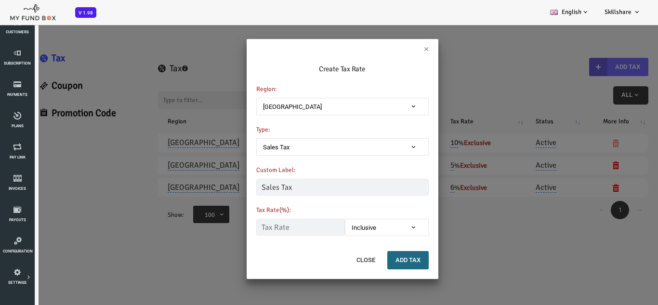
click at [291, 102] on span "Afghanistan" at bounding box center [316, 107] width 164 height 10
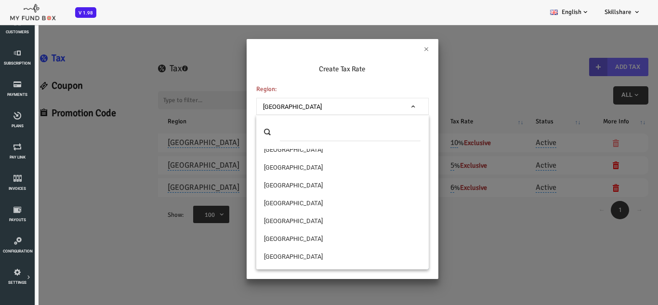
scroll to position [482, 0]
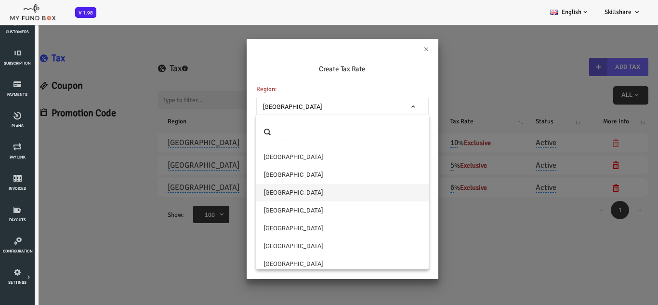
select select "31"
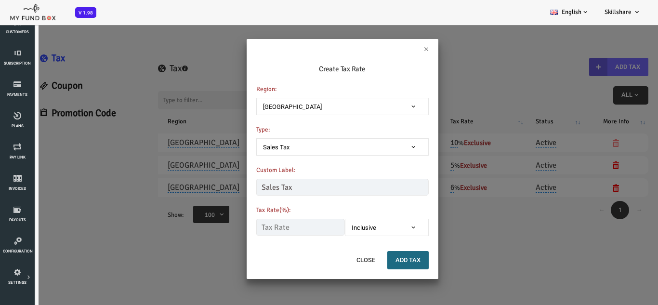
click at [273, 151] on span "Sales Tax" at bounding box center [316, 148] width 164 height 10
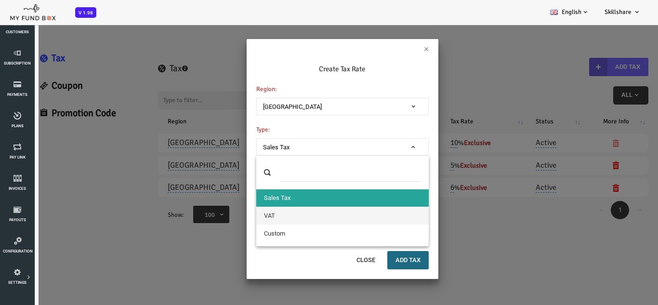
select select "VAT"
type input "VAT"
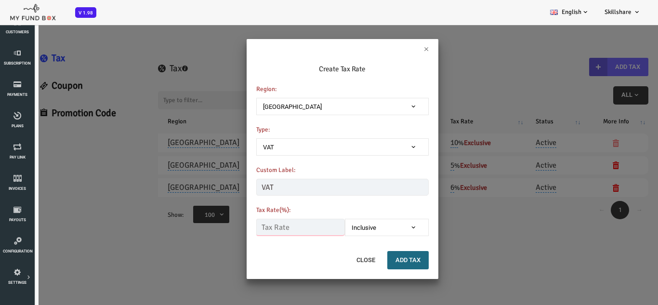
click at [266, 231] on input "text" at bounding box center [274, 227] width 89 height 17
type input "23.00"
click at [361, 229] on span "Inclusive" at bounding box center [360, 228] width 75 height 10
click at [365, 232] on span "Exclusive" at bounding box center [360, 228] width 75 height 10
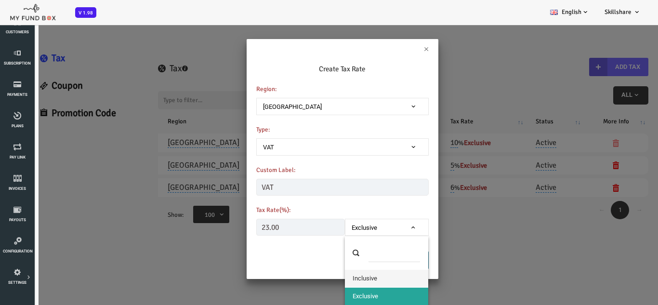
select select "false"
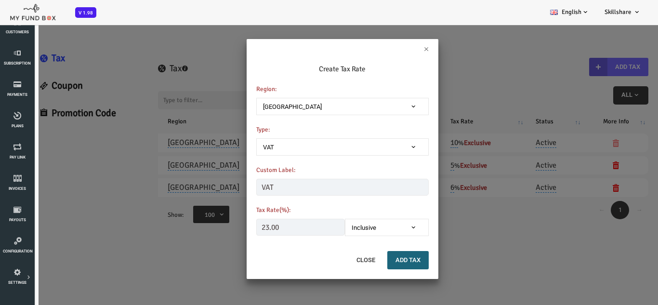
click at [380, 262] on button "Add Tax" at bounding box center [381, 260] width 41 height 18
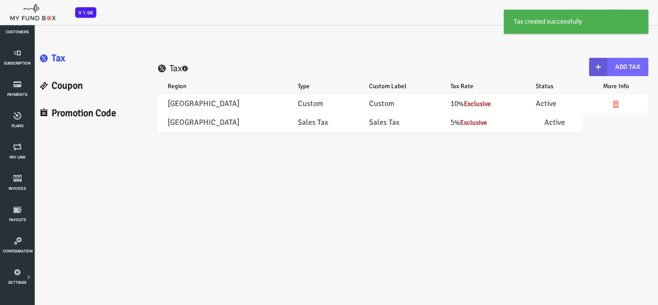
scroll to position [0, 0]
select select "100"
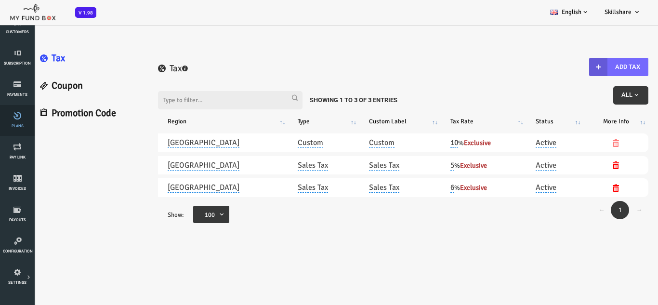
click at [0, 0] on span "Plans" at bounding box center [0, 0] width 0 height 0
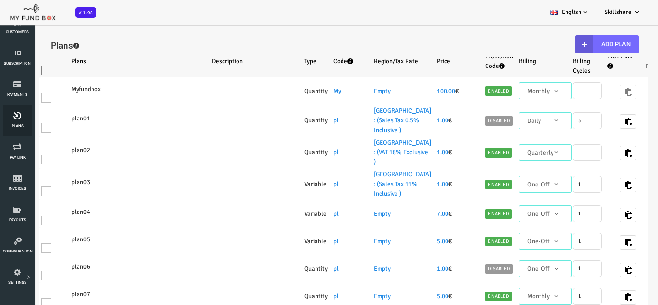
select select "100"
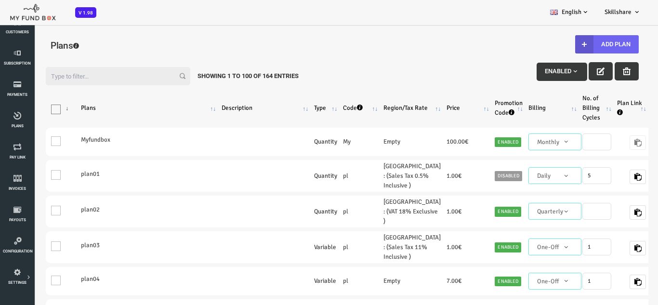
click at [594, 45] on button "Add Plan" at bounding box center [581, 44] width 64 height 18
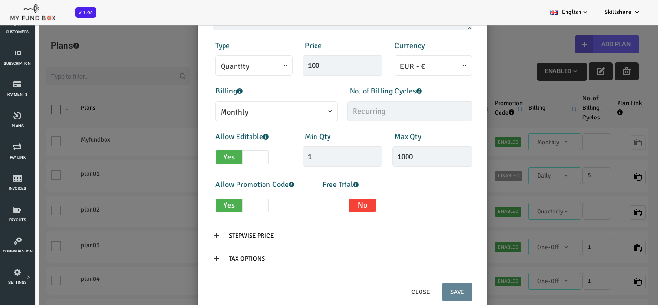
scroll to position [169, 0]
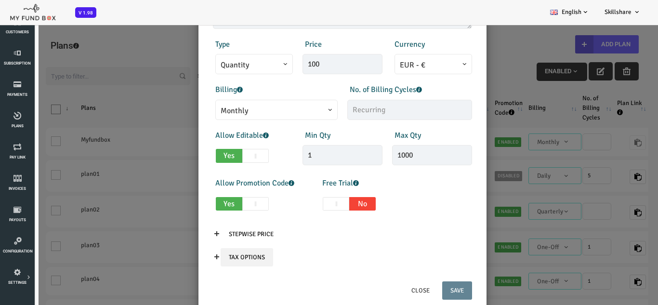
click at [219, 258] on input "Tax Options" at bounding box center [220, 257] width 53 height 18
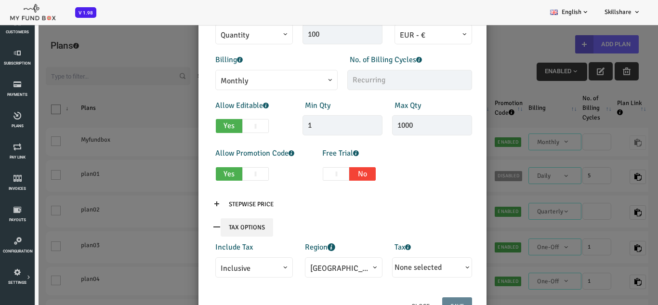
scroll to position [214, 0]
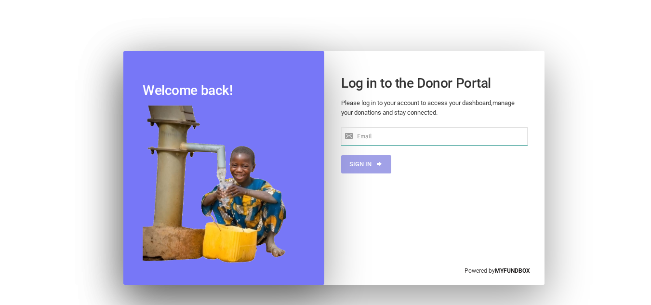
click at [422, 137] on input "text" at bounding box center [434, 136] width 186 height 18
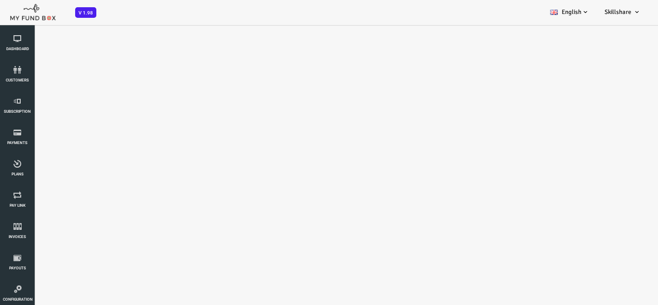
select select "100"
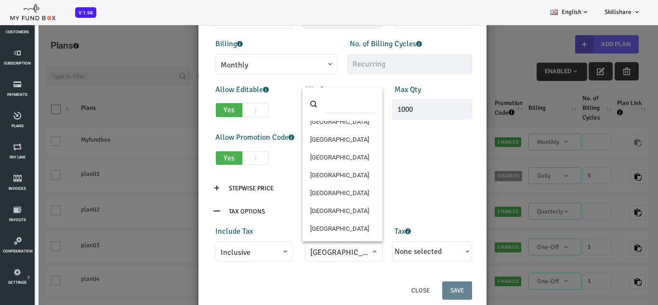
scroll to position [178, 0]
select select "31"
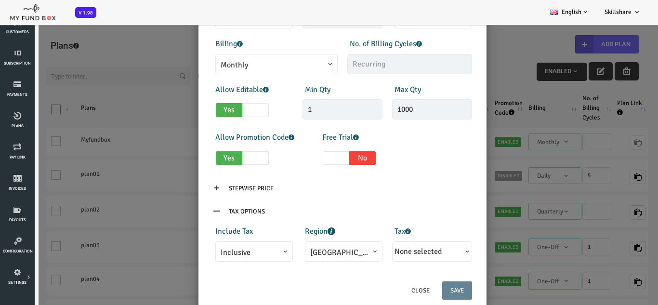
click at [401, 249] on span "None selected" at bounding box center [391, 252] width 47 height 10
click at [383, 272] on input "23% VAT" at bounding box center [379, 273] width 9 height 9
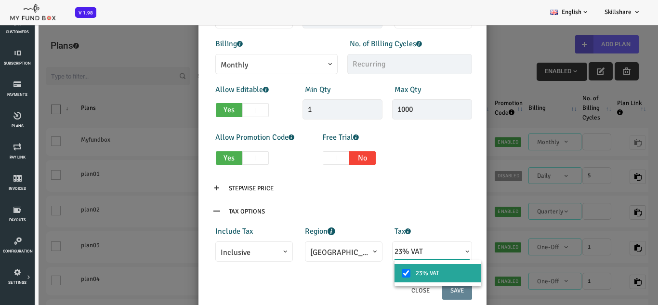
click at [383, 272] on input "23% VAT" at bounding box center [379, 273] width 9 height 9
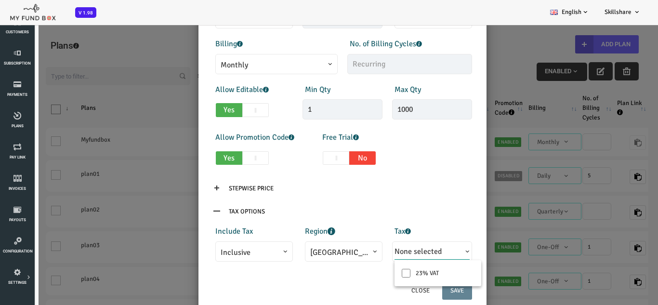
click at [388, 256] on span "None selected" at bounding box center [391, 252] width 47 height 10
click at [378, 275] on input "23% VAT" at bounding box center [379, 273] width 9 height 9
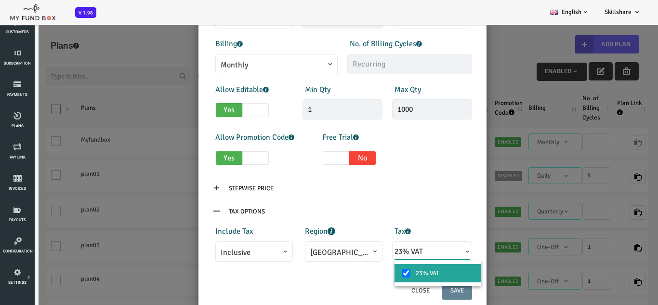
click at [378, 275] on input "23% VAT" at bounding box center [379, 273] width 9 height 9
checkbox input "false"
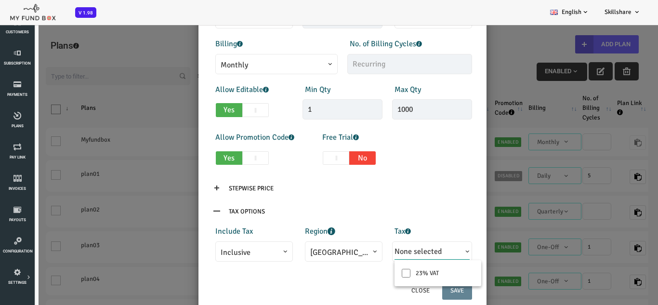
click at [355, 273] on div "Products Invoice Product is empty Plans * This field is required Description 1/…" at bounding box center [316, 68] width 278 height 424
click at [329, 248] on span "British Indian Ocean Territory" at bounding box center [317, 253] width 67 height 12
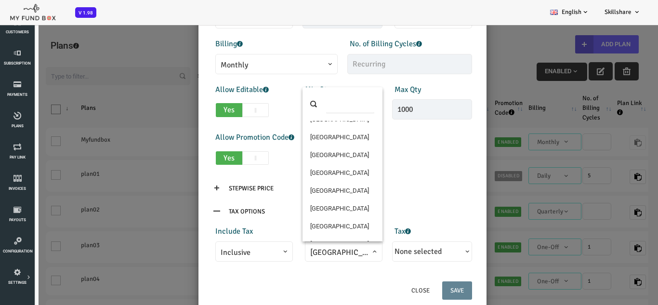
scroll to position [0, 0]
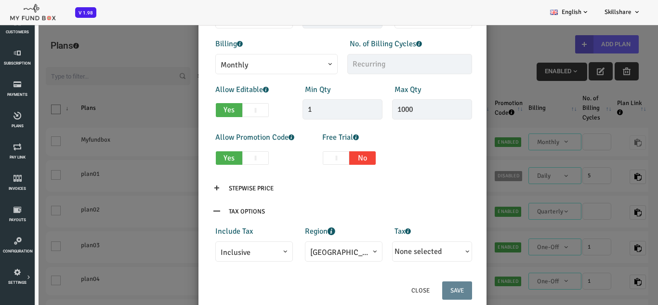
select select "222"
click at [400, 255] on span "None selected" at bounding box center [391, 252] width 47 height 10
click at [404, 251] on span "None selected" at bounding box center [391, 252] width 47 height 10
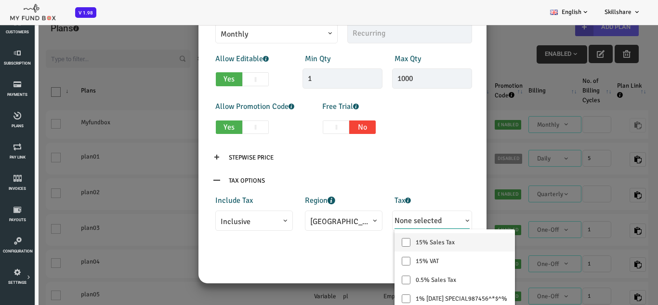
scroll to position [27, 0]
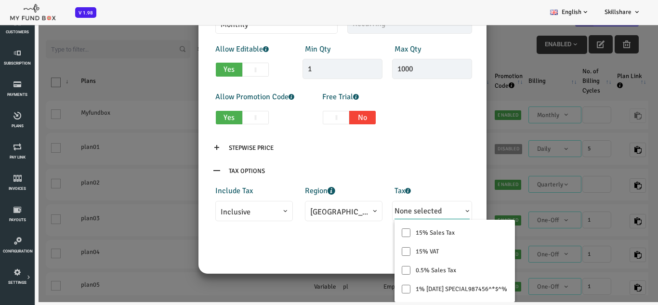
click at [335, 242] on div "Close Save" at bounding box center [316, 254] width 278 height 28
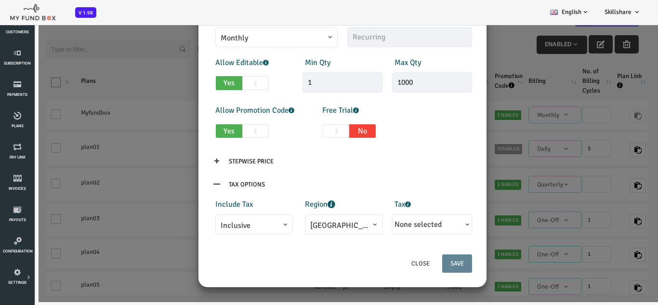
scroll to position [214, 0]
click at [397, 268] on button "Close" at bounding box center [394, 263] width 35 height 18
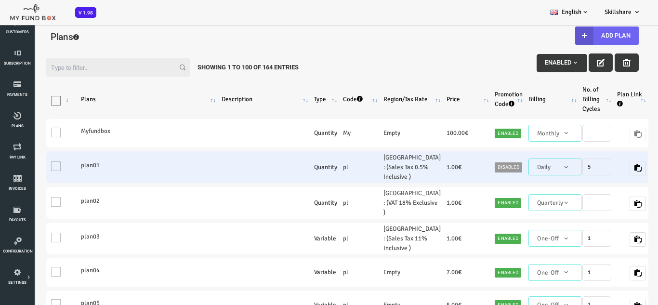
scroll to position [27, 0]
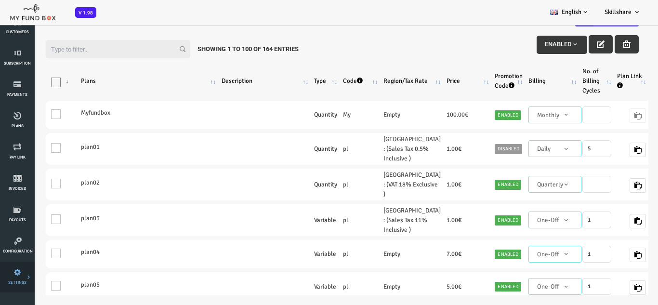
click at [0, 0] on link "Tax & Coupons" at bounding box center [0, 0] width 0 height 0
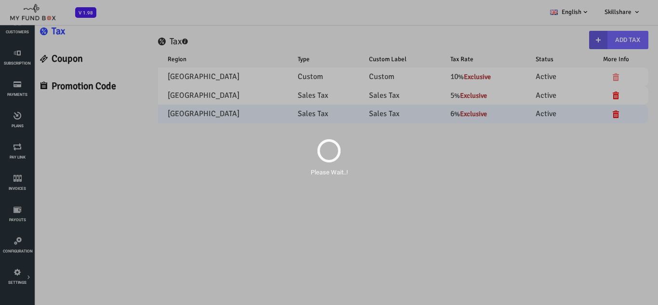
scroll to position [0, 0]
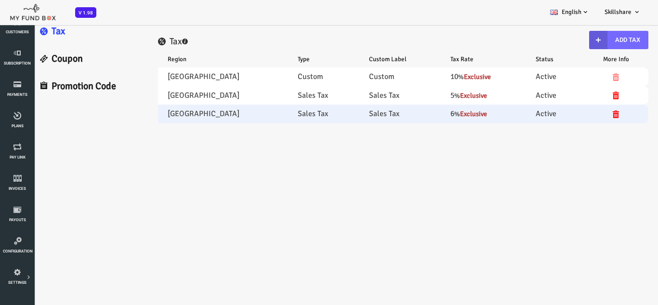
select select "100"
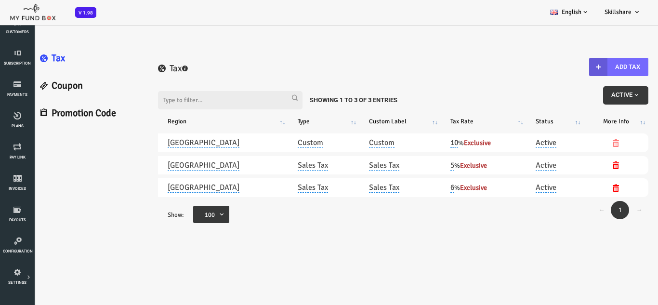
click at [605, 96] on span "Active" at bounding box center [599, 94] width 29 height 7
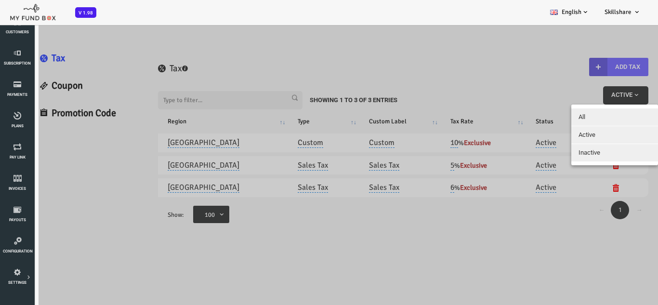
click at [576, 150] on button "Inactive" at bounding box center [588, 152] width 87 height 17
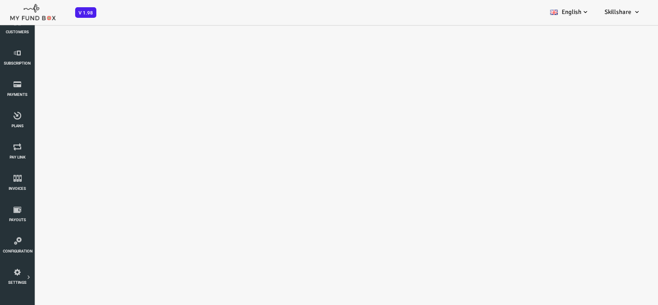
select select "100"
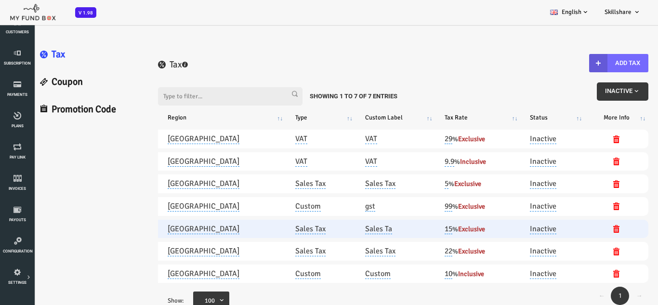
click at [355, 232] on link "Sales Ta" at bounding box center [352, 229] width 27 height 10
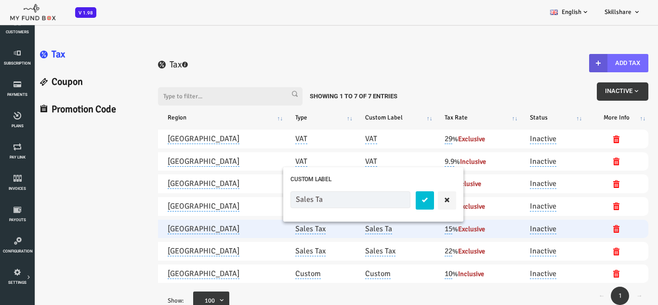
click at [355, 232] on link "Sales Ta" at bounding box center [352, 229] width 27 height 10
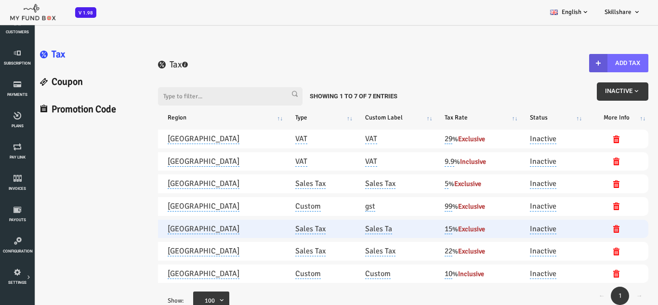
click at [355, 232] on link "Sales Ta" at bounding box center [352, 229] width 27 height 10
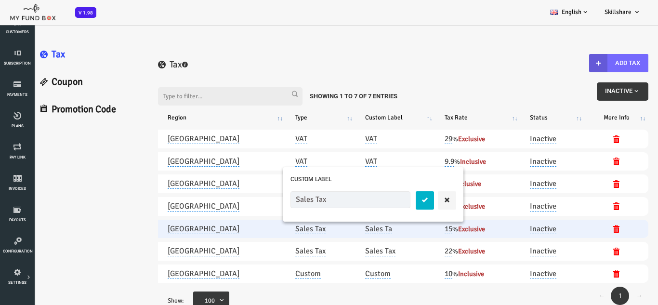
type input "Sales Tax"
click at [402, 201] on icon "submit" at bounding box center [399, 200] width 8 height 8
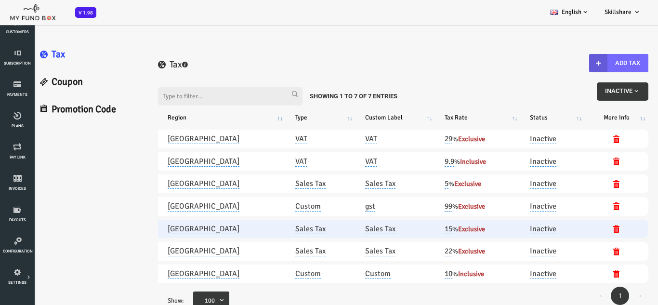
scroll to position [27, 0]
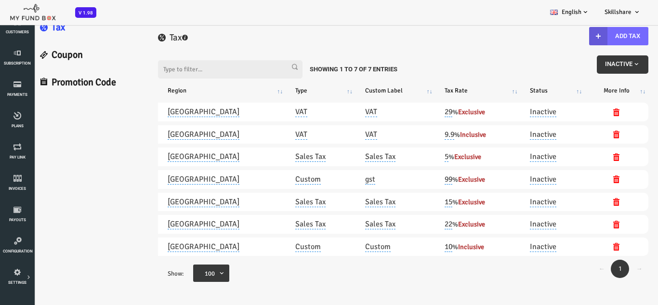
click at [192, 274] on span "100" at bounding box center [188, 274] width 20 height 10
click at [167, 268] on select "25 50 75 100" at bounding box center [166, 268] width 0 height 0
click at [192, 274] on span "100" at bounding box center [188, 274] width 20 height 10
click at [167, 268] on select "25 50 75 100" at bounding box center [166, 268] width 0 height 0
click at [35, 53] on link "Coupon" at bounding box center [63, 54] width 117 height 27
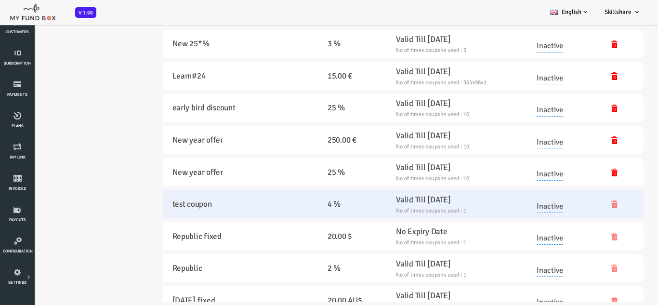
scroll to position [0, 0]
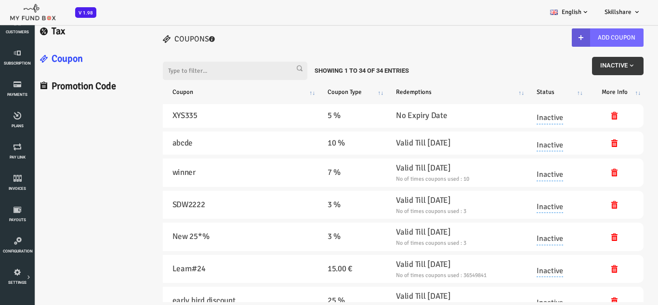
click at [609, 67] on button "Inactive" at bounding box center [592, 66] width 52 height 18
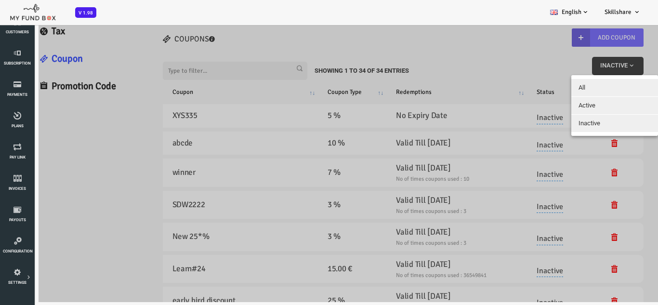
click at [585, 108] on button "Active" at bounding box center [588, 105] width 87 height 17
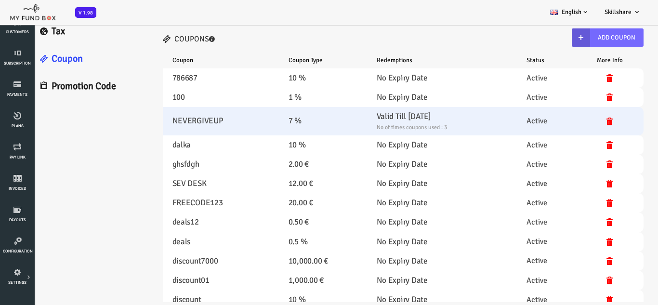
select select "100"
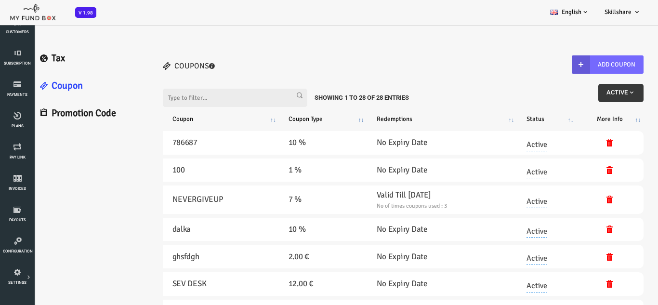
click at [597, 96] on button "Active" at bounding box center [594, 93] width 45 height 18
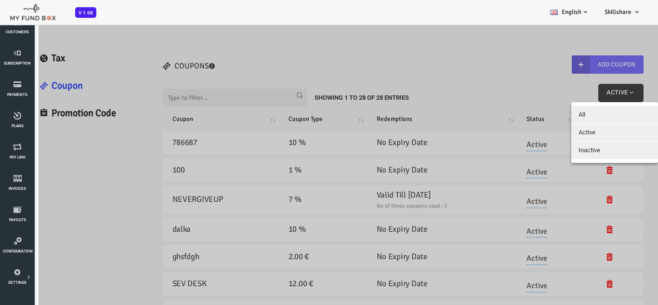
click at [573, 150] on span "Inactive" at bounding box center [563, 149] width 22 height 7
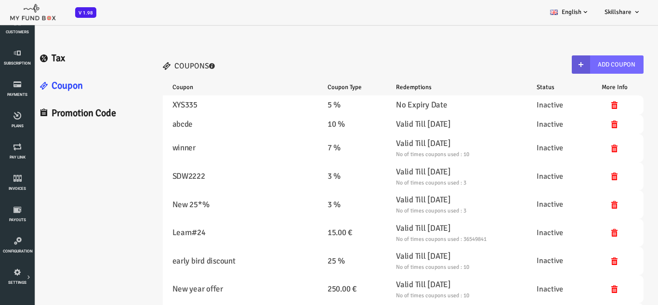
select select "100"
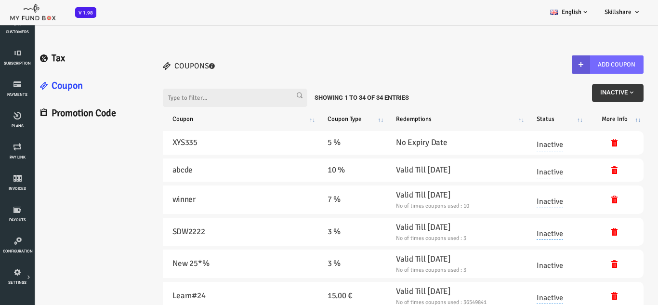
click at [582, 96] on button "Inactive" at bounding box center [592, 93] width 52 height 18
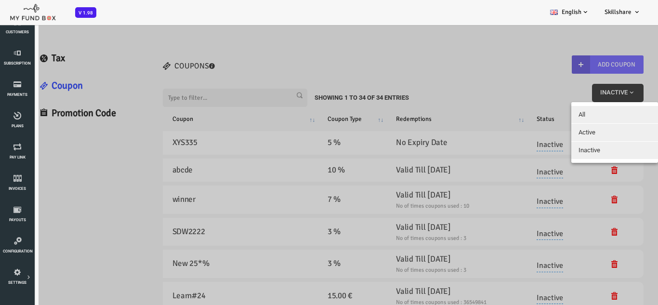
click at [570, 114] on button "All" at bounding box center [588, 114] width 87 height 17
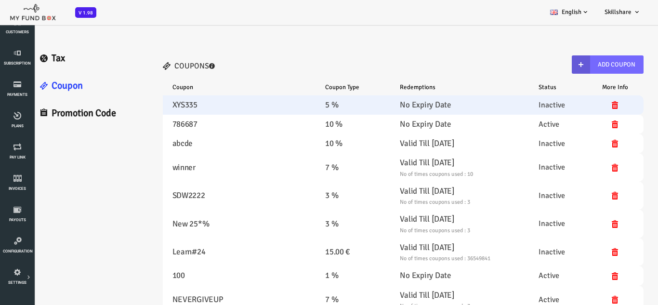
select select "100"
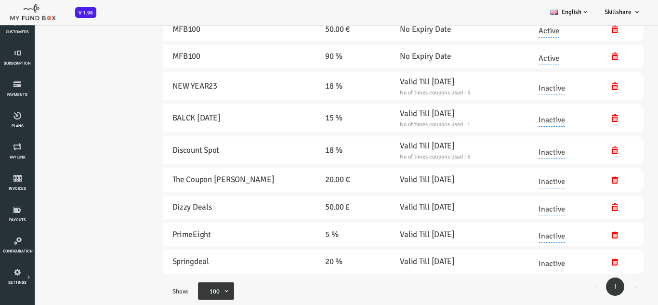
scroll to position [1707, 0]
click at [192, 285] on span "100" at bounding box center [193, 290] width 29 height 17
click at [191, 287] on span "100" at bounding box center [193, 291] width 20 height 10
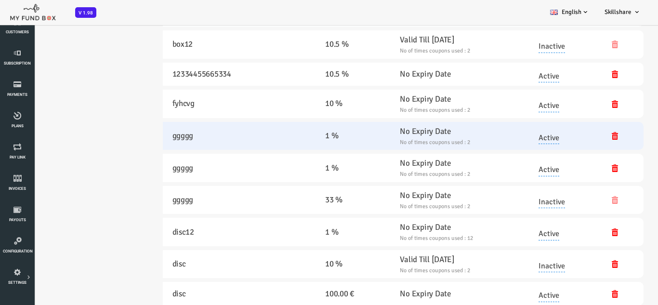
scroll to position [1177, 0]
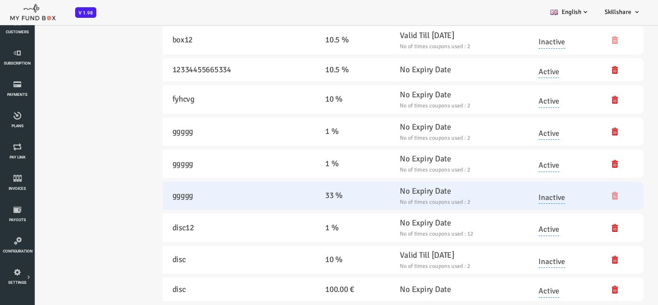
click at [373, 201] on small "No of times coupons used : 2" at bounding box center [432, 202] width 119 height 9
click at [515, 202] on link "Inactive" at bounding box center [525, 195] width 26 height 17
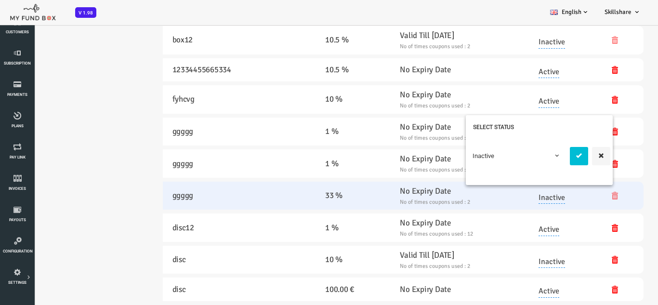
click at [515, 202] on link "Inactive" at bounding box center [525, 195] width 26 height 17
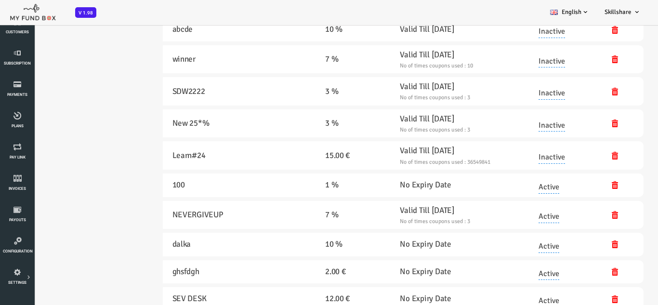
scroll to position [0, 0]
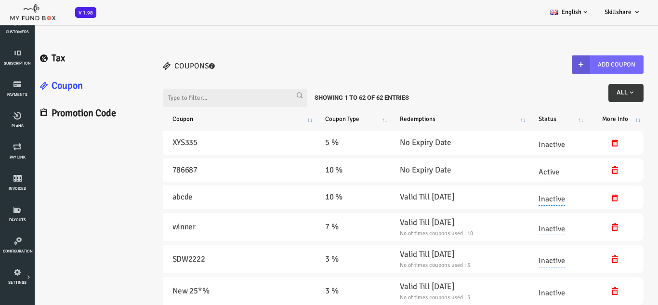
click at [194, 102] on input "Filter:" at bounding box center [208, 98] width 145 height 18
type input "q"
type input "s"
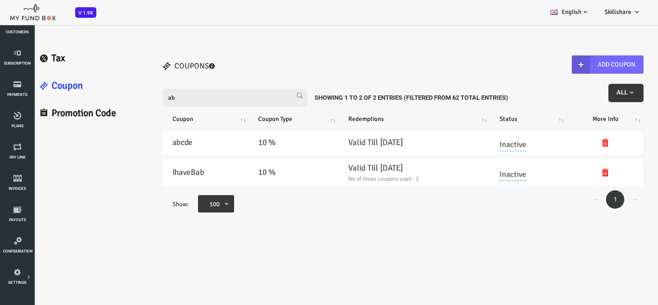
type input "a"
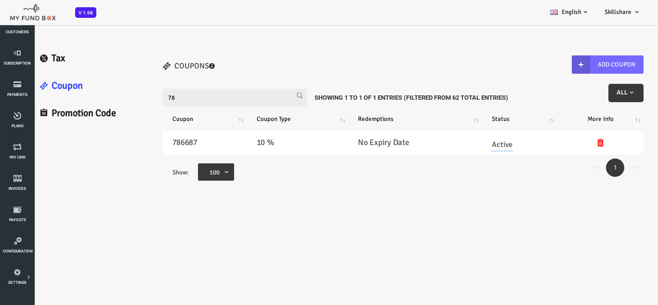
type input "7"
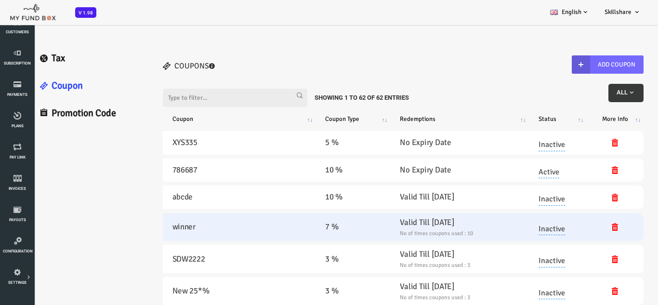
click at [182, 225] on h5 "winner" at bounding box center [213, 227] width 134 height 13
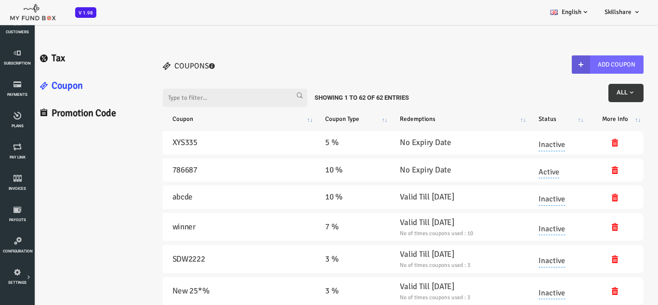
click at [174, 100] on input "Filter:" at bounding box center [208, 98] width 145 height 18
click at [58, 119] on link "Promotion Code" at bounding box center [63, 113] width 117 height 27
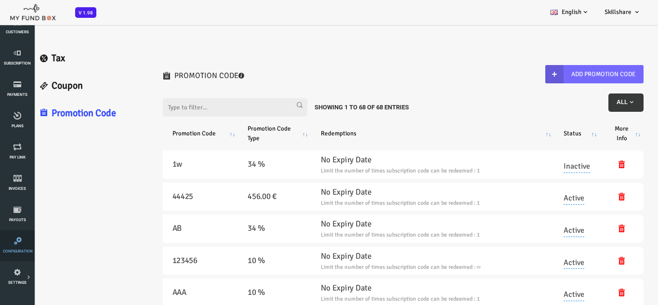
click at [0, 0] on span "Configuration" at bounding box center [0, 0] width 0 height 0
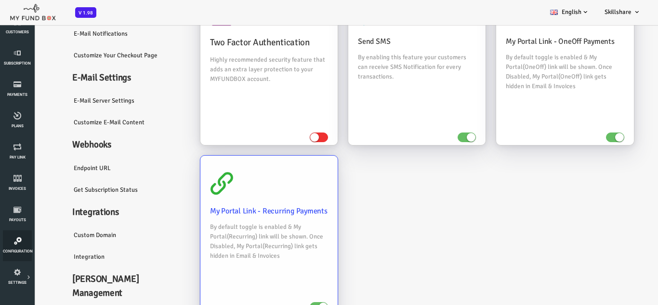
scroll to position [118, 0]
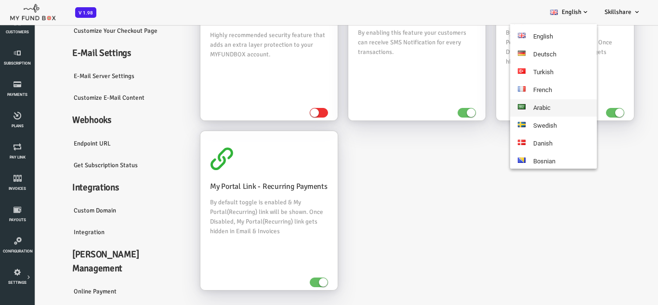
click at [547, 107] on link "Arabic" at bounding box center [553, 107] width 87 height 17
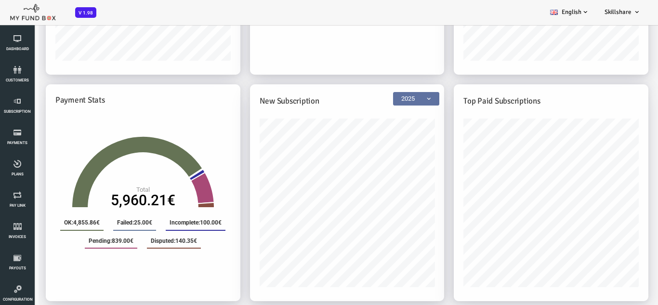
scroll to position [288, 0]
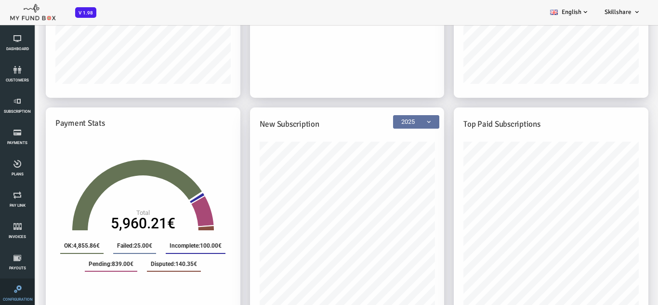
click at [0, 0] on span "Configuration" at bounding box center [0, 0] width 0 height 0
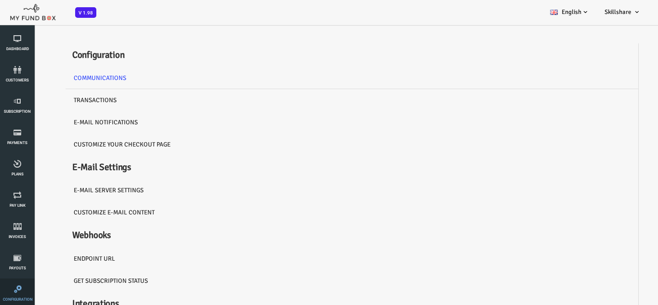
scroll to position [0, 0]
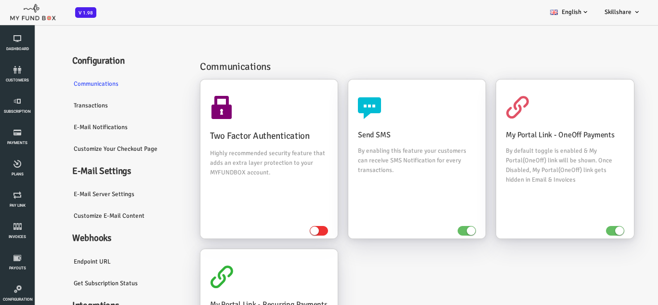
click at [73, 194] on link "E-Mail server settings" at bounding box center [101, 194] width 125 height 22
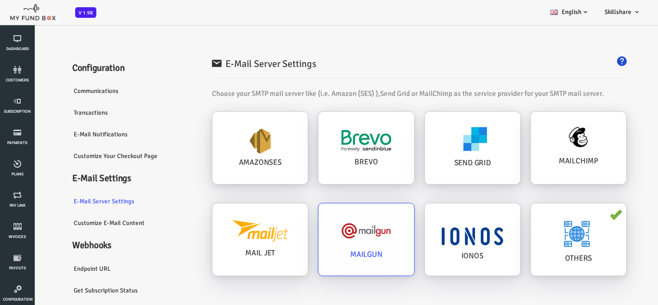
click at [303, 246] on div "MAILGUN" at bounding box center [339, 239] width 95 height 72
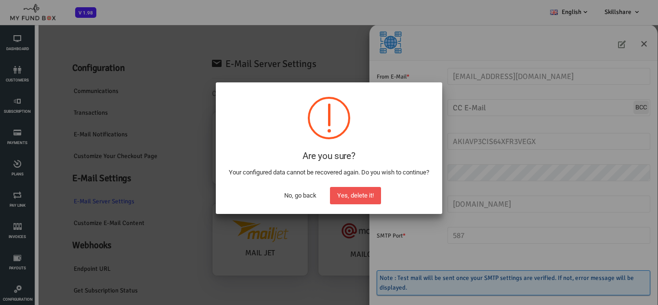
click at [297, 201] on button "No, go back" at bounding box center [300, 195] width 47 height 17
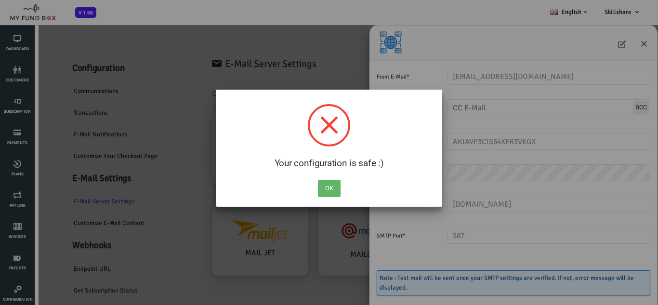
click at [330, 192] on button "OK" at bounding box center [329, 188] width 23 height 17
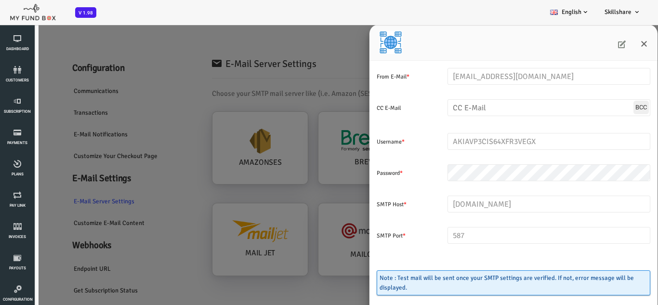
click at [242, 154] on div "From E-Mail * [EMAIL_ADDRESS][DOMAIN_NAME] Enter valid Email Address CC E-Mail …" at bounding box center [316, 176] width 632 height 305
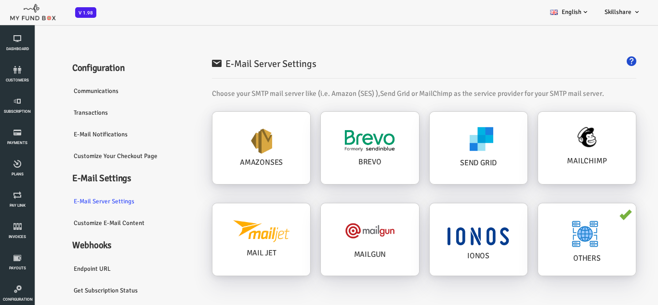
click at [80, 224] on link "Customize E-Mail Content" at bounding box center [101, 223] width 125 height 22
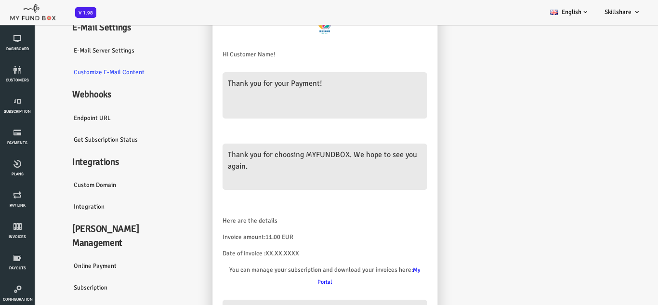
scroll to position [145, 0]
click at [92, 138] on link "Get Subscription Status" at bounding box center [101, 139] width 125 height 22
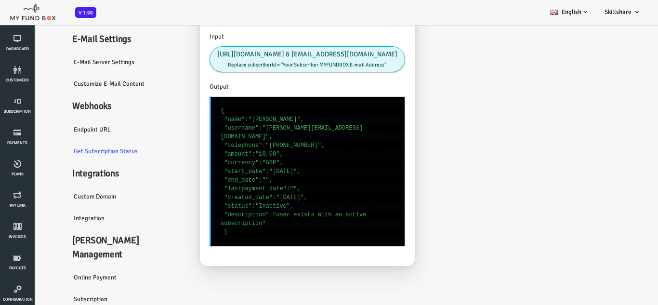
scroll to position [113, 0]
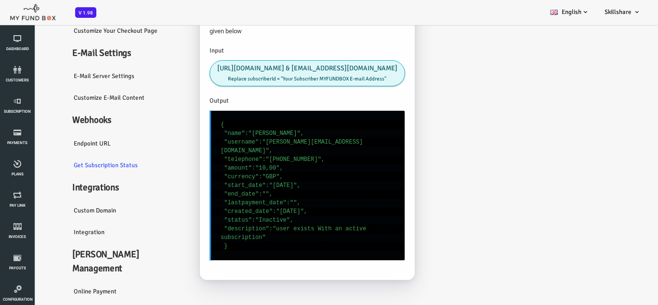
click at [280, 183] on pre "{ "name":"[PERSON_NAME]", "username":"[PERSON_NAME][EMAIL_ADDRESS][DOMAIN_NAME]…" at bounding box center [281, 185] width 196 height 150
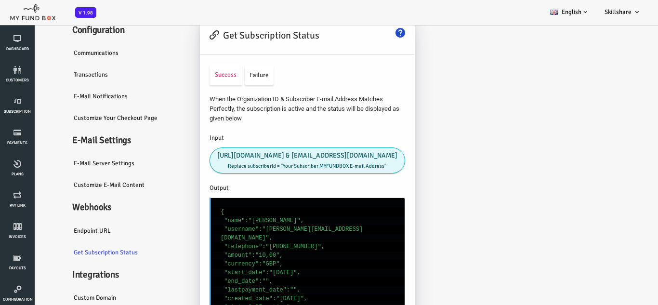
scroll to position [48, 0]
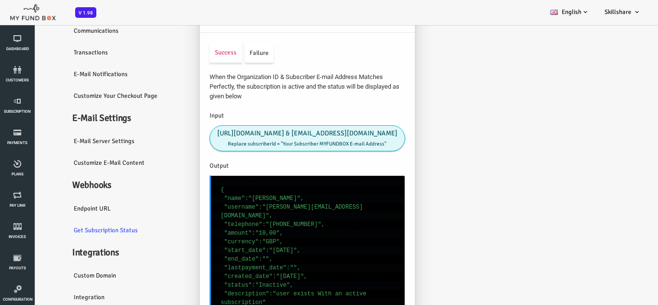
click at [236, 58] on link "Failure" at bounding box center [232, 52] width 29 height 19
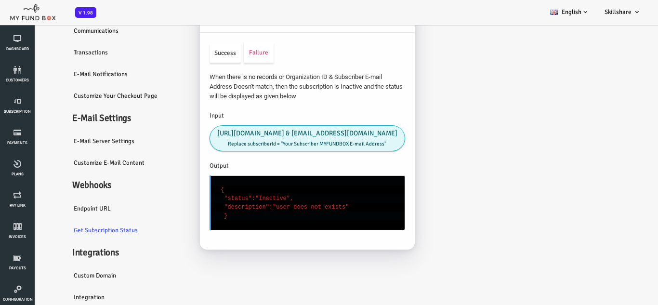
click at [196, 49] on link "Success" at bounding box center [198, 52] width 31 height 19
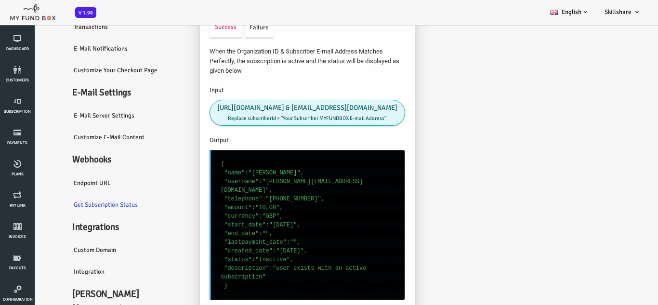
scroll to position [96, 0]
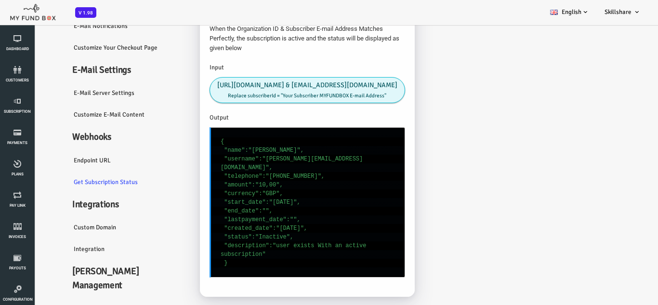
click at [78, 226] on link "Custom Domain" at bounding box center [101, 227] width 125 height 22
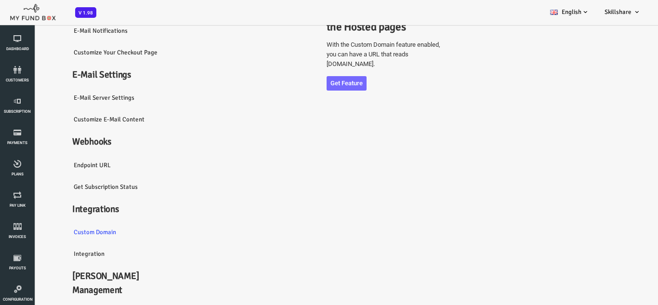
scroll to position [128, 0]
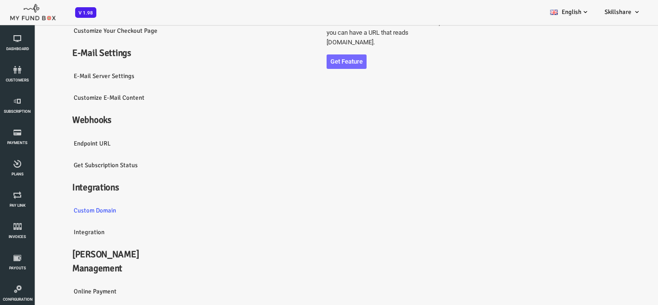
click at [63, 234] on link "Integration" at bounding box center [101, 232] width 125 height 22
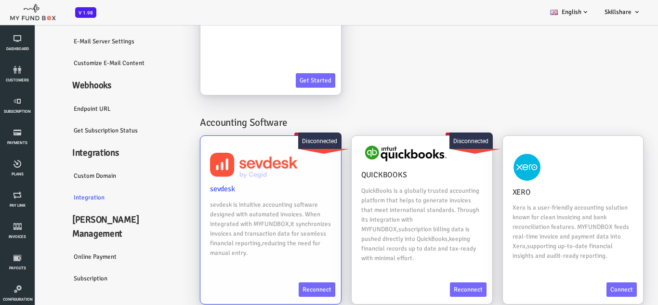
scroll to position [157, 0]
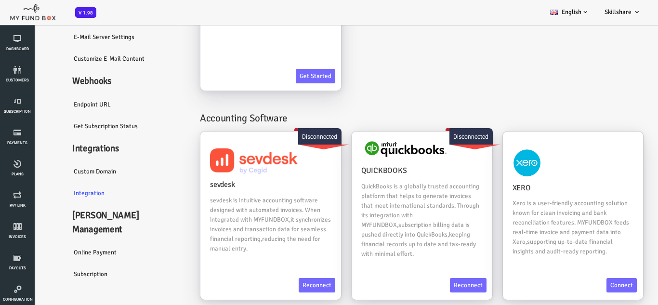
click at [59, 241] on link "Online payment" at bounding box center [101, 252] width 125 height 22
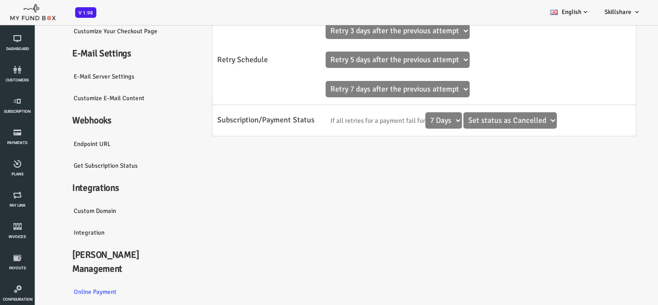
scroll to position [125, 0]
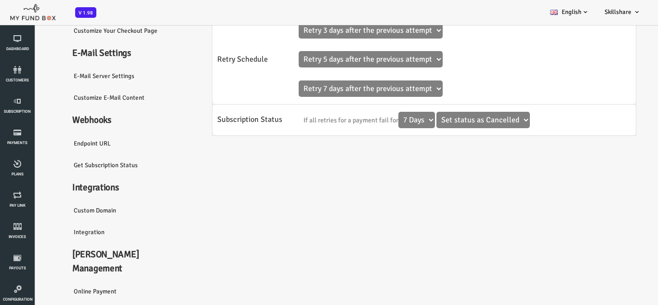
click at [598, 229] on div "Communications Two Factor Authentication Highly recommended security feature th…" at bounding box center [393, 121] width 458 height 406
